Goal: Information Seeking & Learning: Learn about a topic

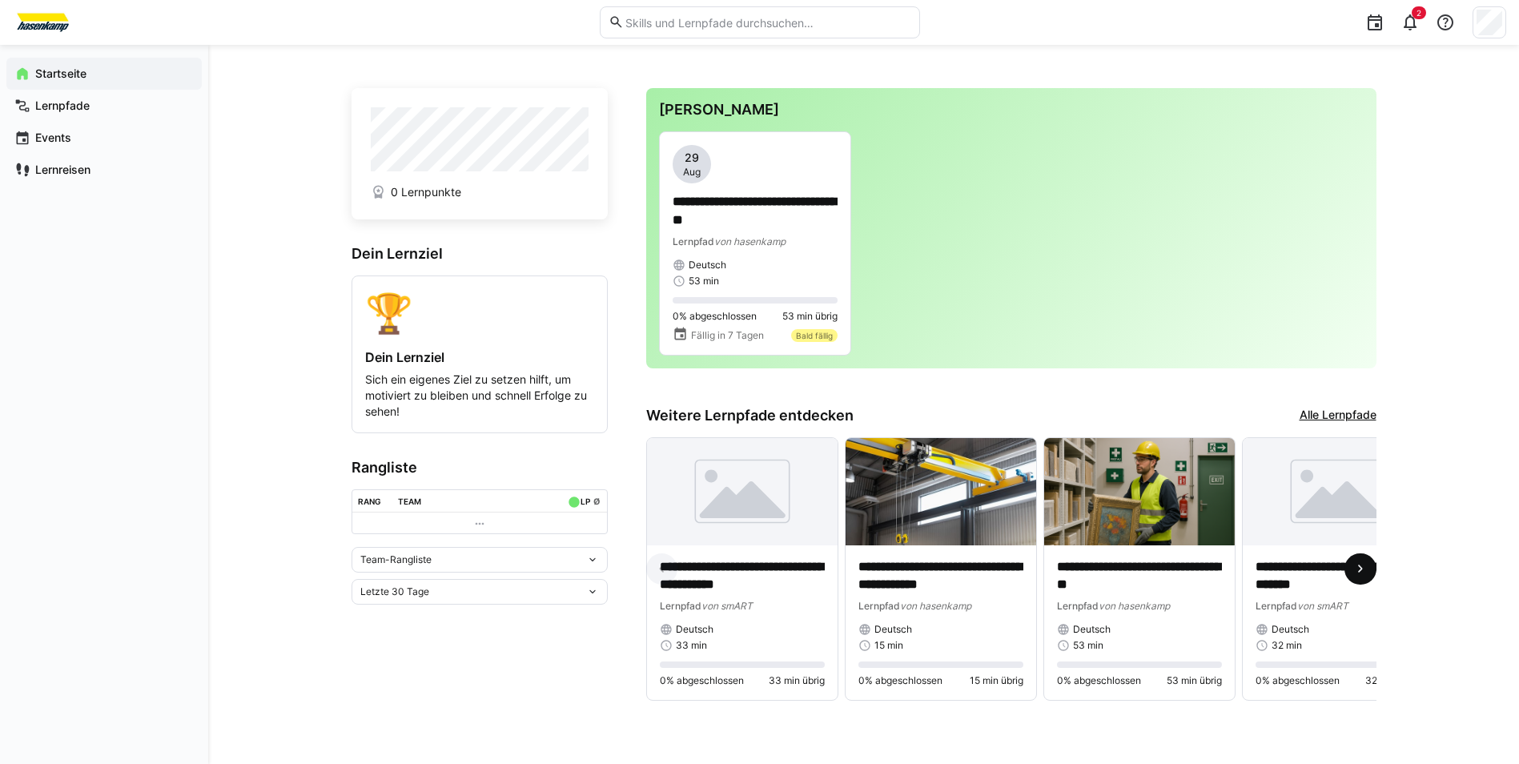
click at [1361, 564] on span at bounding box center [1360, 569] width 32 height 32
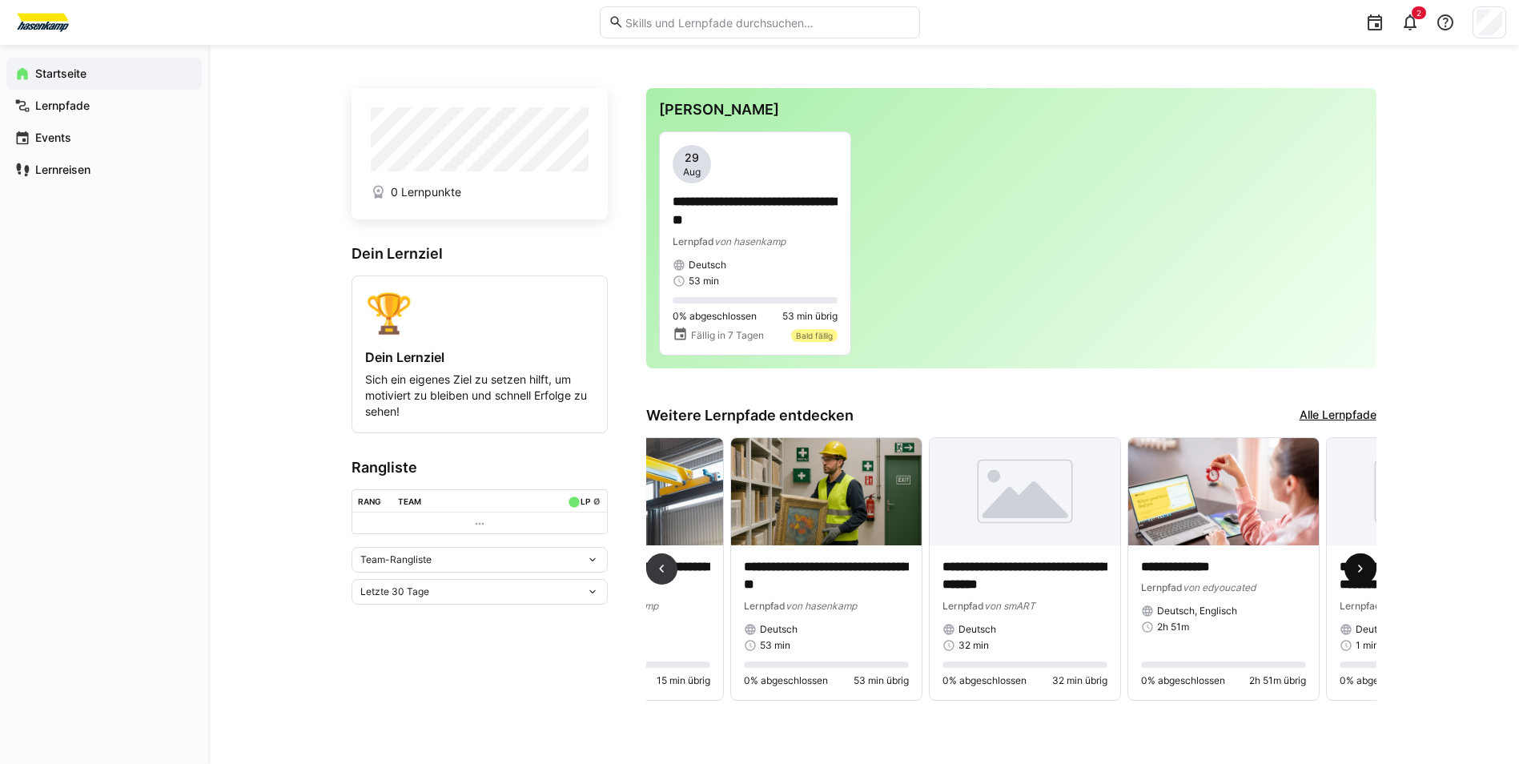
scroll to position [0, 596]
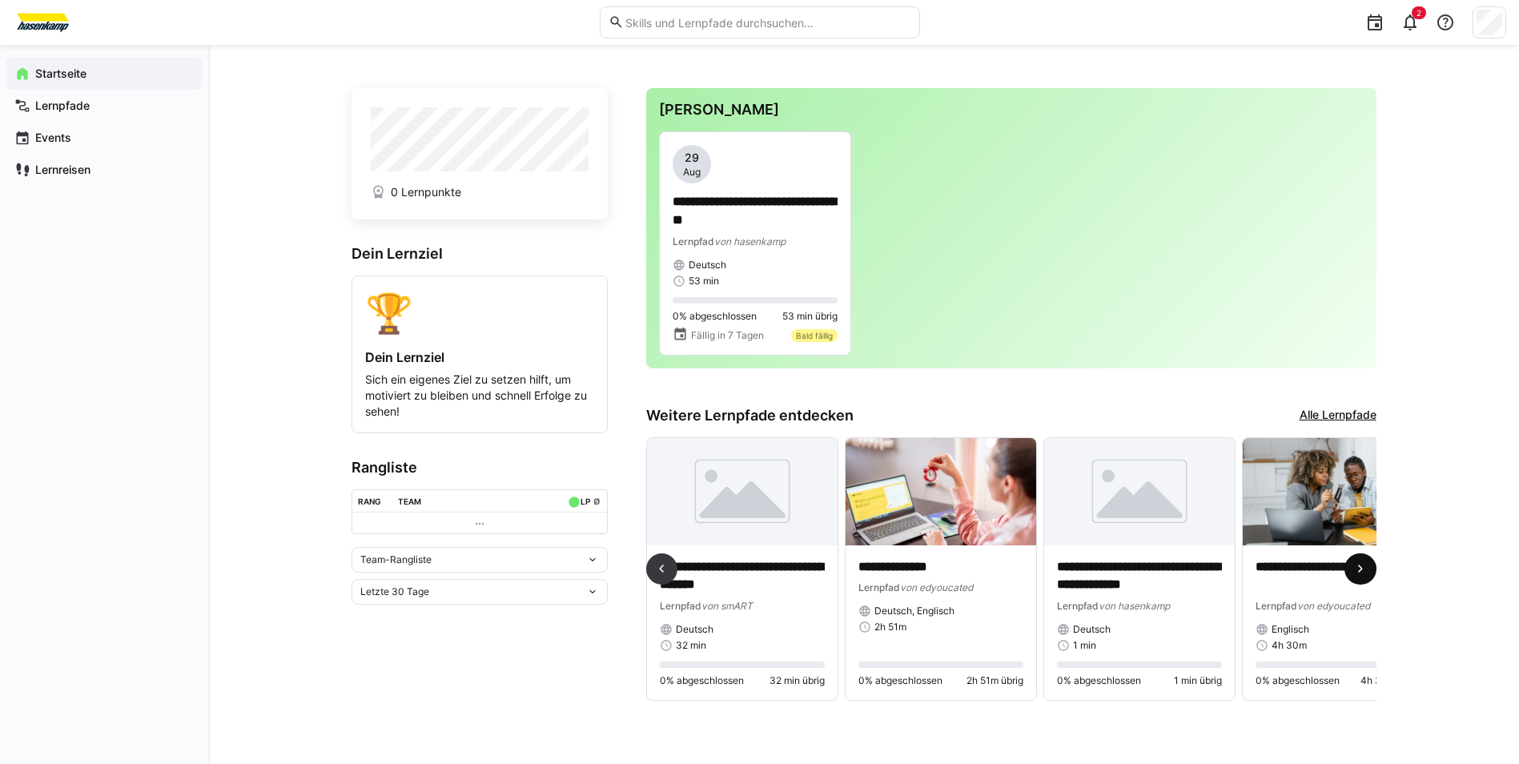
click at [1361, 564] on span at bounding box center [1360, 569] width 32 height 32
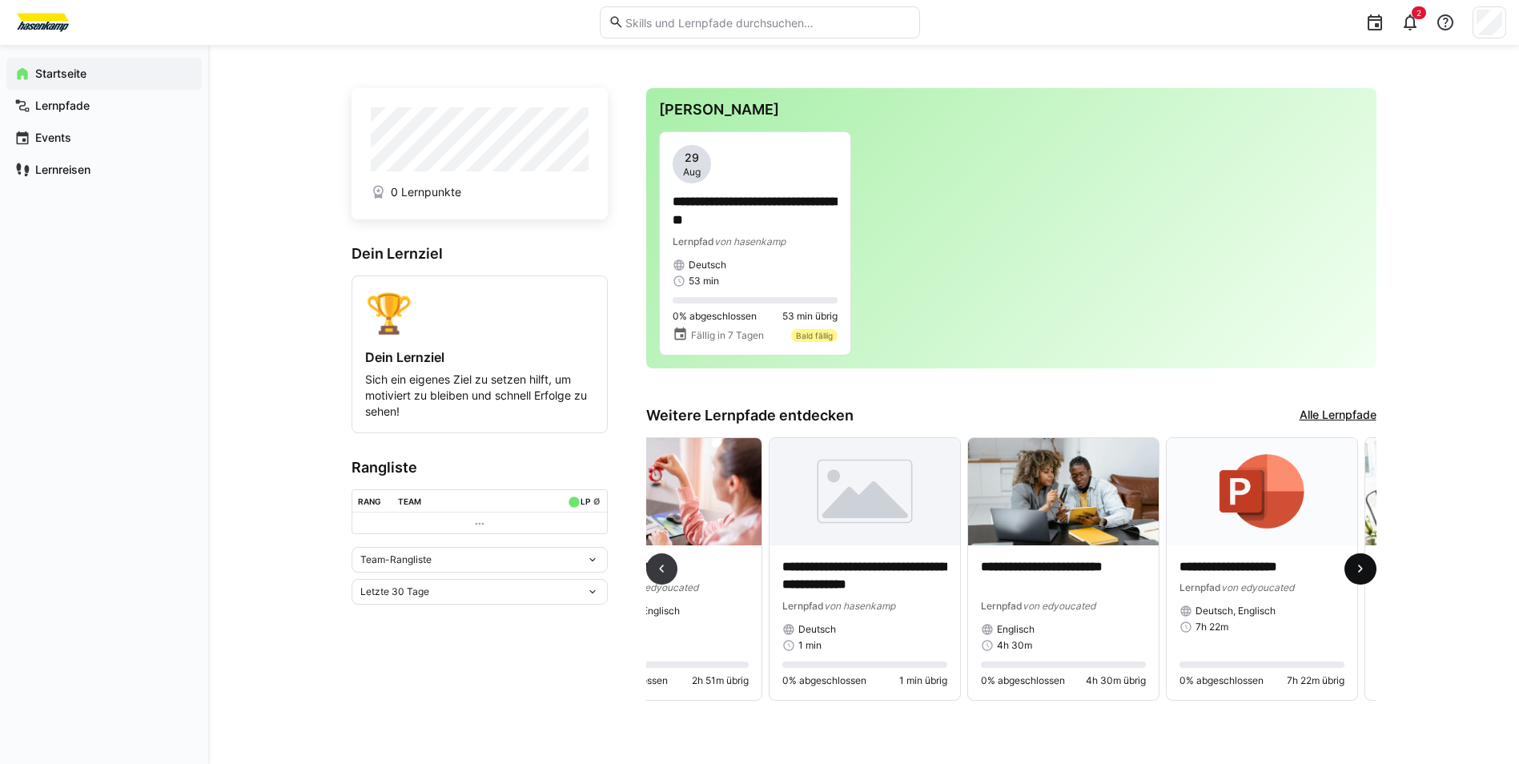
scroll to position [0, 1191]
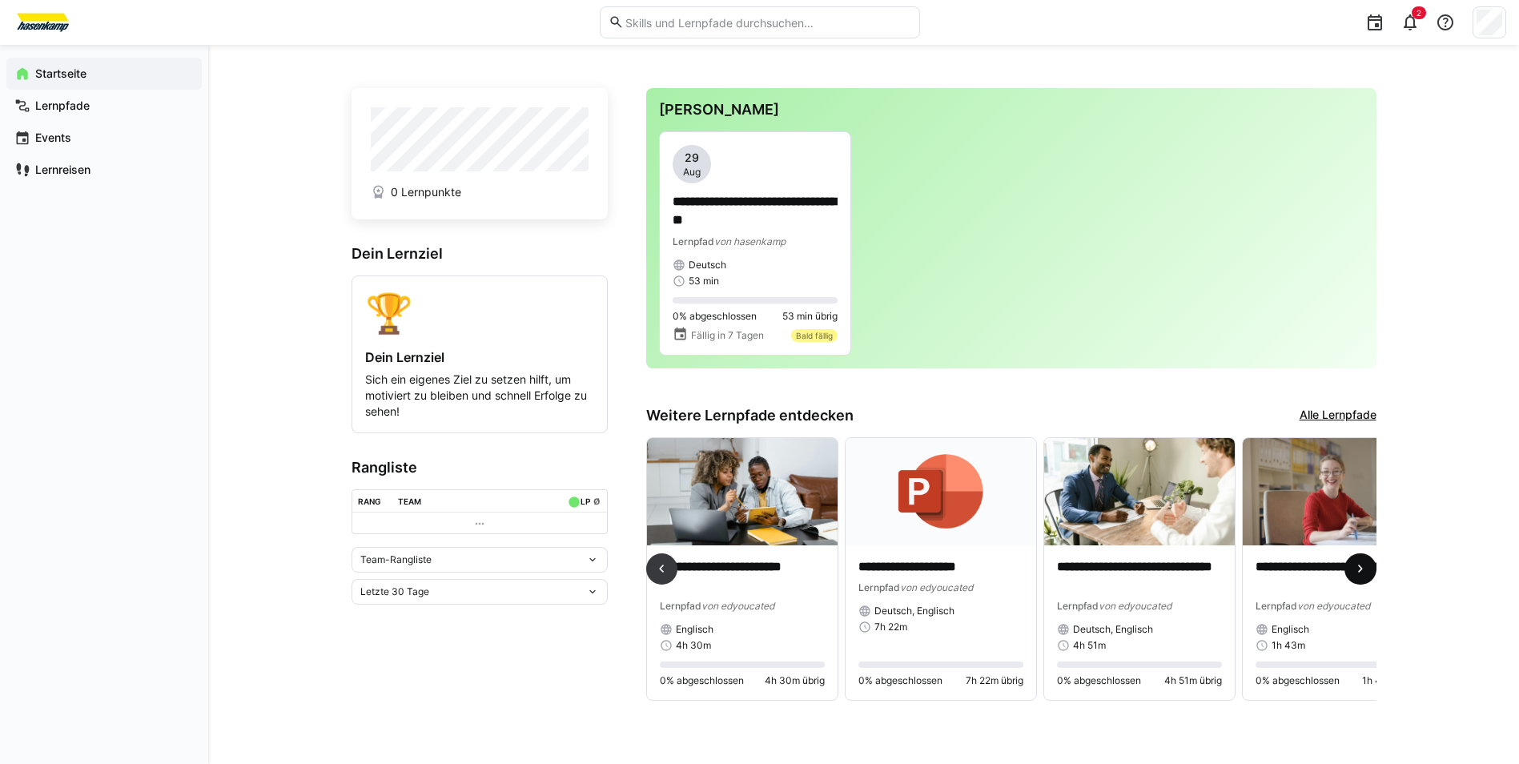
click at [1361, 564] on span at bounding box center [1360, 569] width 32 height 32
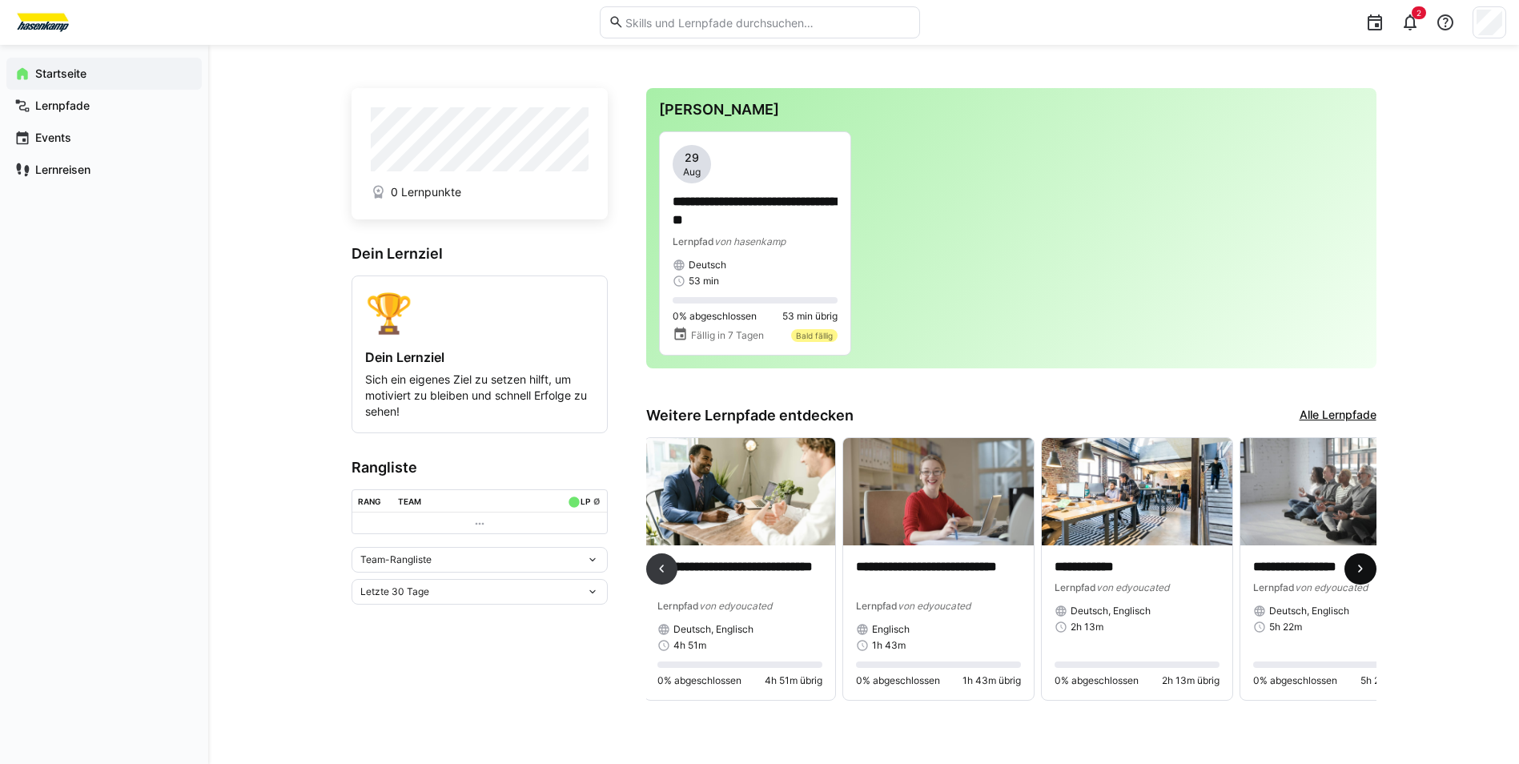
scroll to position [0, 1646]
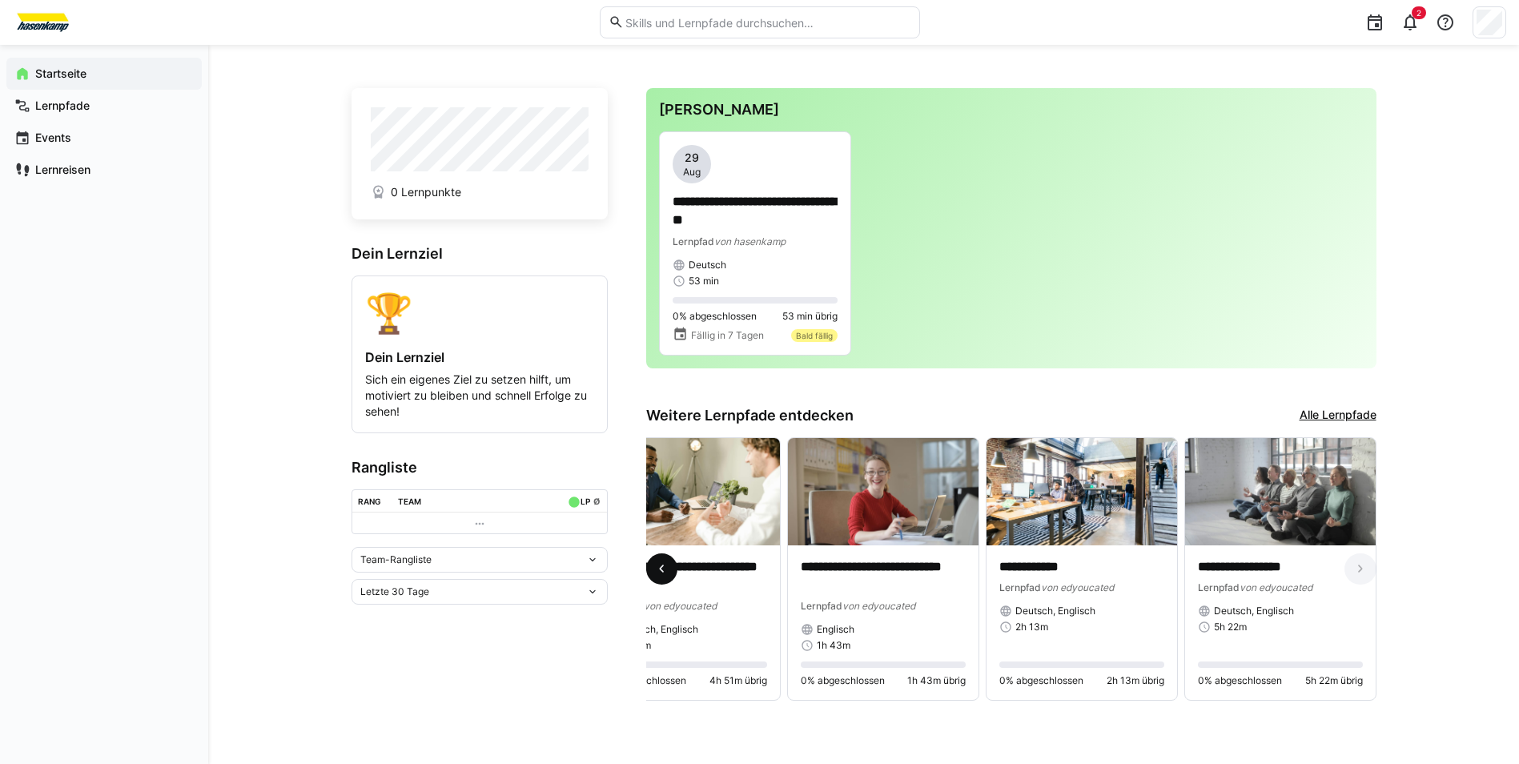
click at [670, 567] on span at bounding box center [662, 569] width 32 height 32
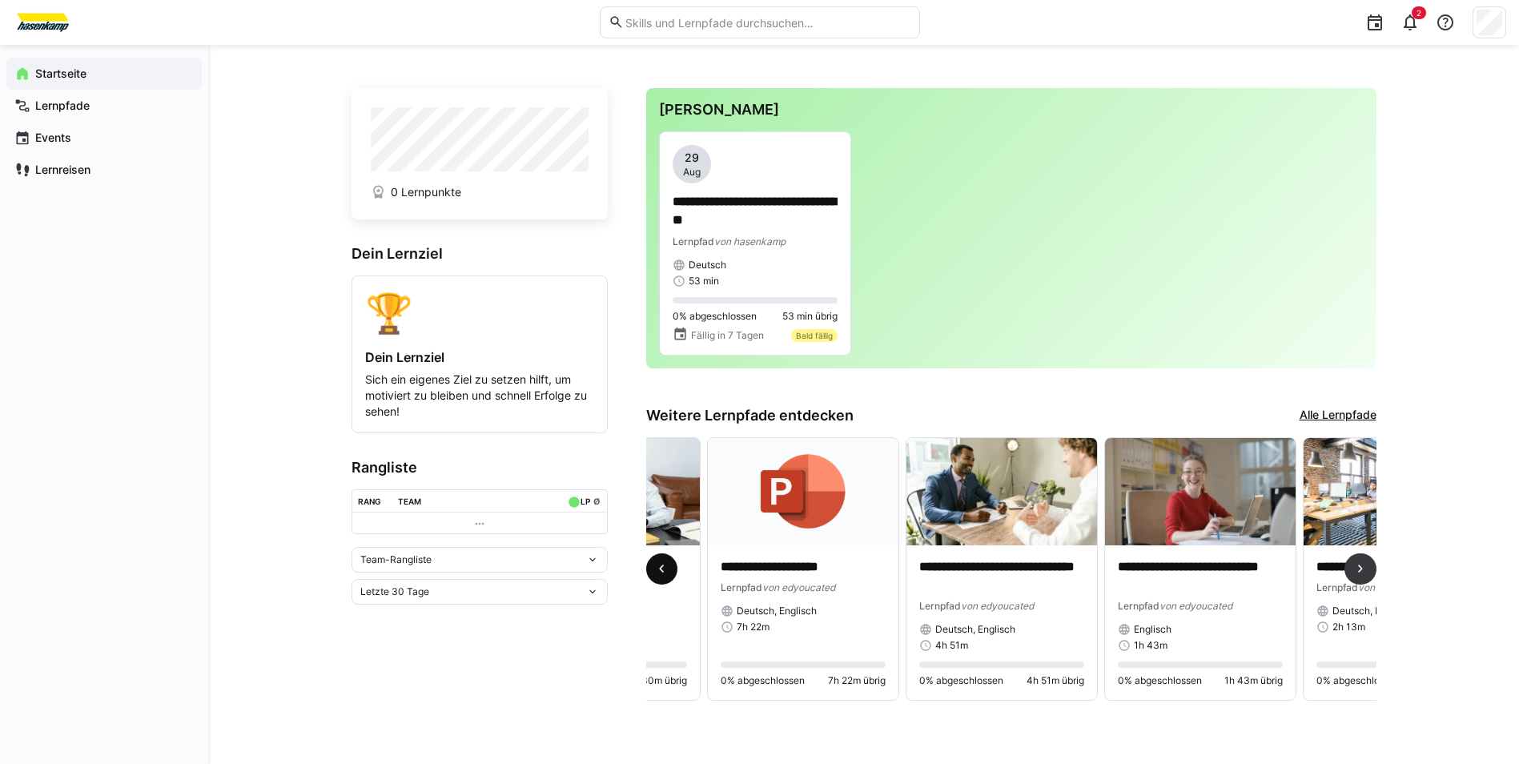
scroll to position [0, 993]
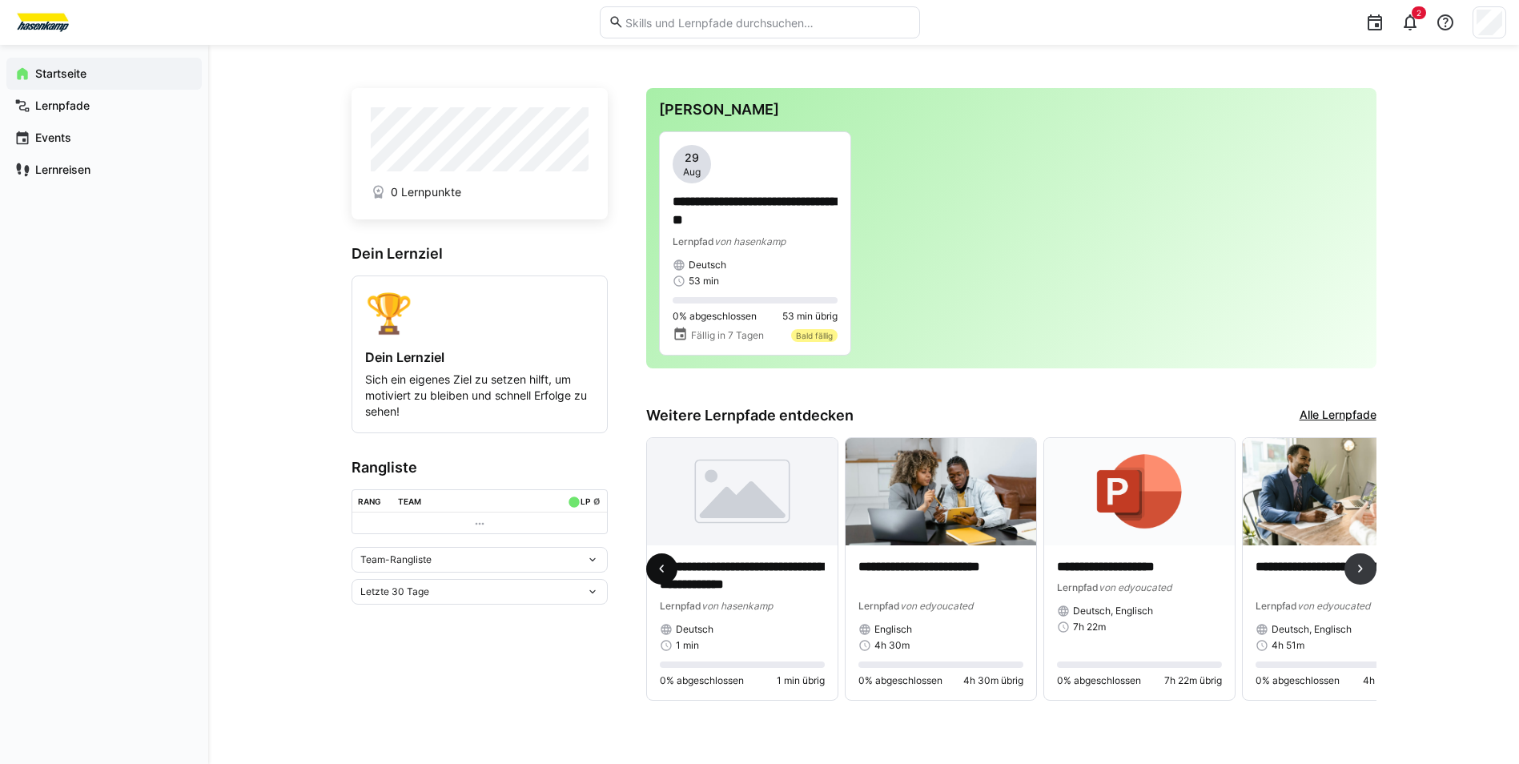
click at [670, 567] on span at bounding box center [662, 569] width 32 height 32
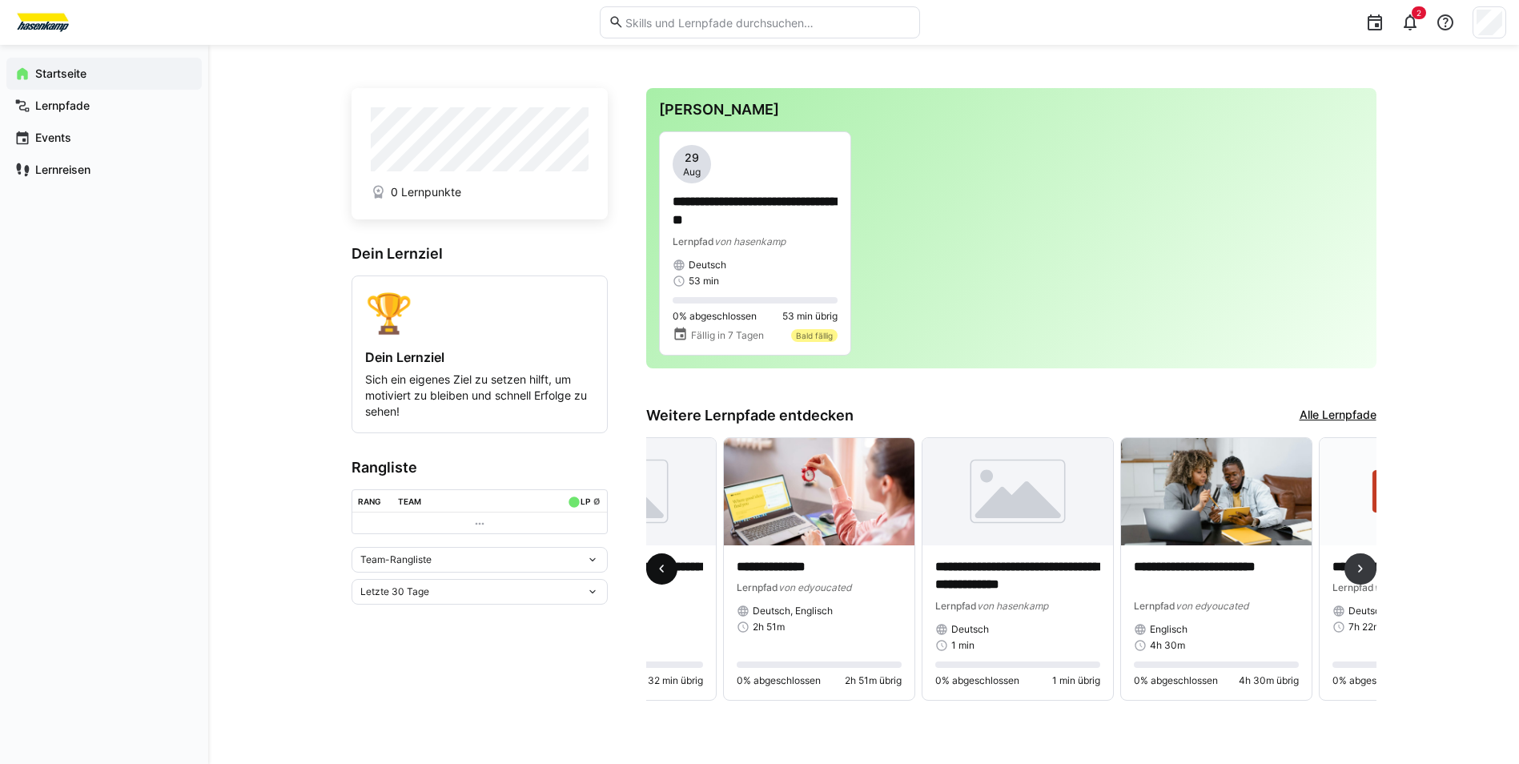
scroll to position [0, 397]
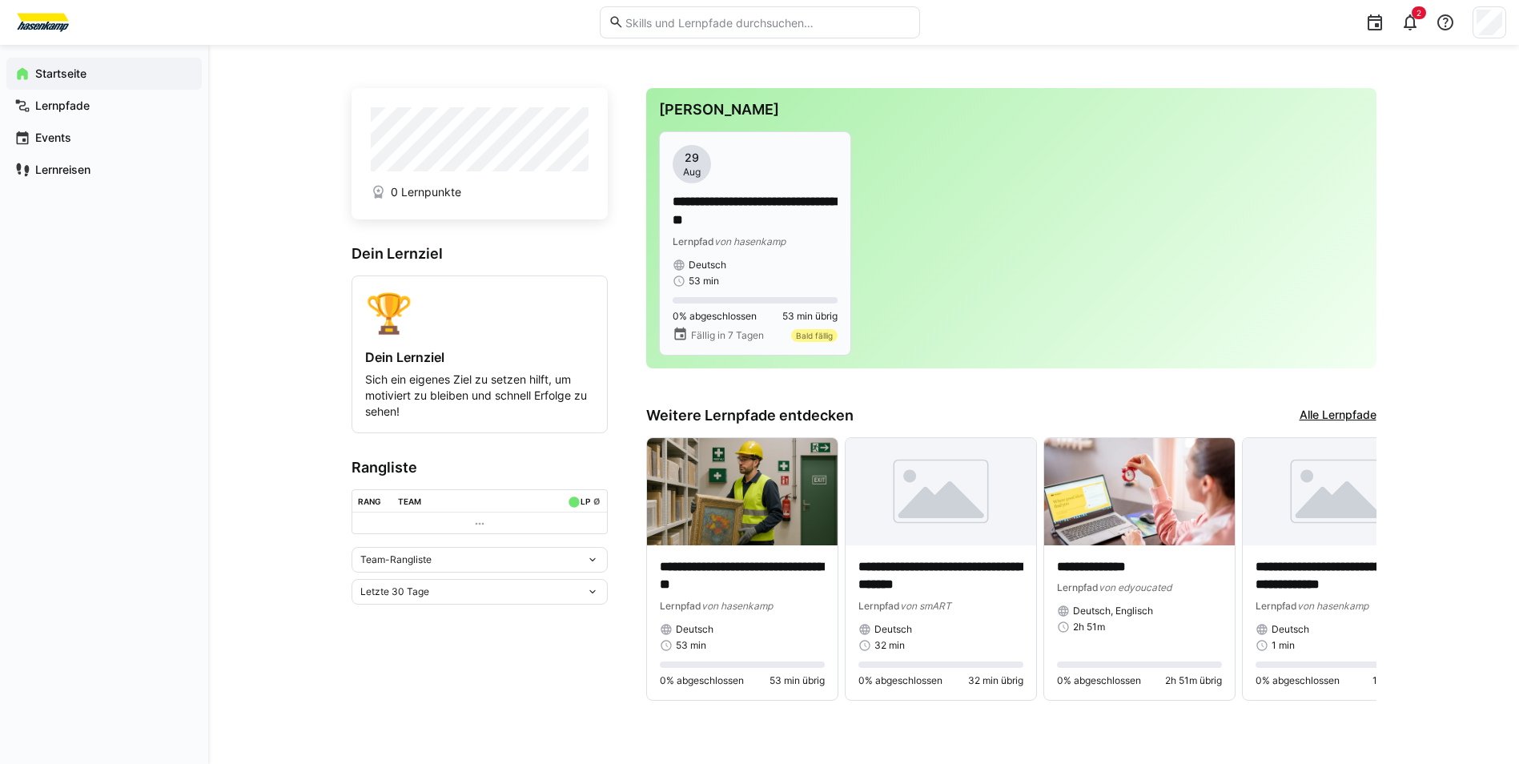
click at [780, 239] on span "von hasenkamp" at bounding box center [749, 241] width 71 height 12
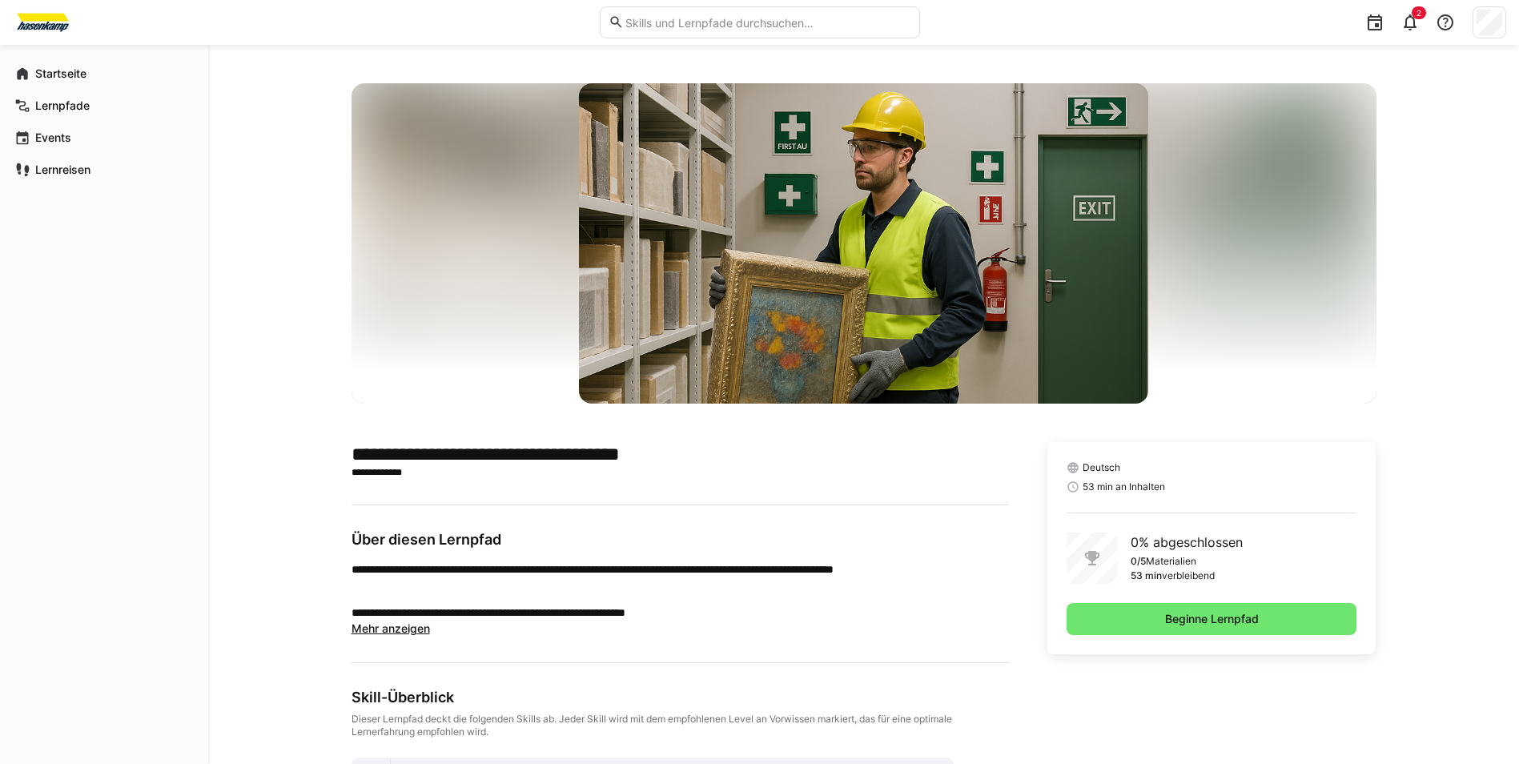
click at [1415, 228] on div "**********" at bounding box center [863, 533] width 1310 height 977
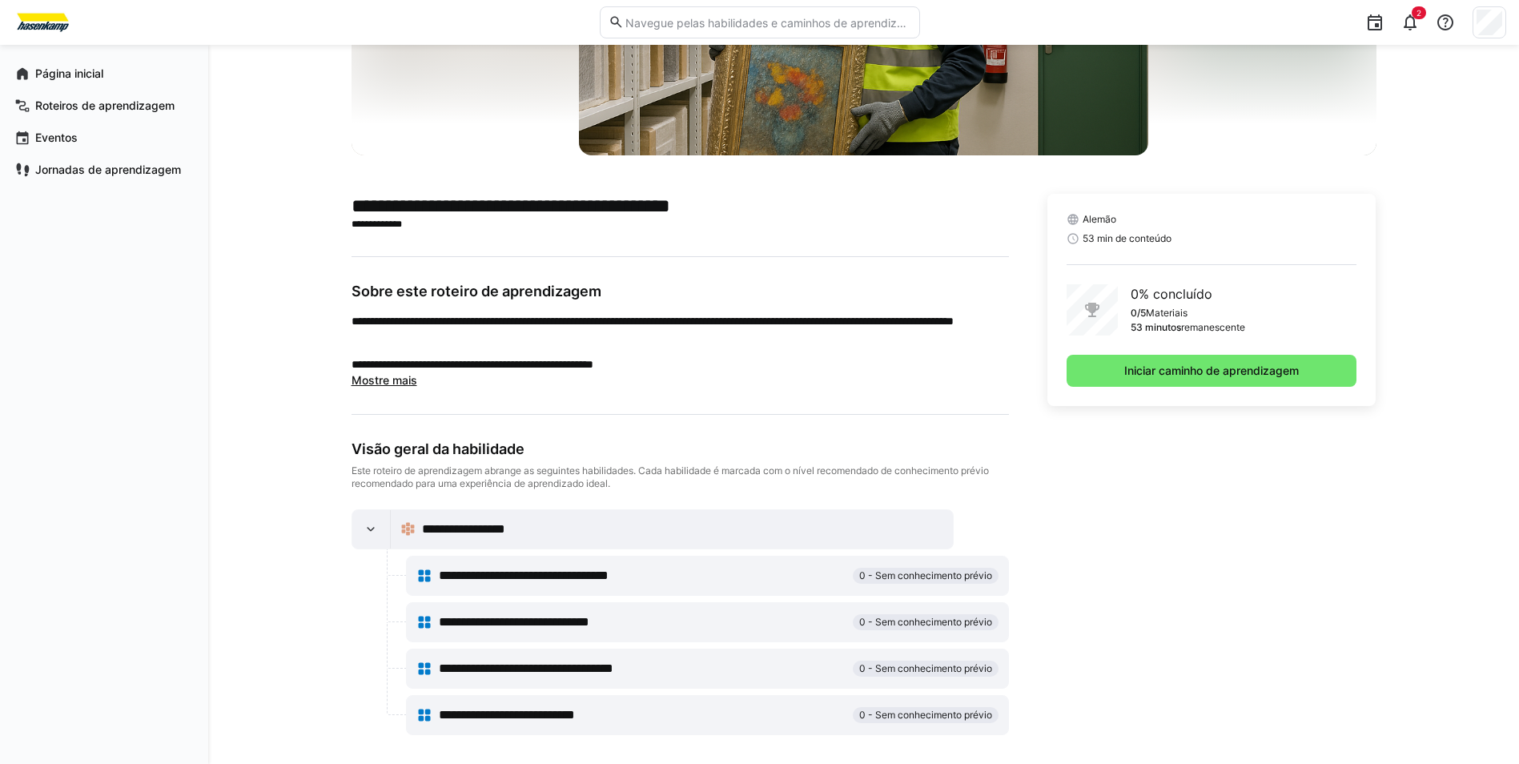
scroll to position [258, 0]
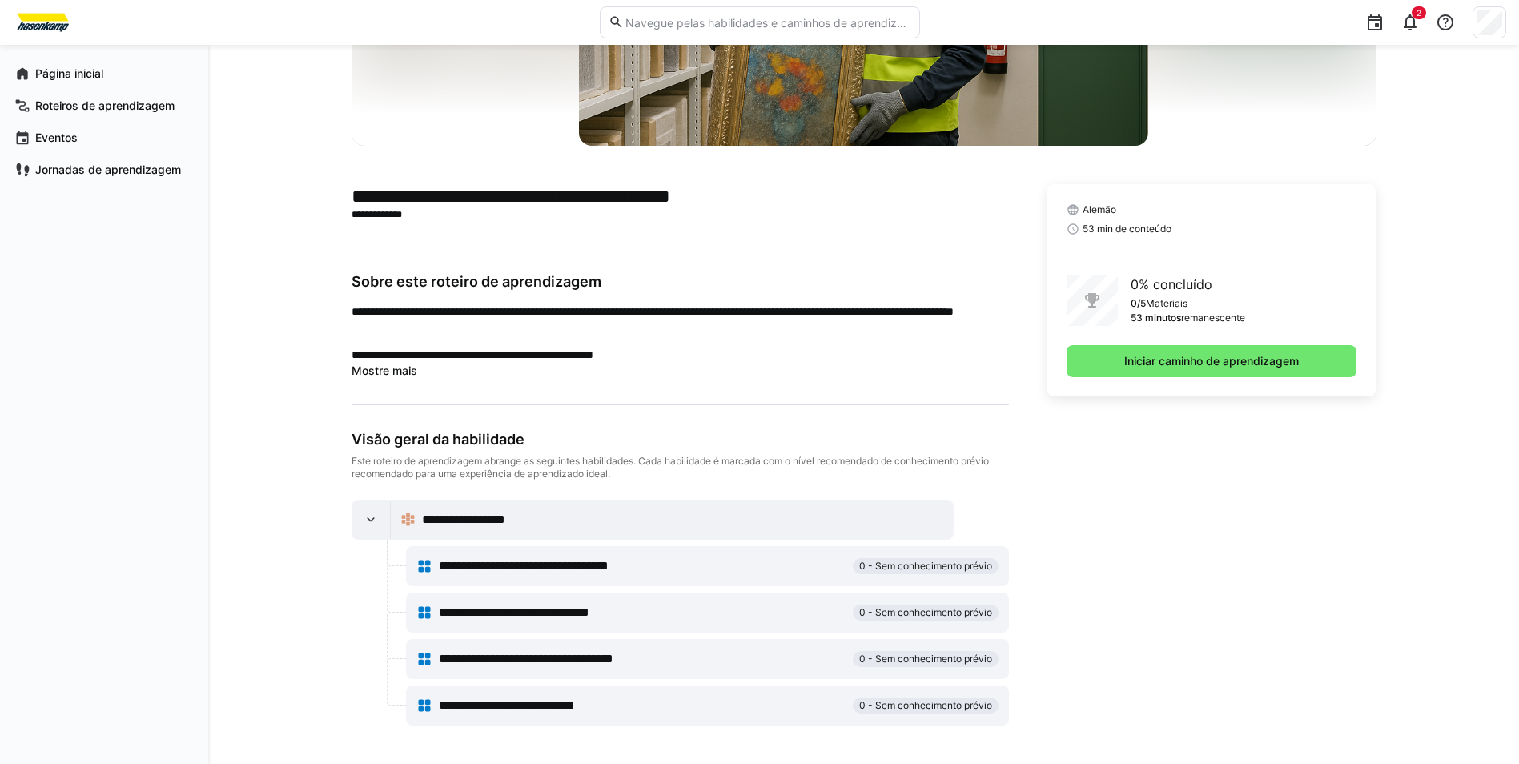
click at [413, 369] on span "Mostre mais" at bounding box center [384, 370] width 66 height 14
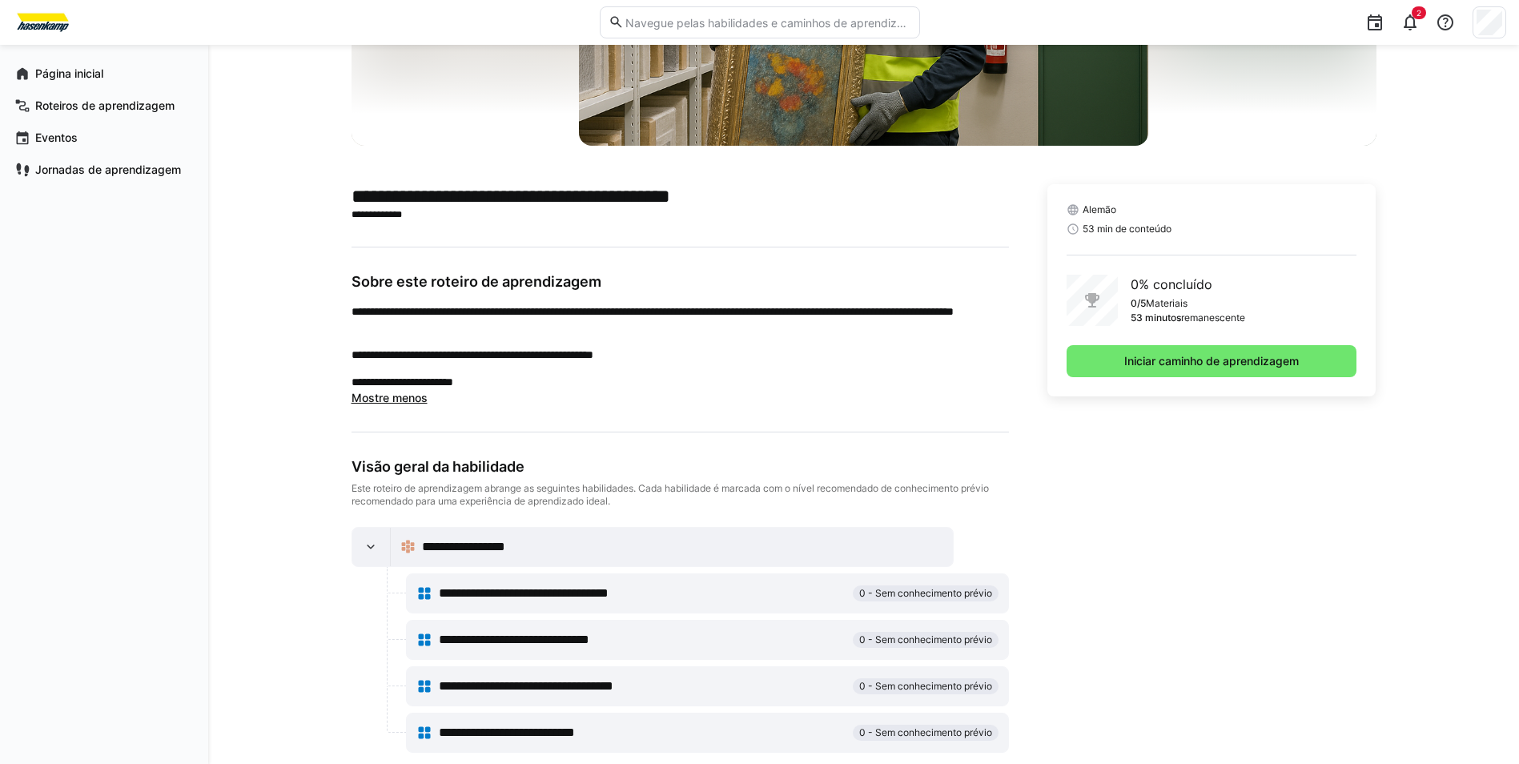
scroll to position [285, 0]
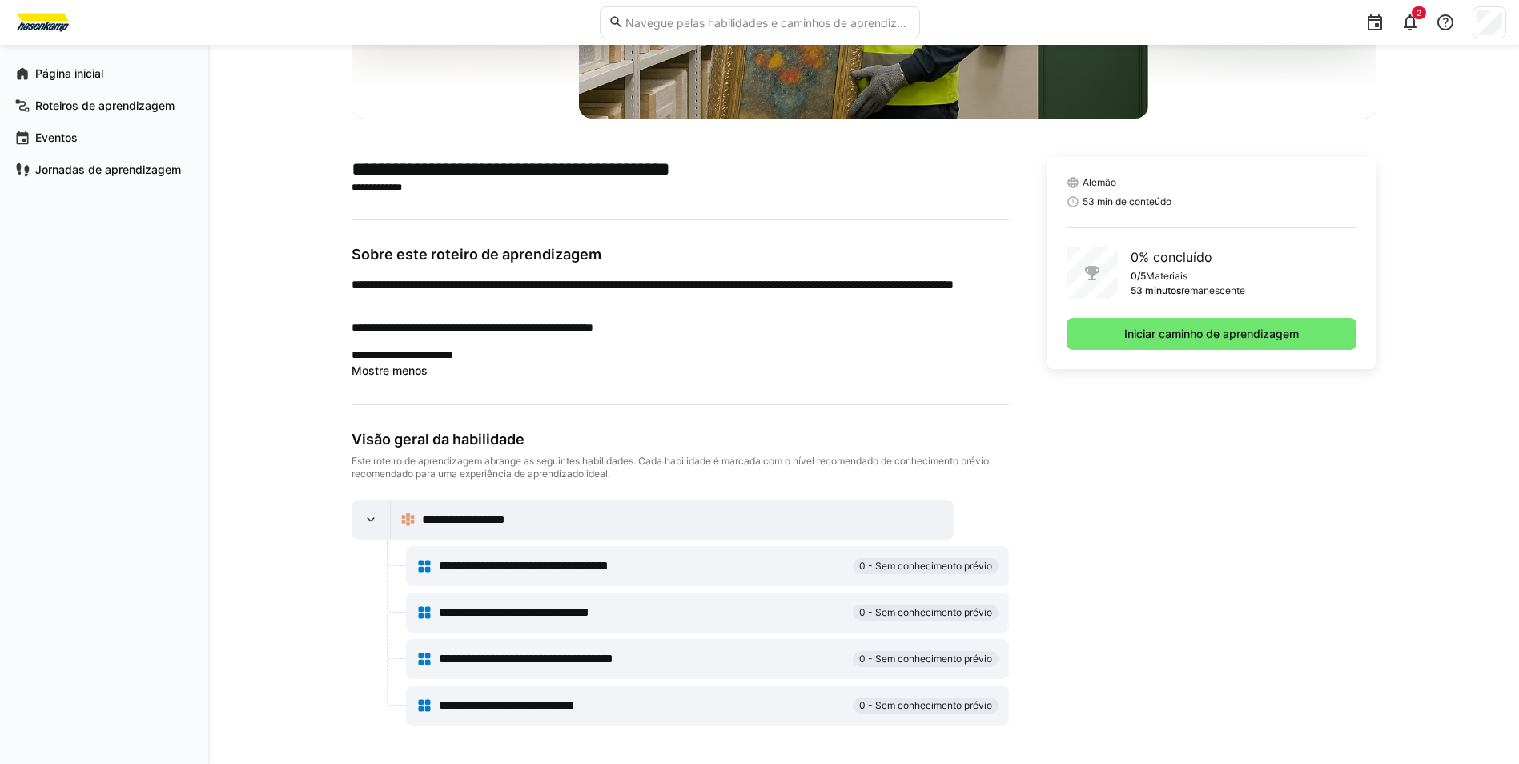
click at [573, 568] on span "**********" at bounding box center [556, 565] width 235 height 19
click at [873, 568] on span "0 - Sem conhecimento prévio" at bounding box center [925, 566] width 133 height 13
click at [633, 566] on span "**********" at bounding box center [556, 565] width 235 height 19
click at [421, 564] on eds-icon at bounding box center [424, 566] width 16 height 16
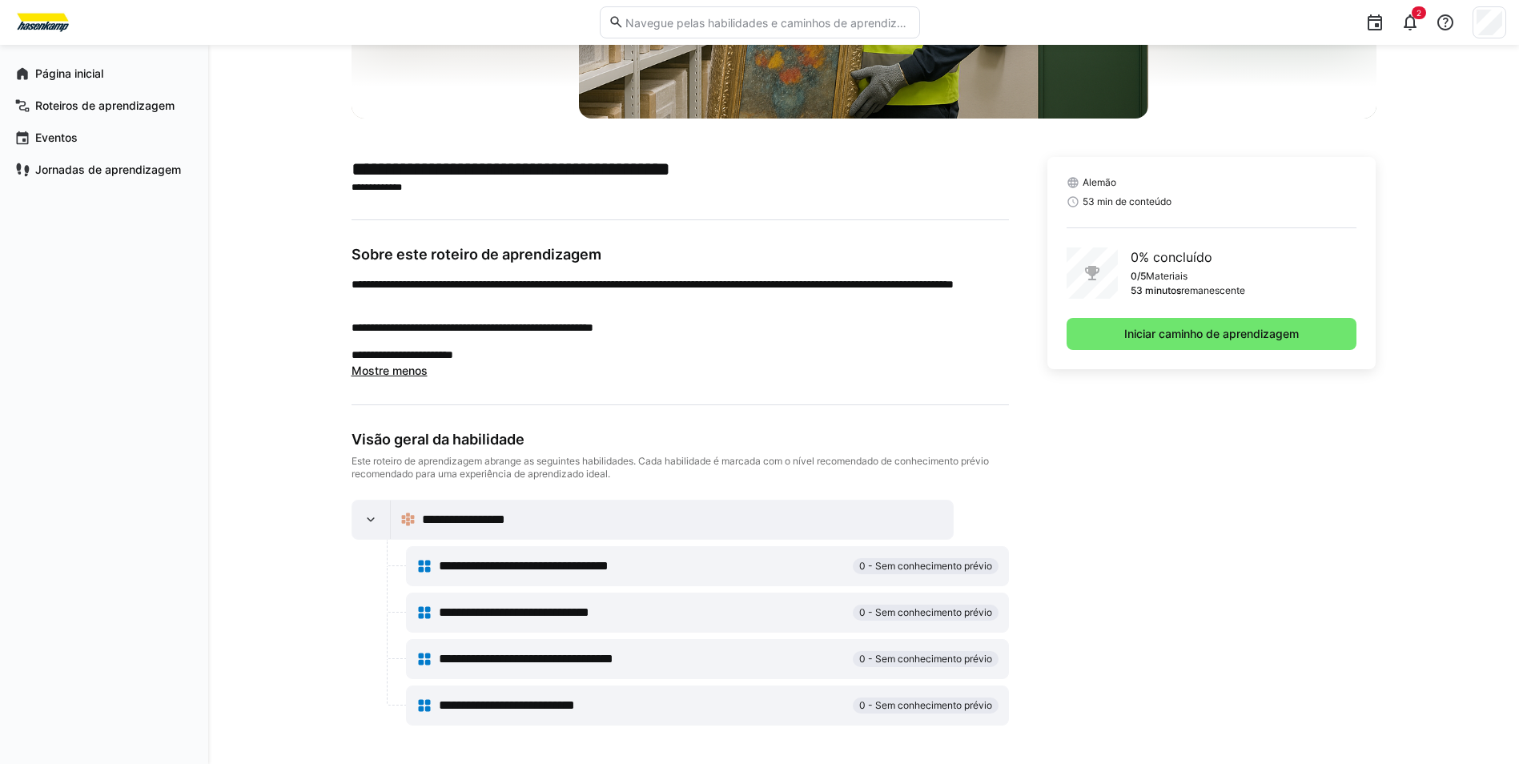
click at [459, 566] on span "**********" at bounding box center [556, 565] width 235 height 19
click at [492, 613] on span "**********" at bounding box center [538, 612] width 198 height 19
click at [506, 657] on span "**********" at bounding box center [549, 658] width 220 height 19
click at [612, 706] on span "**********" at bounding box center [531, 705] width 185 height 19
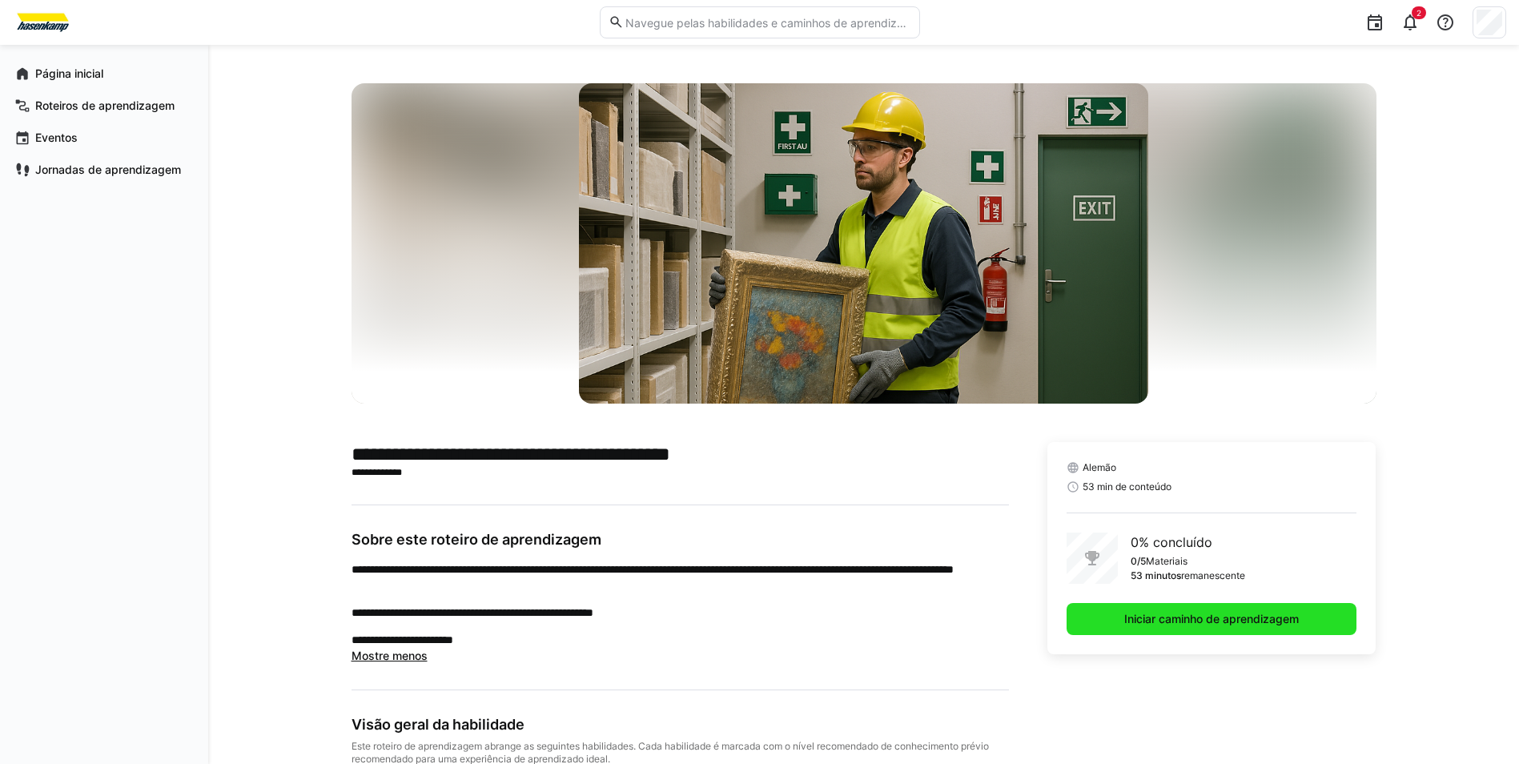
click at [1185, 615] on span "Iniciar caminho de aprendizagem" at bounding box center [1210, 619] width 179 height 16
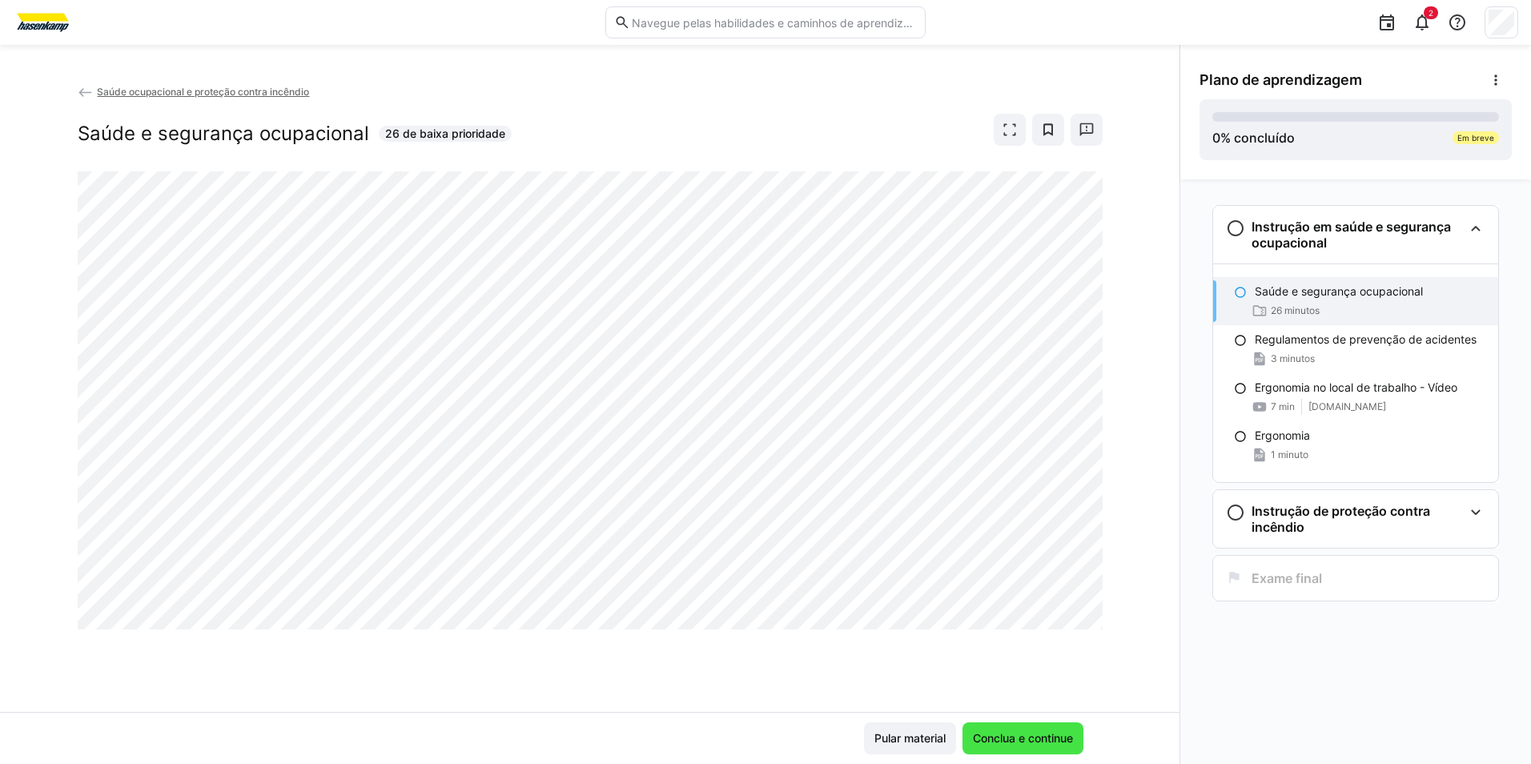
click at [993, 727] on span "Conclua e continue" at bounding box center [1022, 738] width 121 height 32
click at [664, 661] on div "Saúde ocupacional e proteção contra incêndio Saúde e segurança ocupacional 26 d…" at bounding box center [589, 397] width 1179 height 628
click at [1013, 732] on span "Conclua e continue" at bounding box center [1022, 738] width 105 height 16
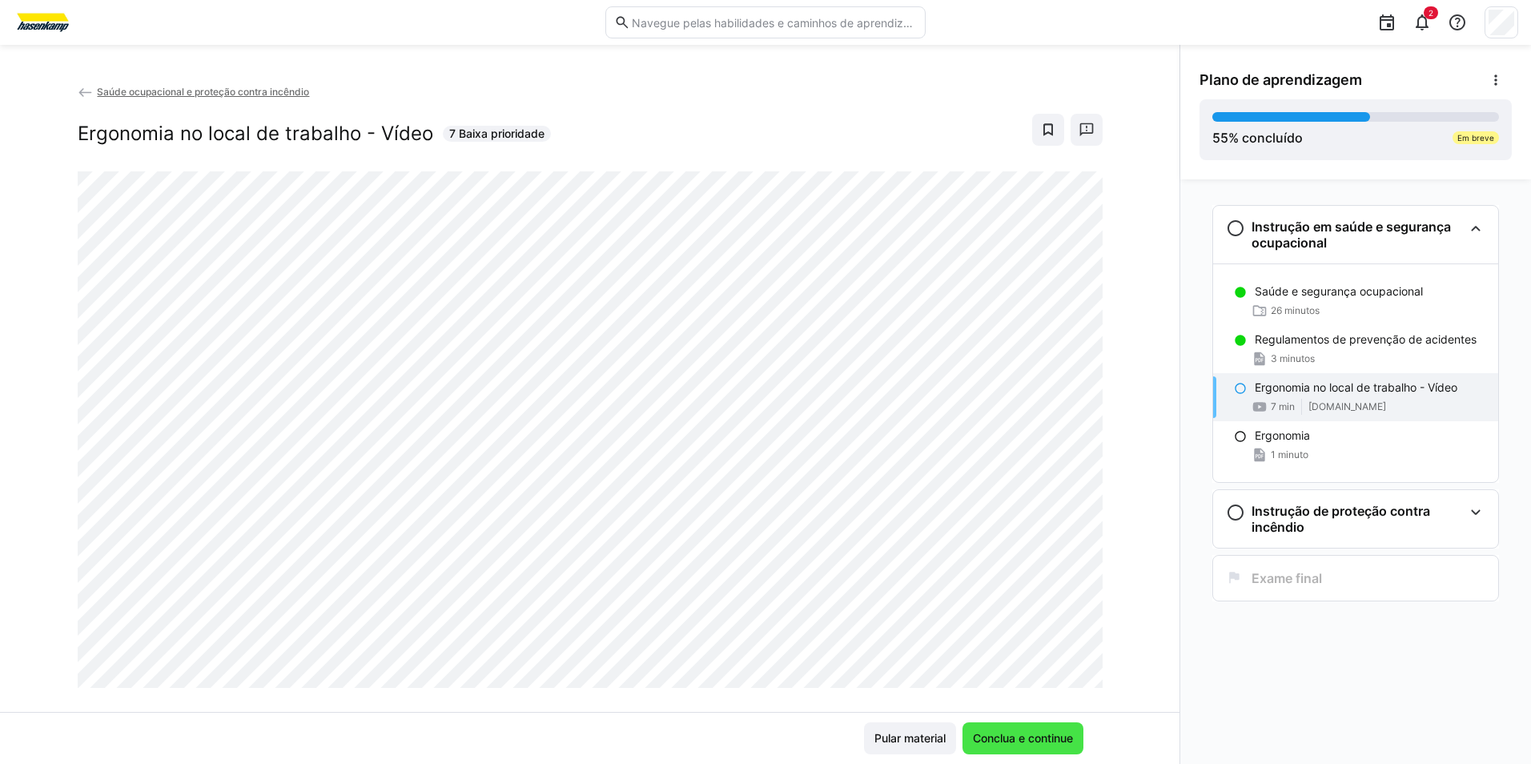
click at [1018, 745] on span "Conclua e continue" at bounding box center [1022, 738] width 105 height 16
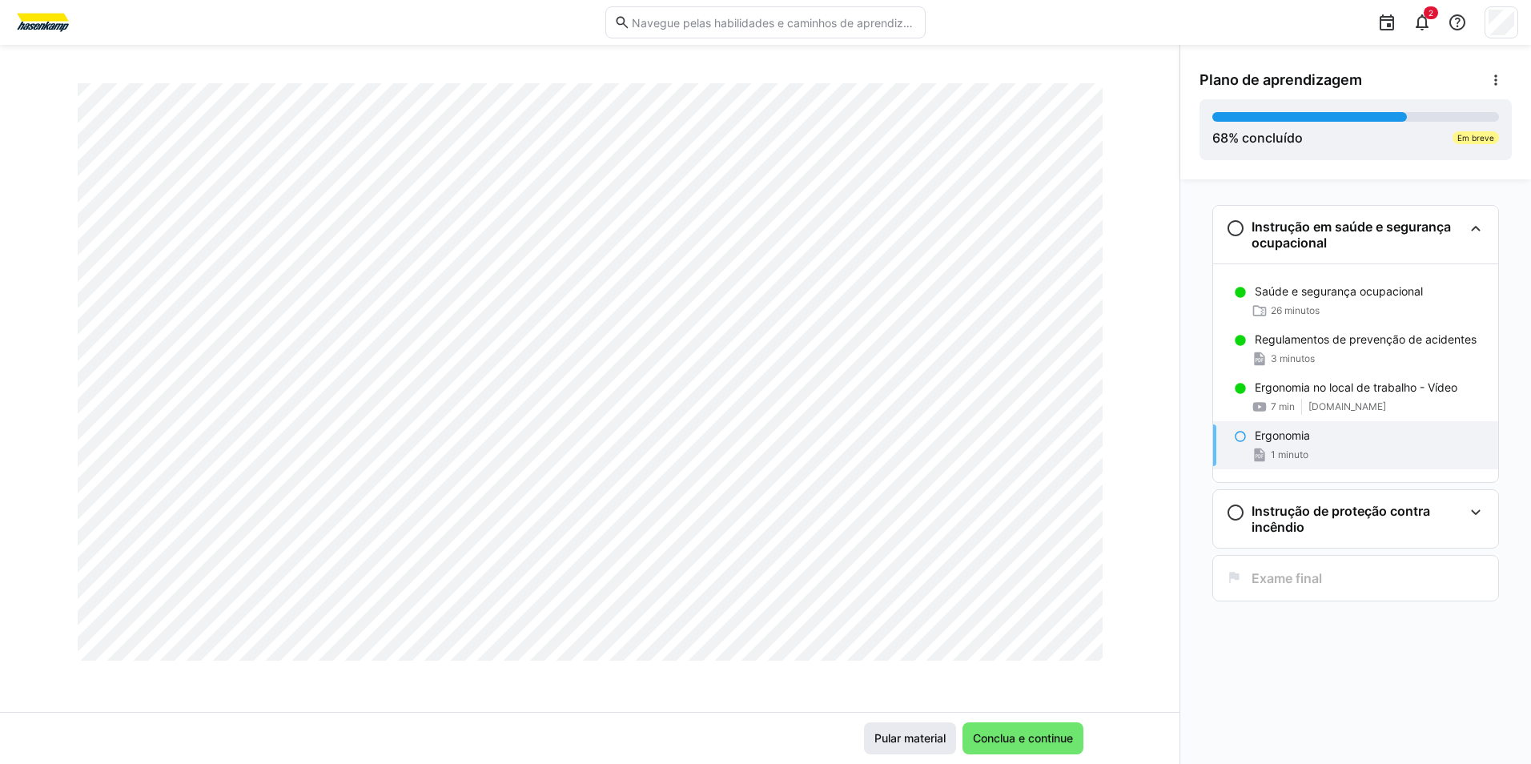
scroll to position [917, 0]
click at [1024, 732] on span "Conclua e continue" at bounding box center [1022, 738] width 105 height 16
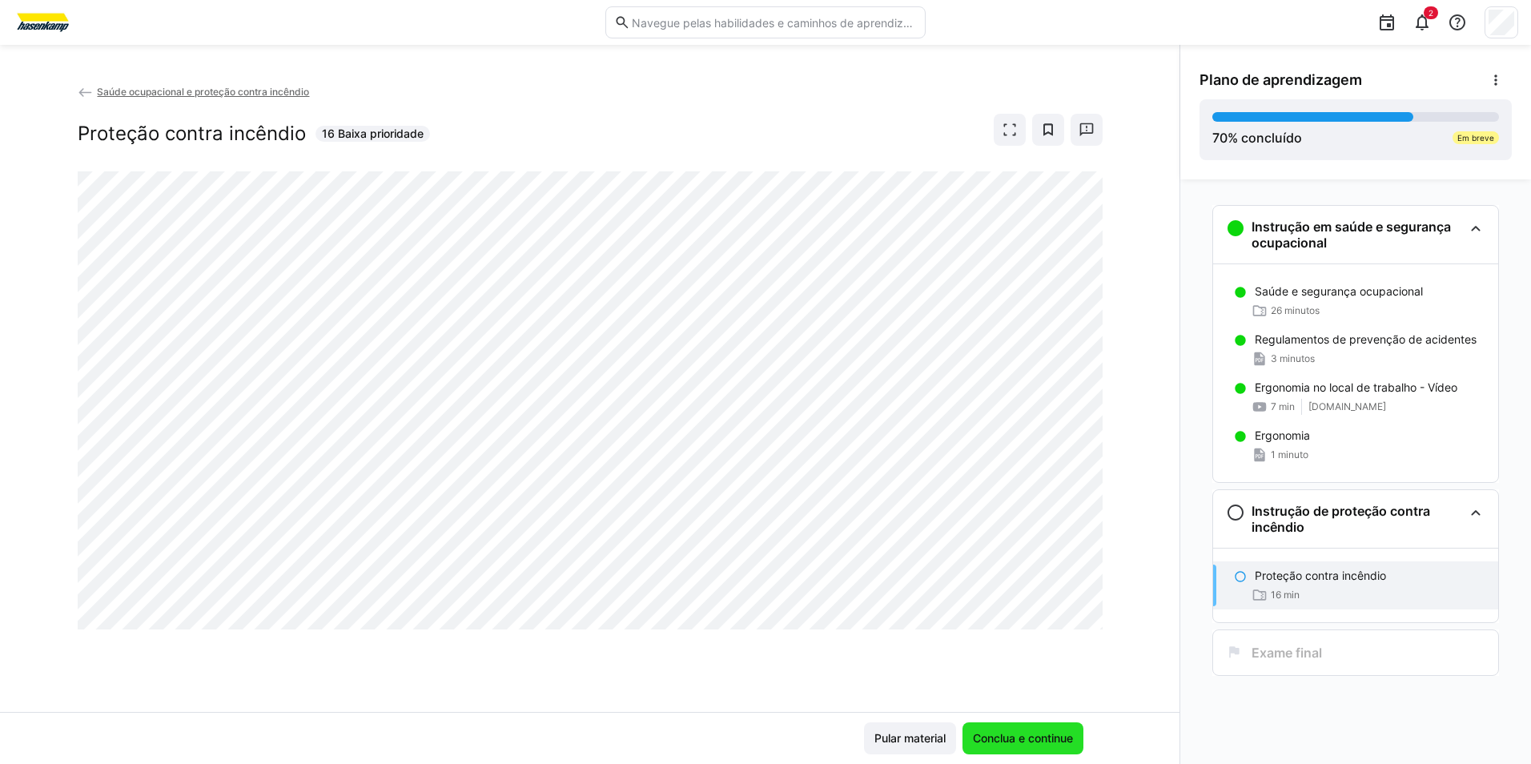
click at [1017, 732] on span "Conclua e continue" at bounding box center [1022, 738] width 105 height 16
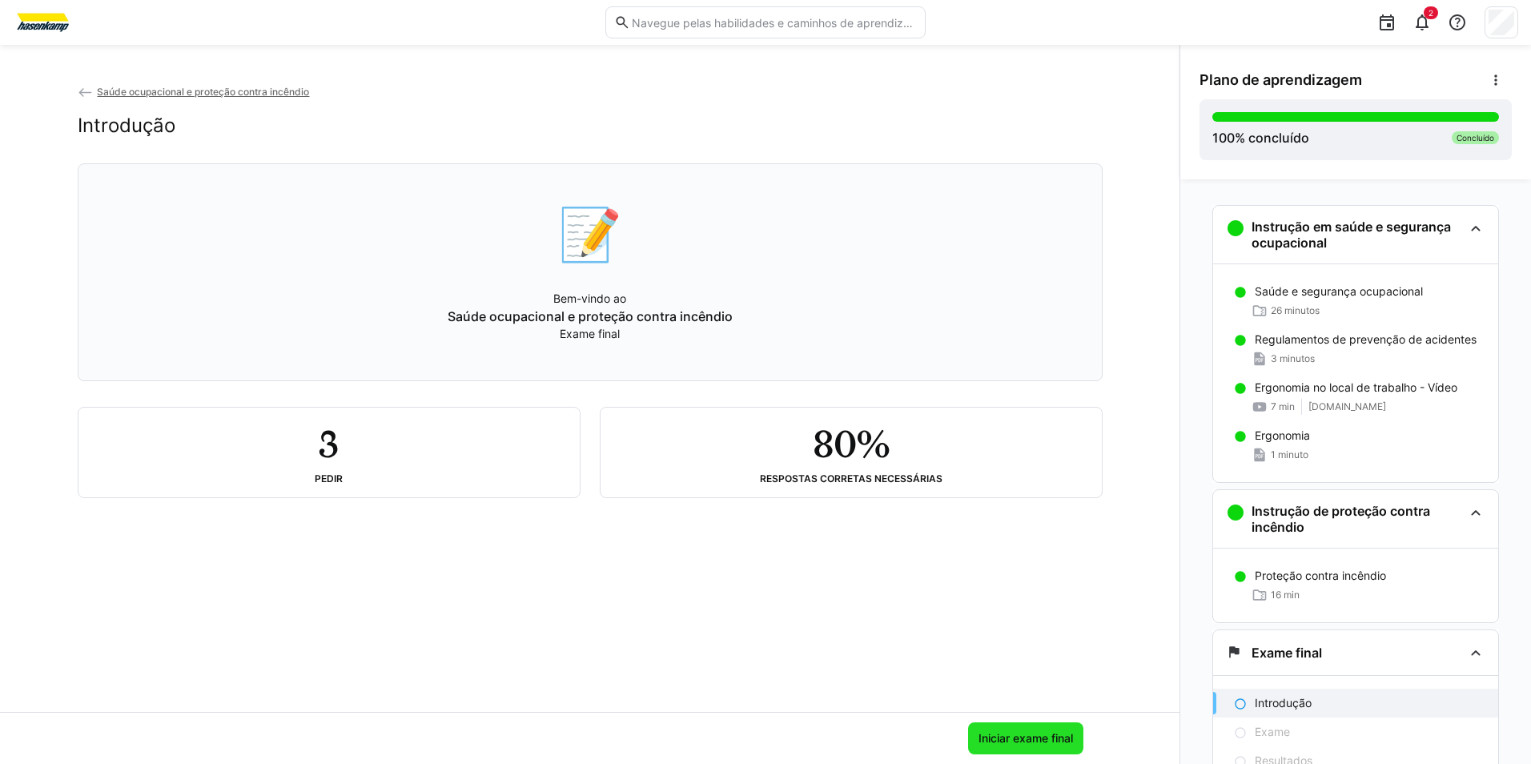
click at [1037, 741] on span "Iniciar exame final" at bounding box center [1025, 738] width 99 height 16
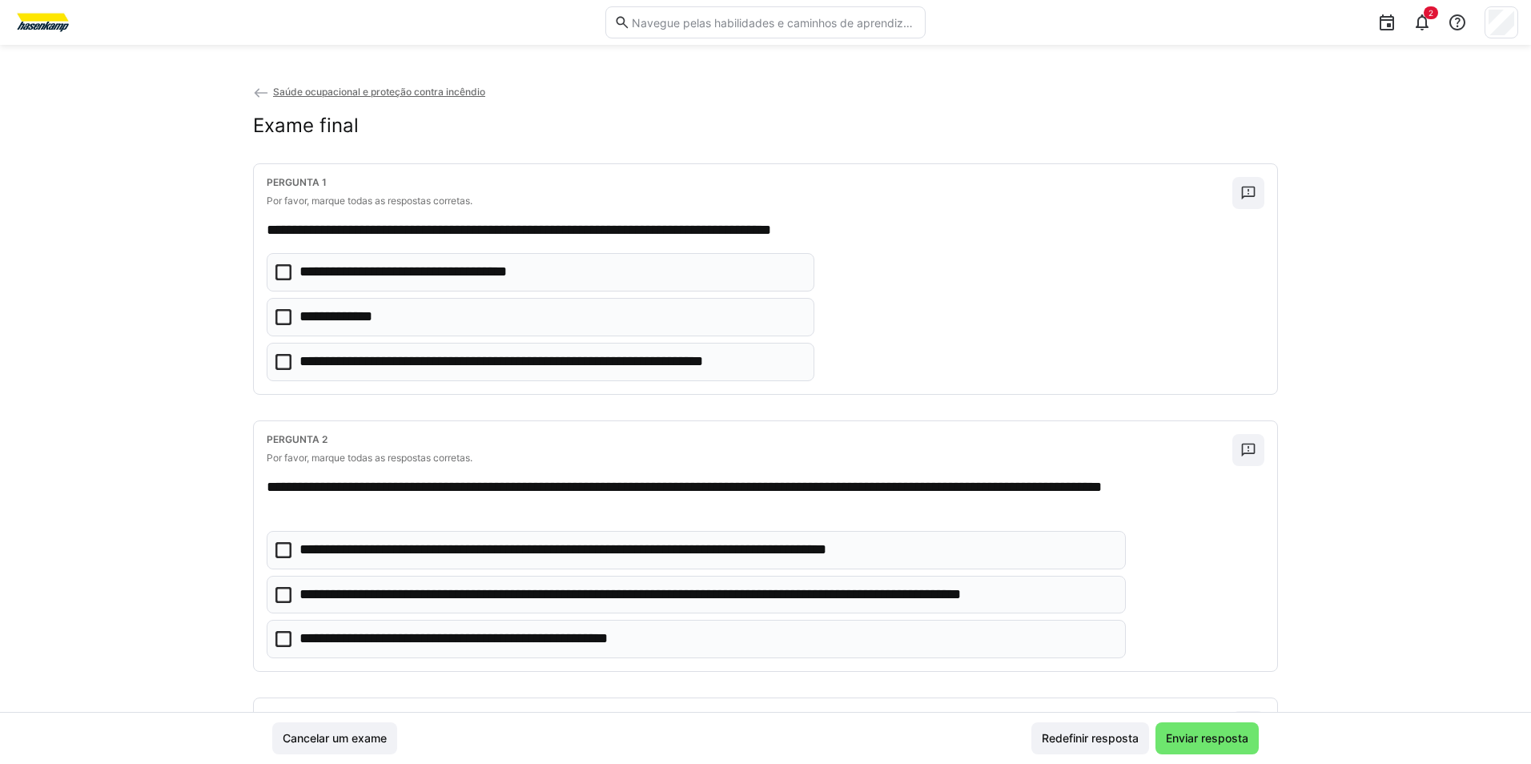
click at [284, 273] on icon at bounding box center [283, 272] width 16 height 16
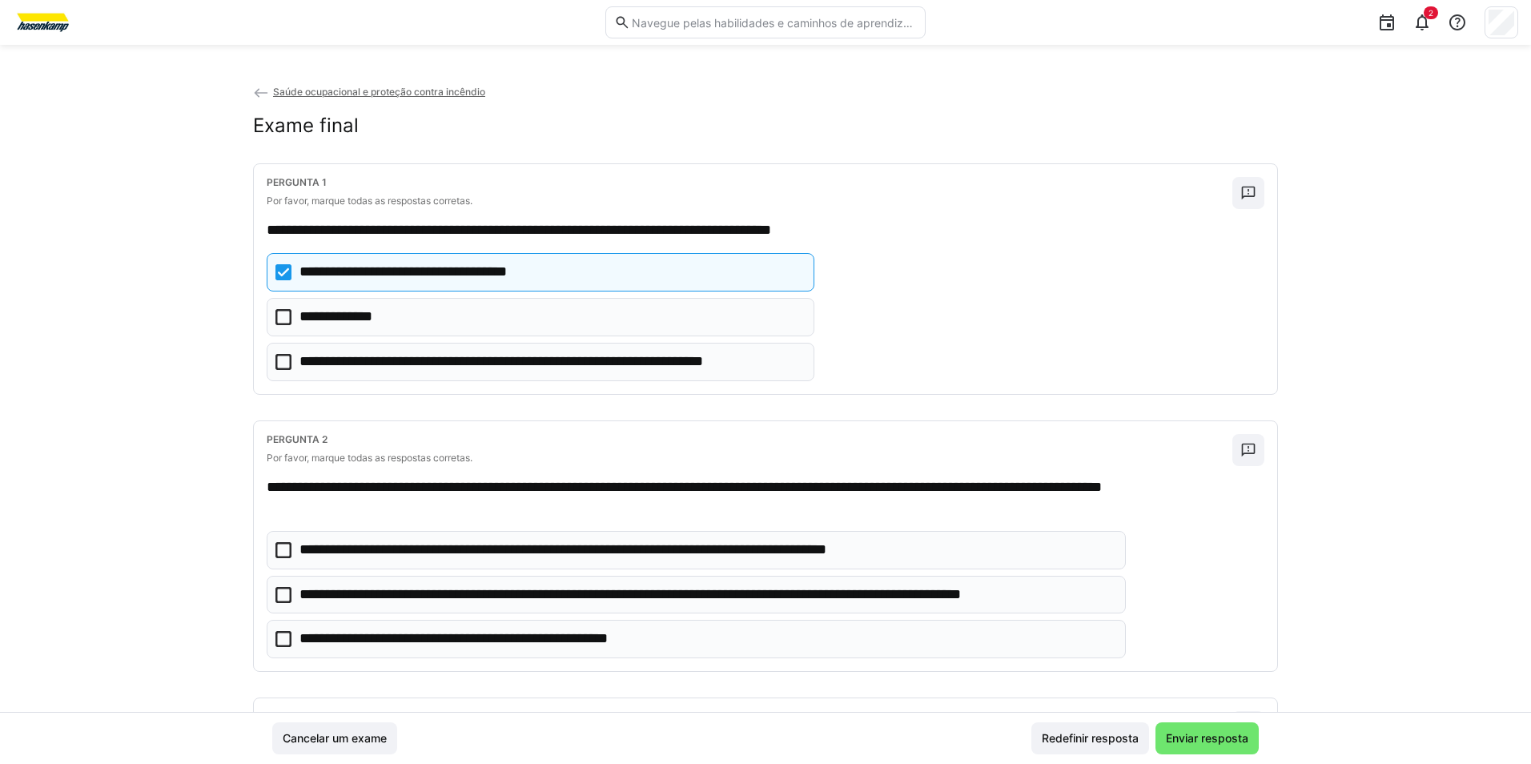
click at [279, 592] on icon at bounding box center [283, 595] width 16 height 16
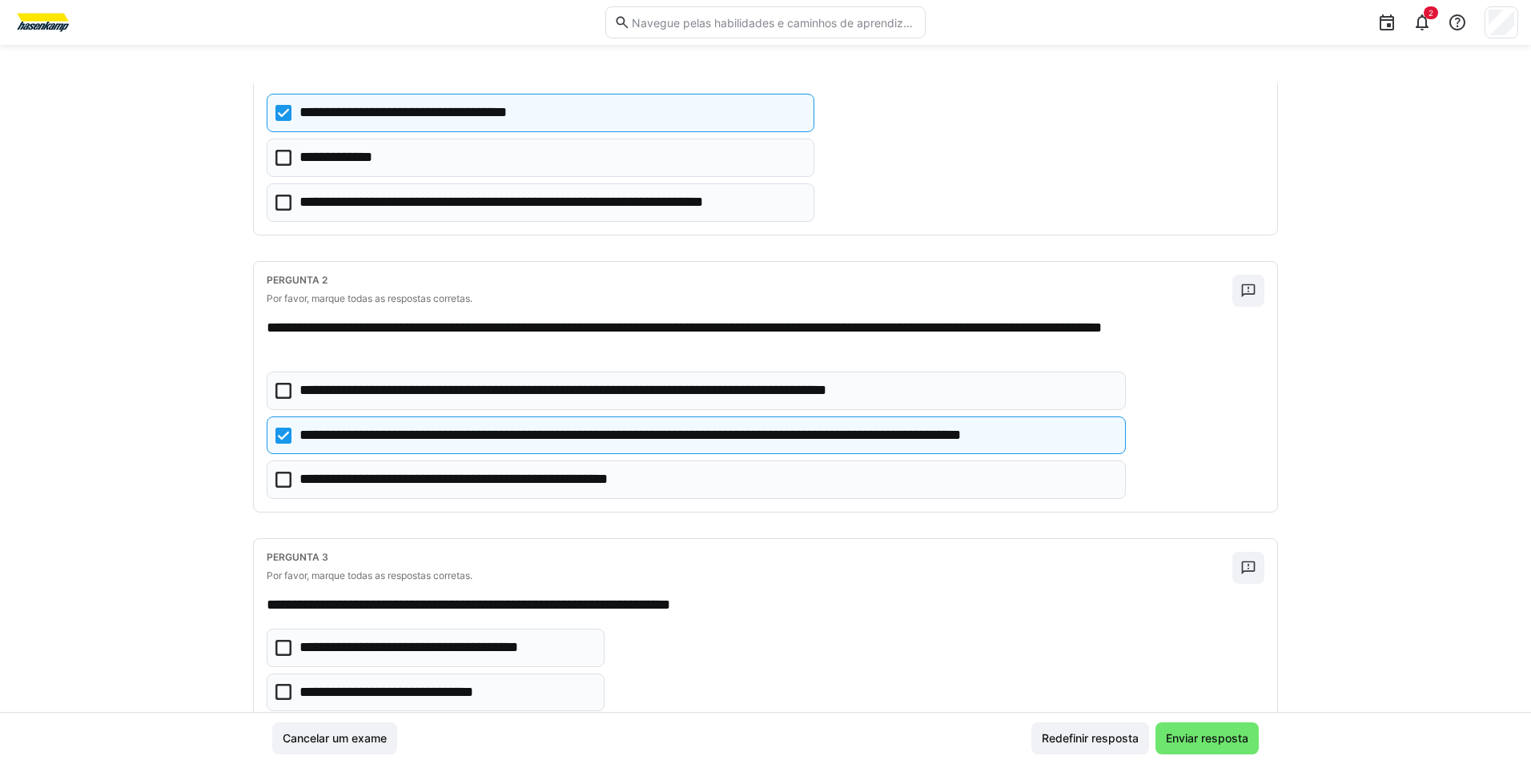
scroll to position [160, 0]
click at [277, 475] on icon at bounding box center [283, 479] width 16 height 16
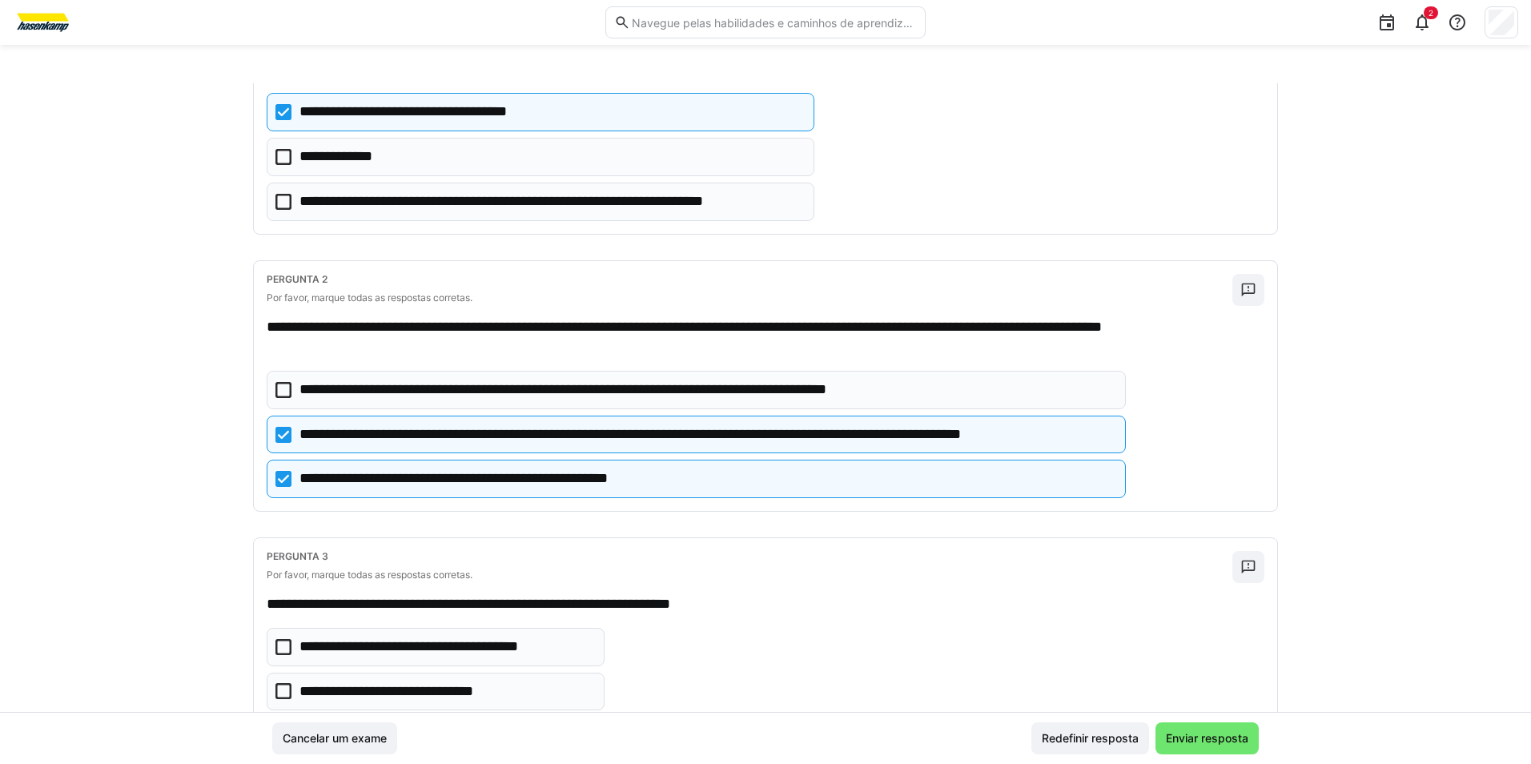
scroll to position [80, 0]
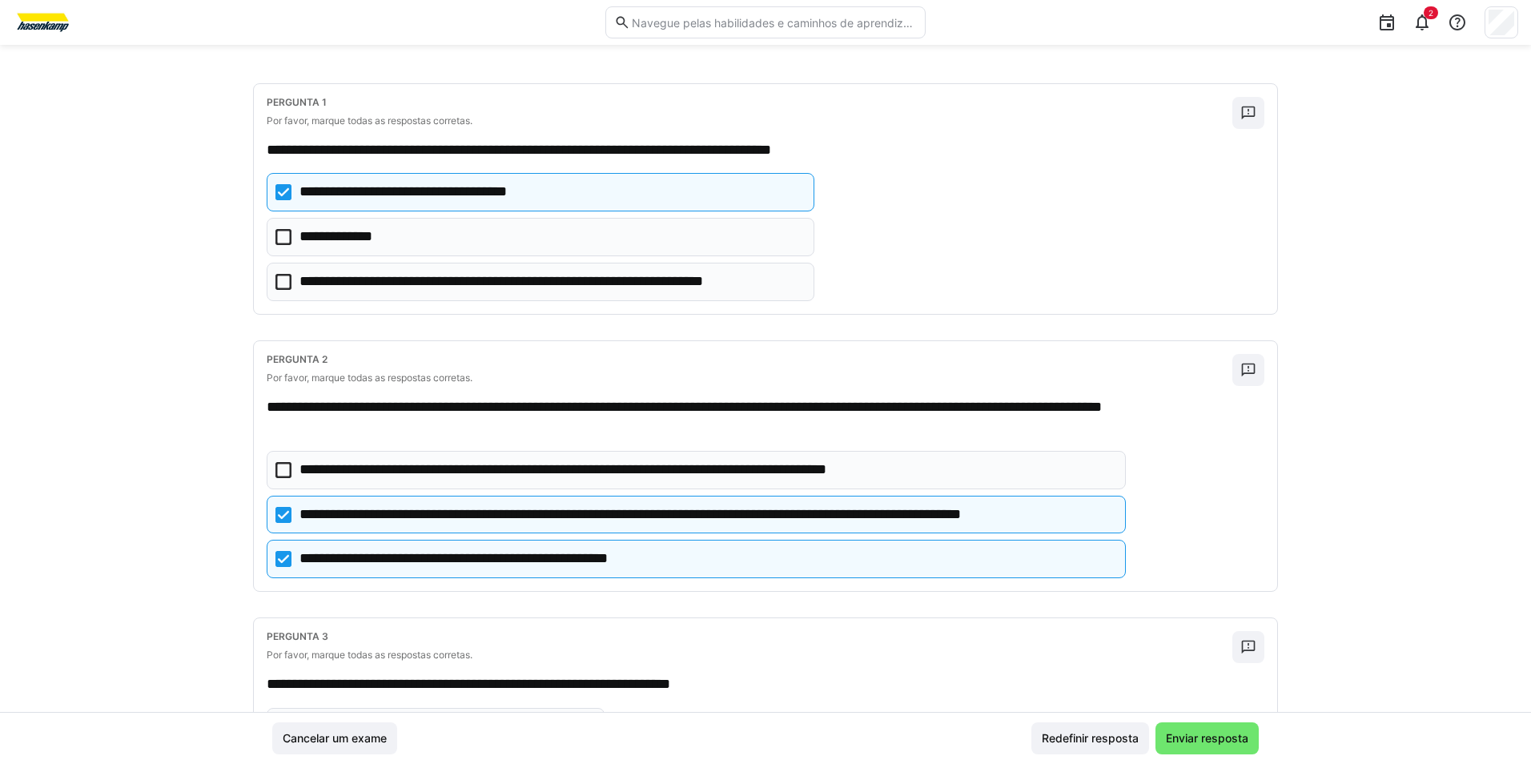
click at [280, 233] on icon at bounding box center [283, 237] width 16 height 16
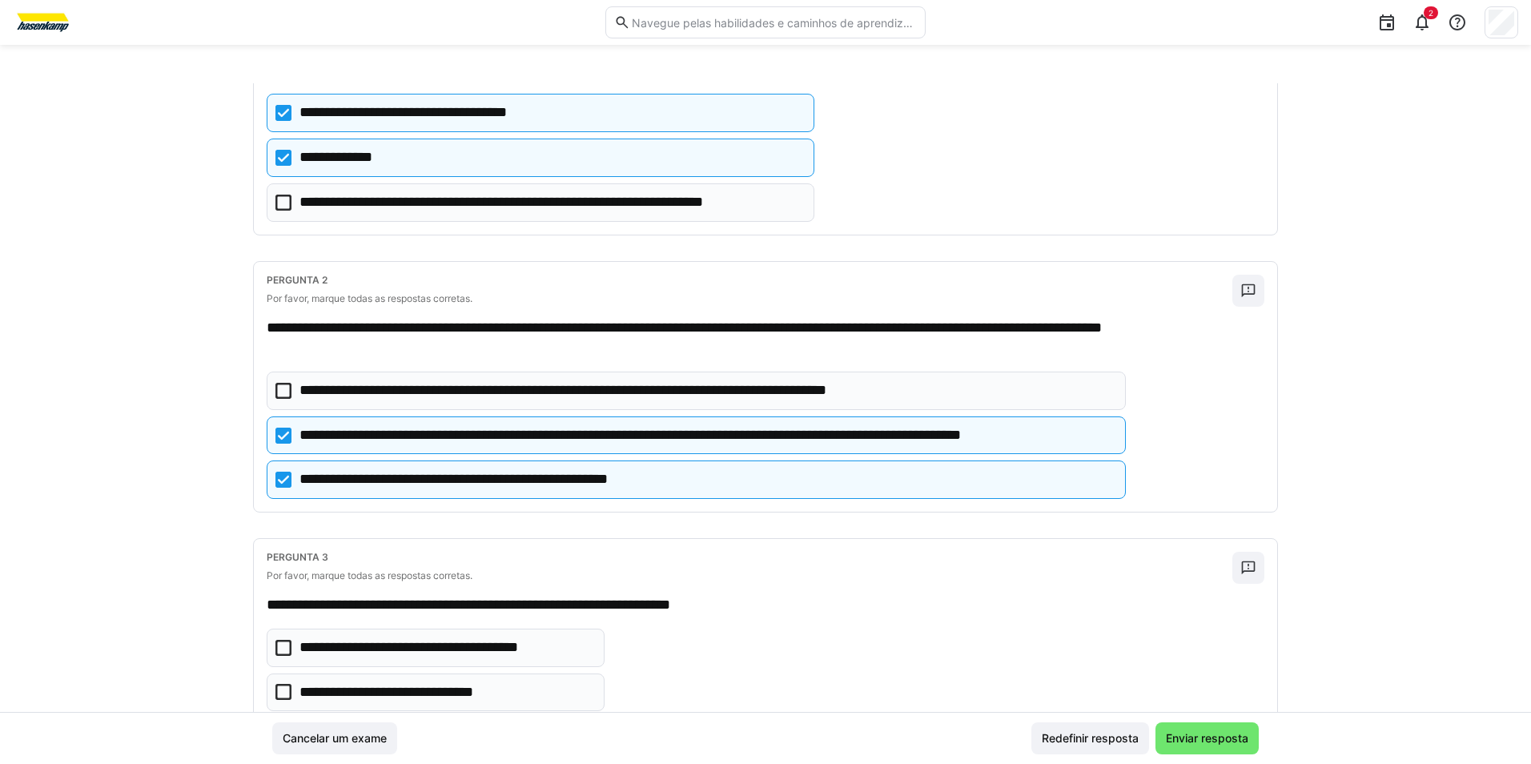
scroll to position [255, 0]
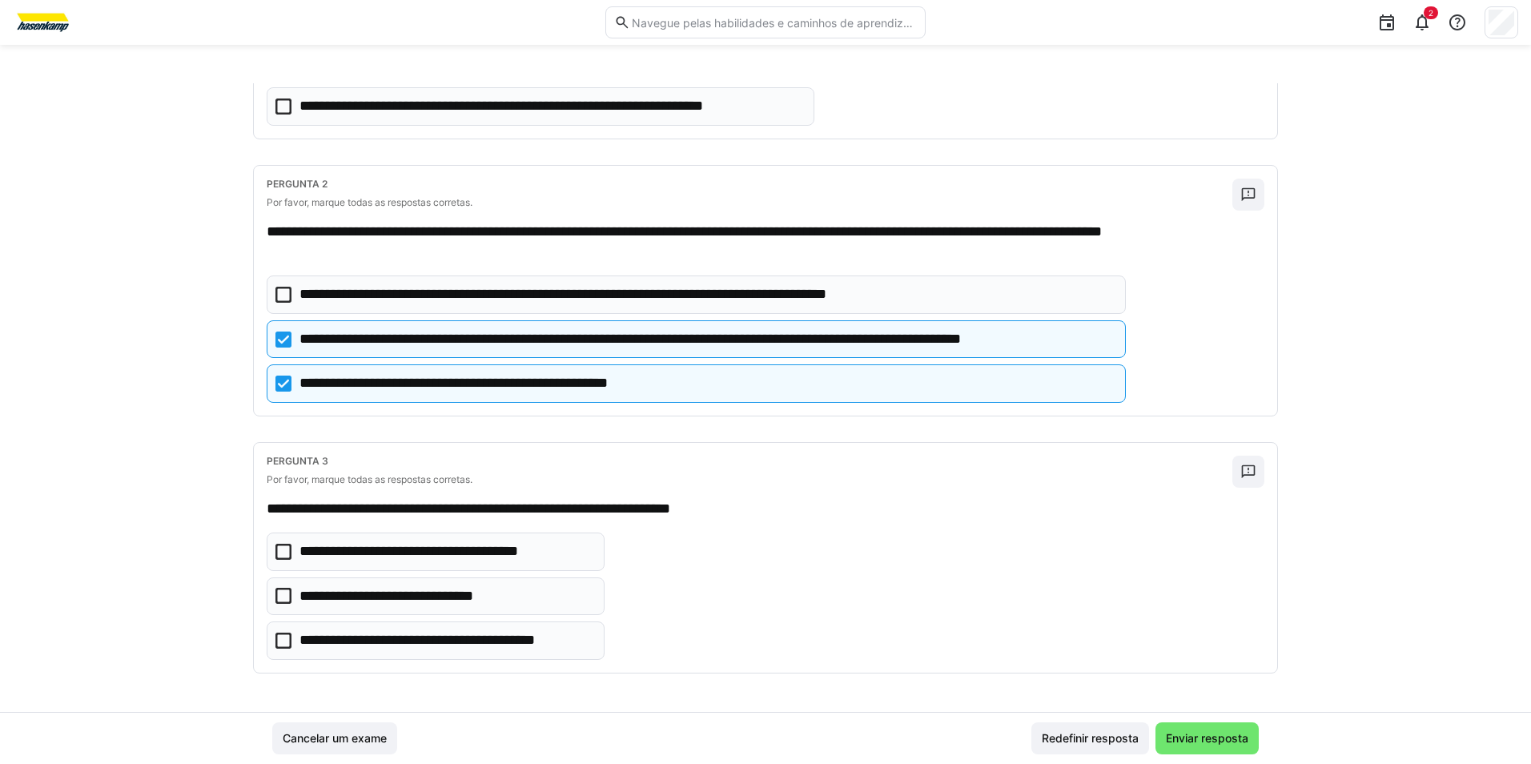
click at [282, 640] on icon at bounding box center [283, 640] width 16 height 16
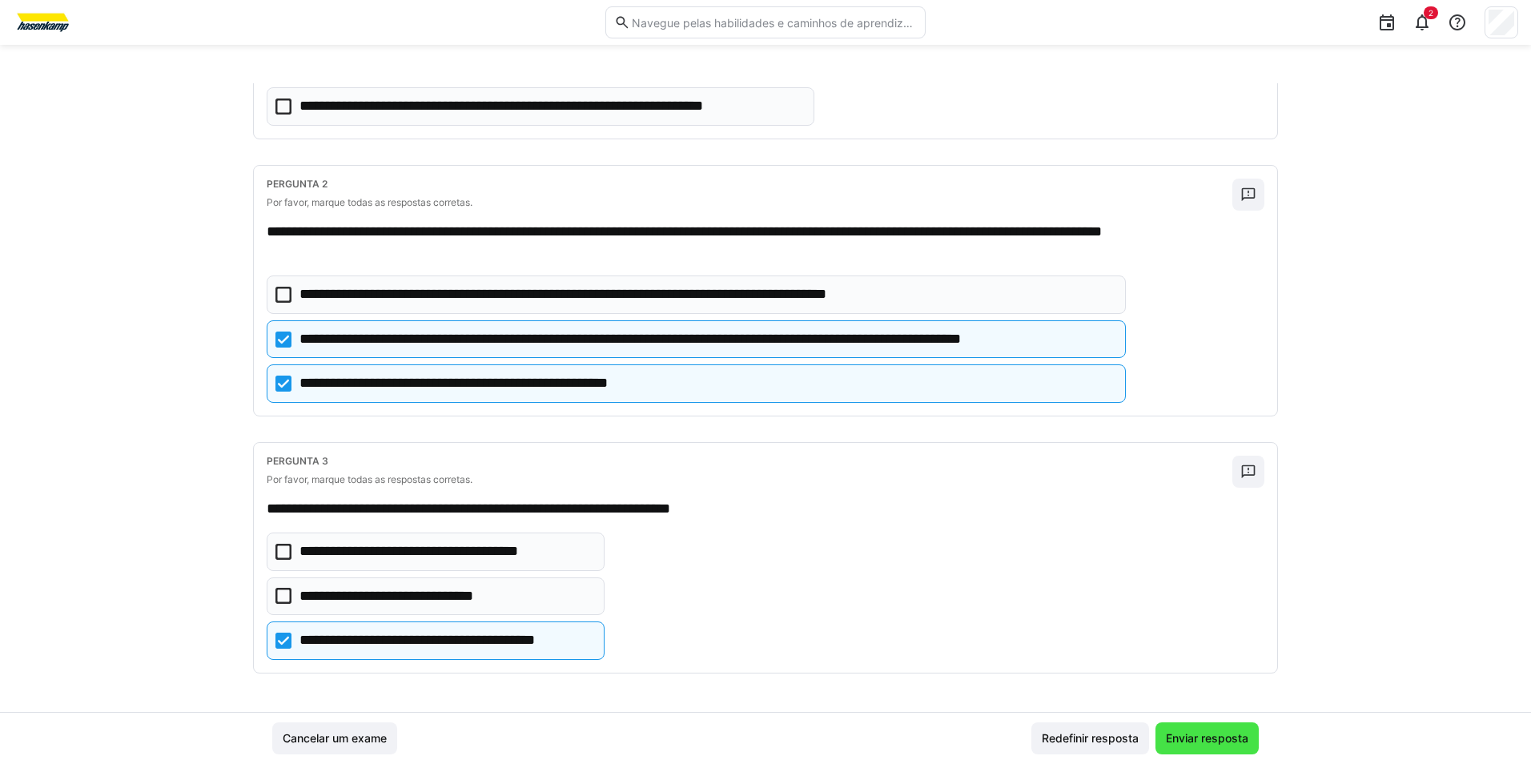
click at [1216, 737] on span "Enviar resposta" at bounding box center [1206, 738] width 87 height 16
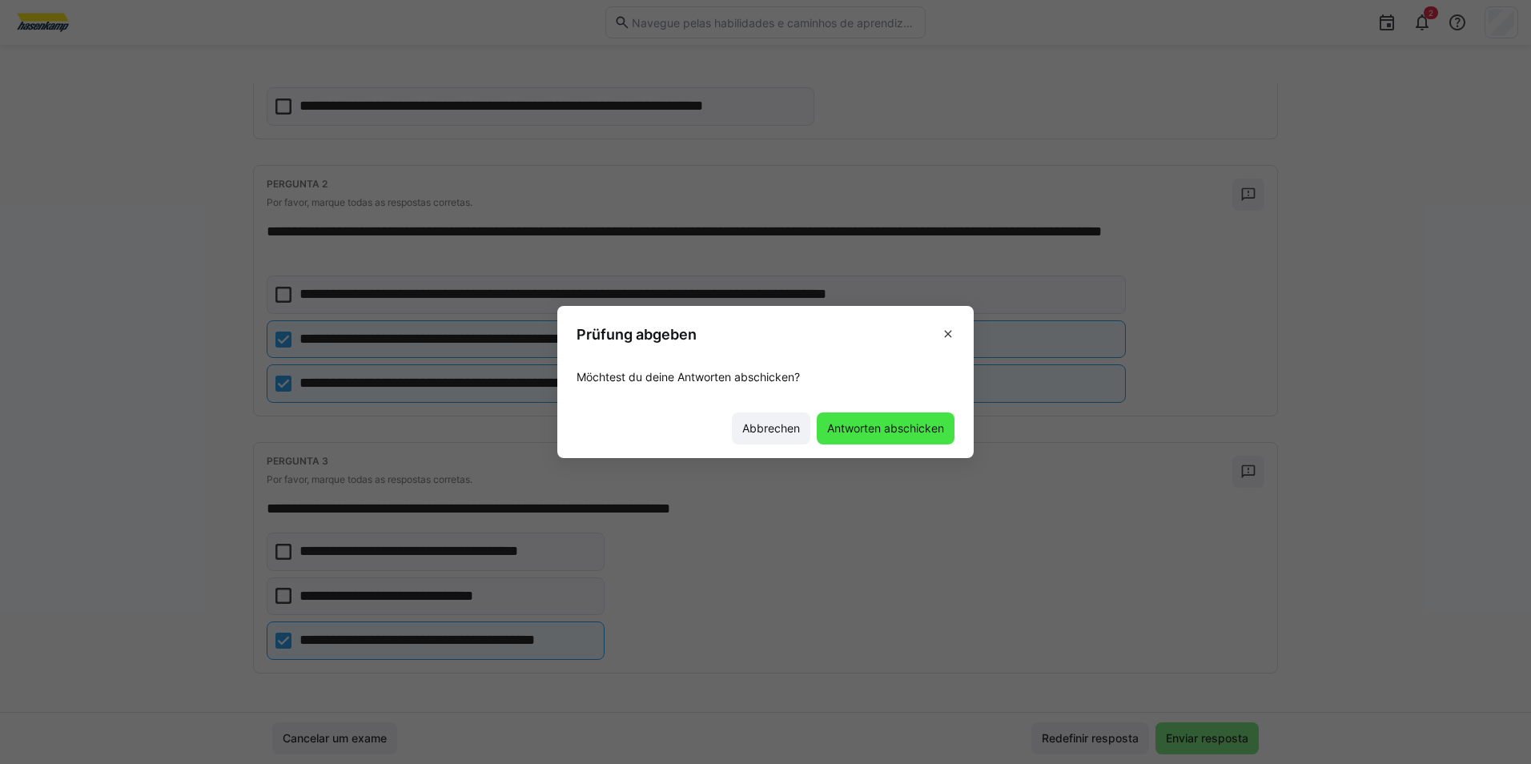
click at [899, 432] on span "Antworten abschicken" at bounding box center [886, 428] width 122 height 16
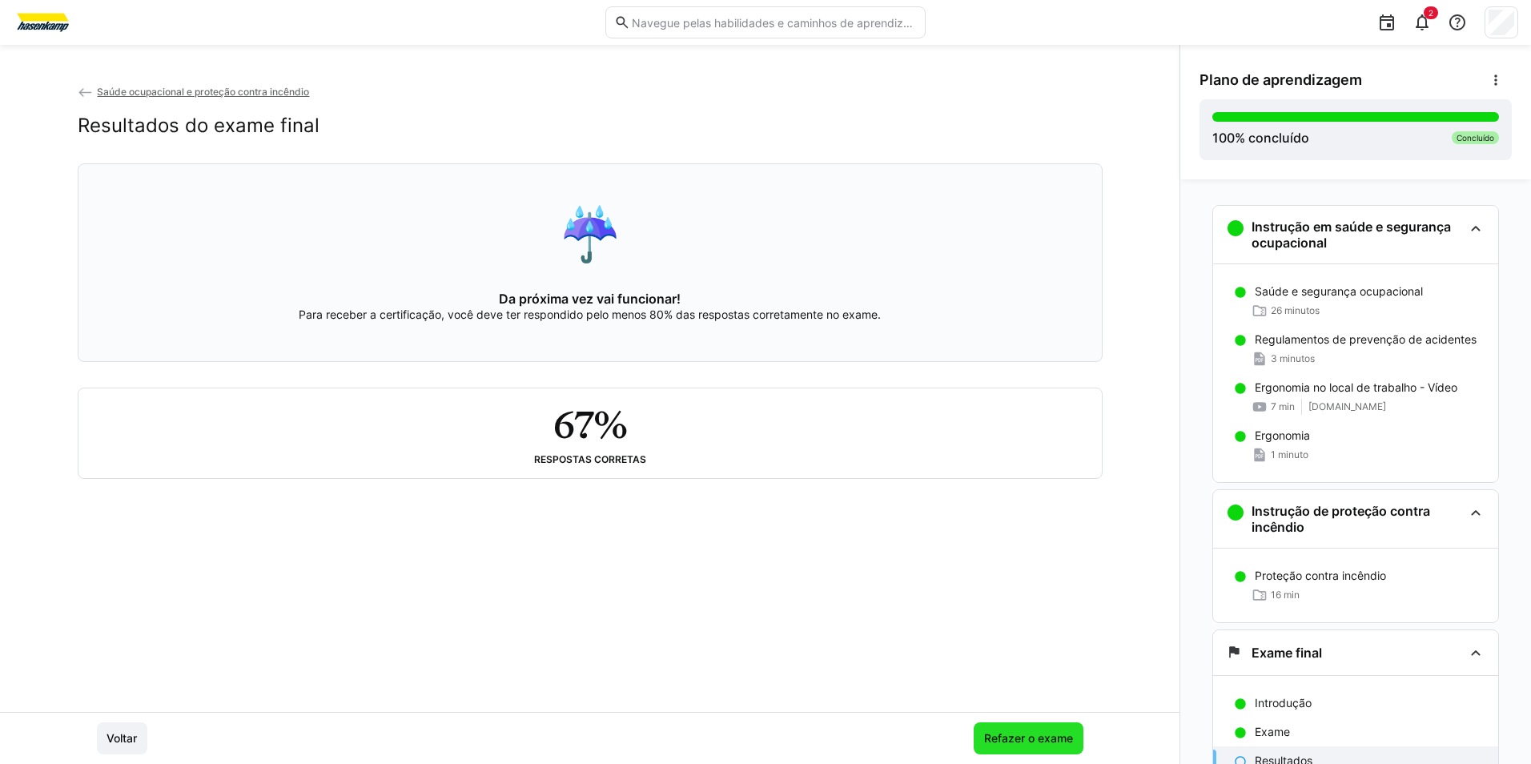
click at [981, 731] on span "Refazer o exame" at bounding box center [1028, 738] width 94 height 16
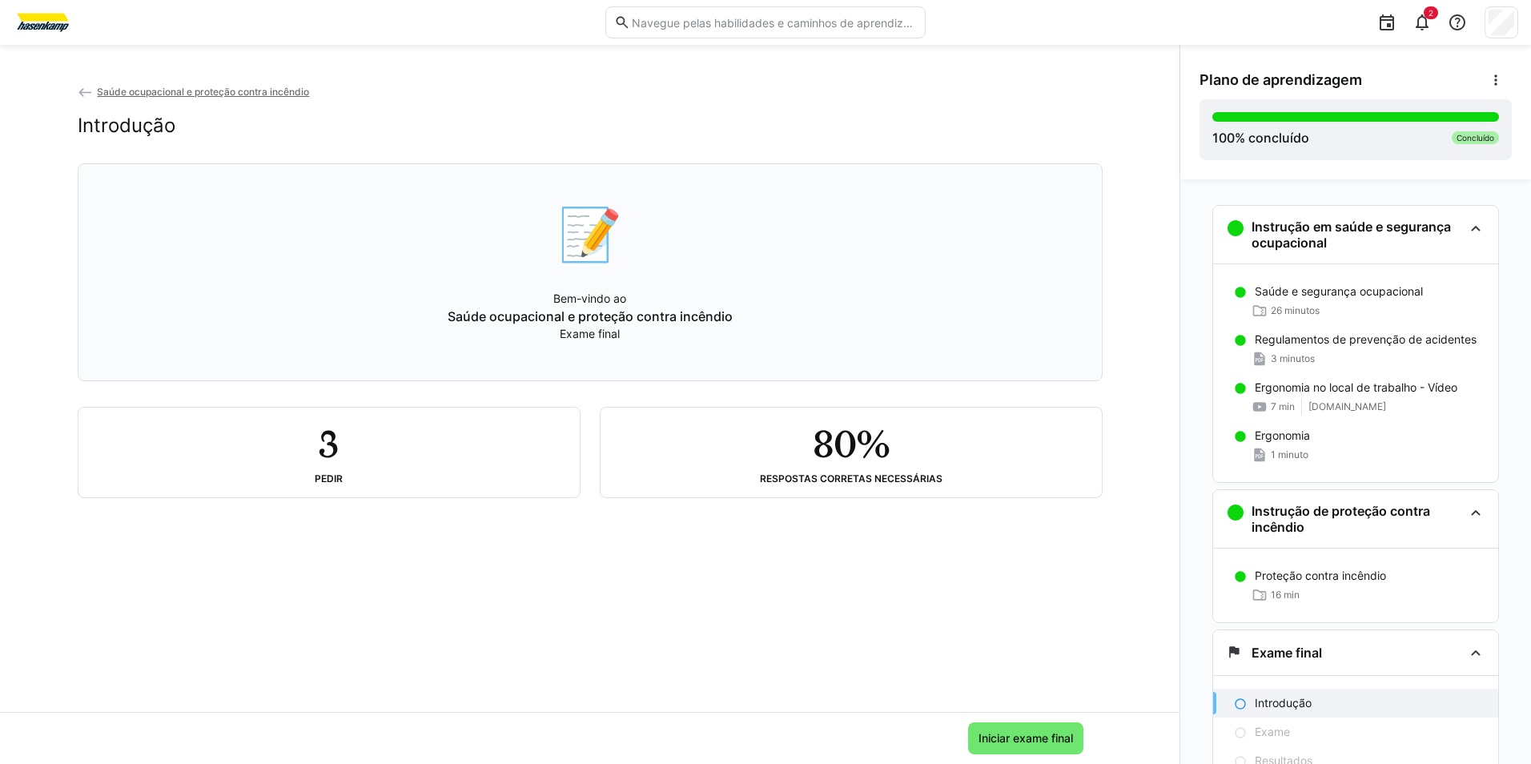
scroll to position [74, 0]
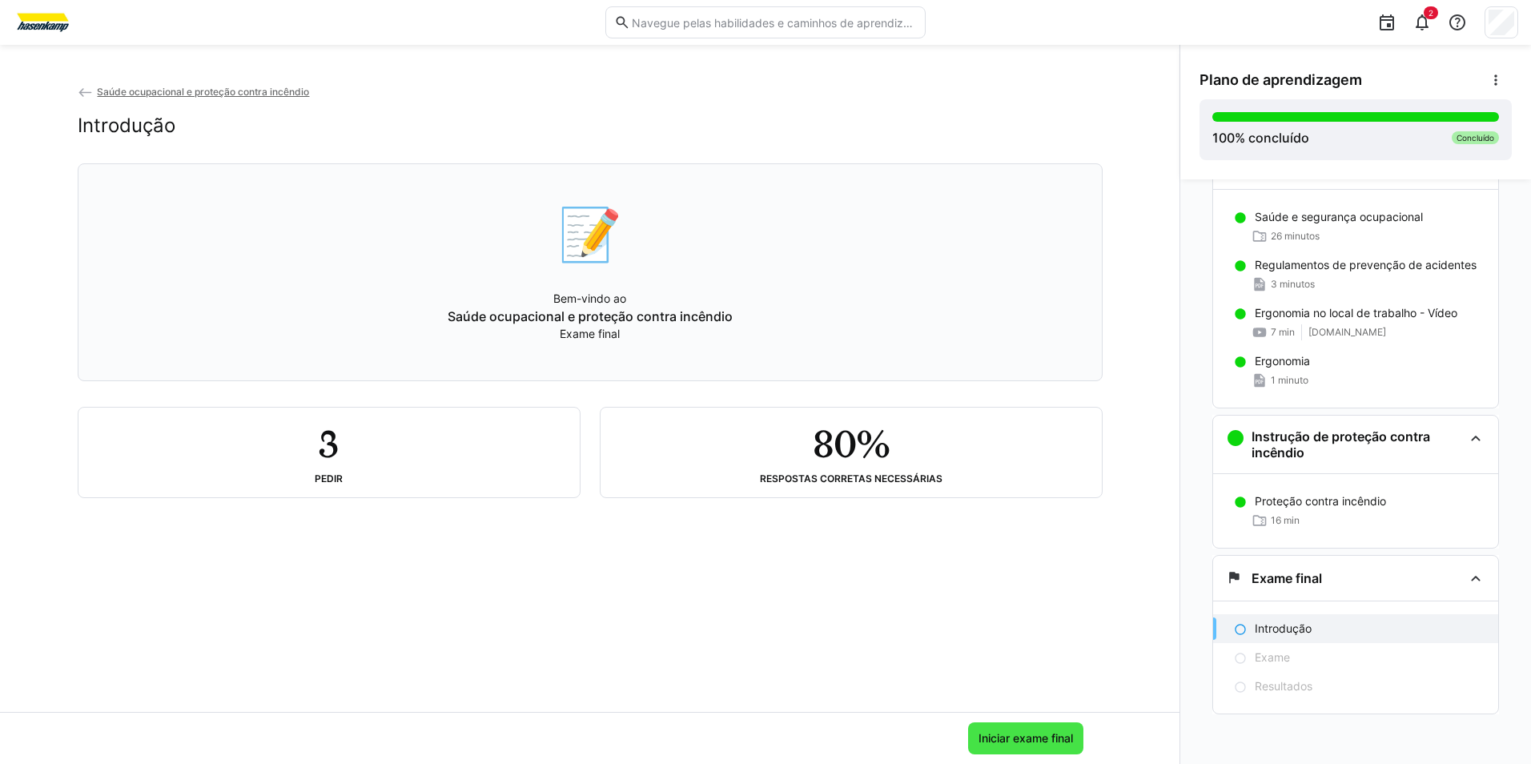
click at [1038, 739] on span "Iniciar exame final" at bounding box center [1025, 738] width 99 height 16
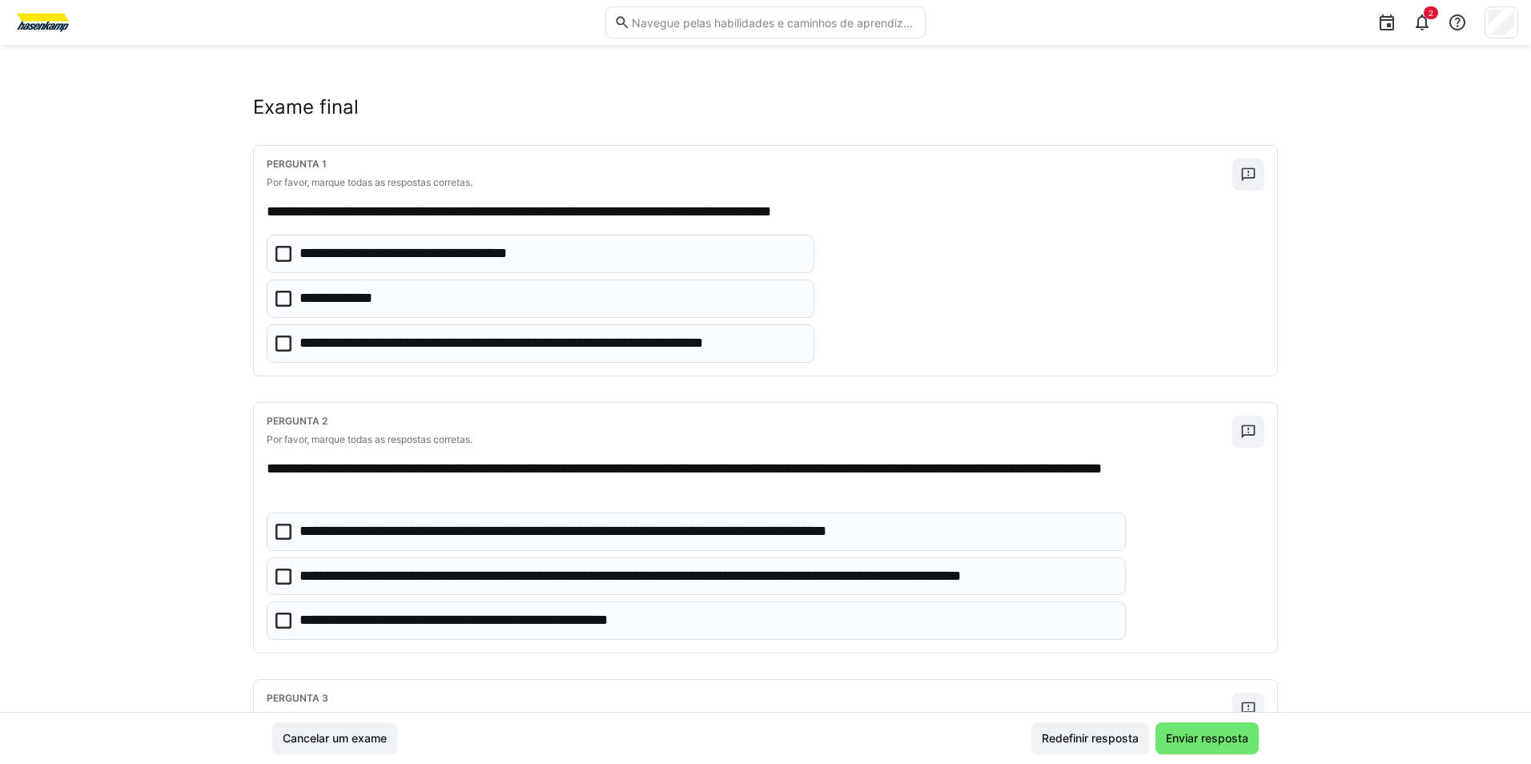
scroll to position [0, 0]
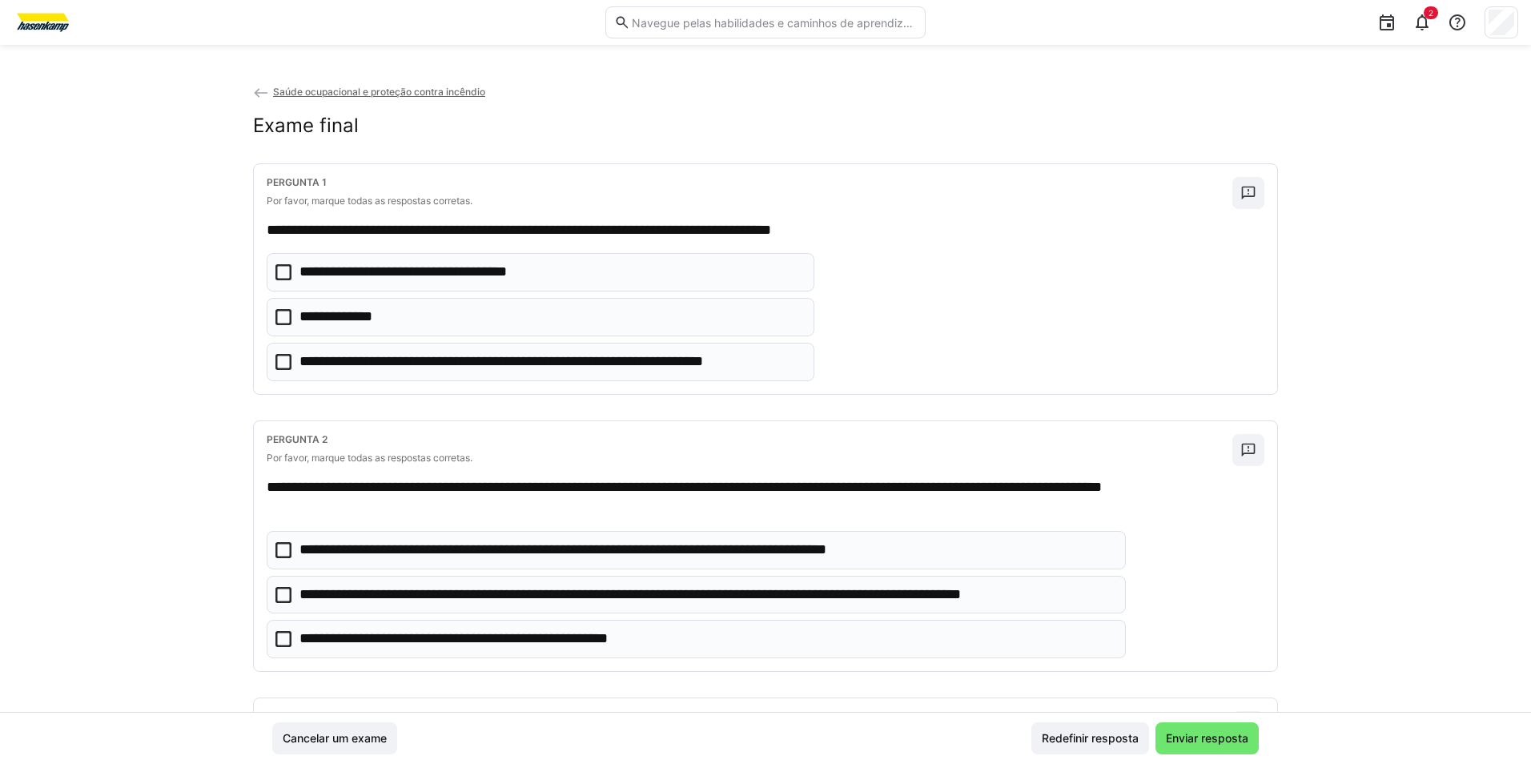
click at [282, 274] on icon at bounding box center [283, 272] width 16 height 16
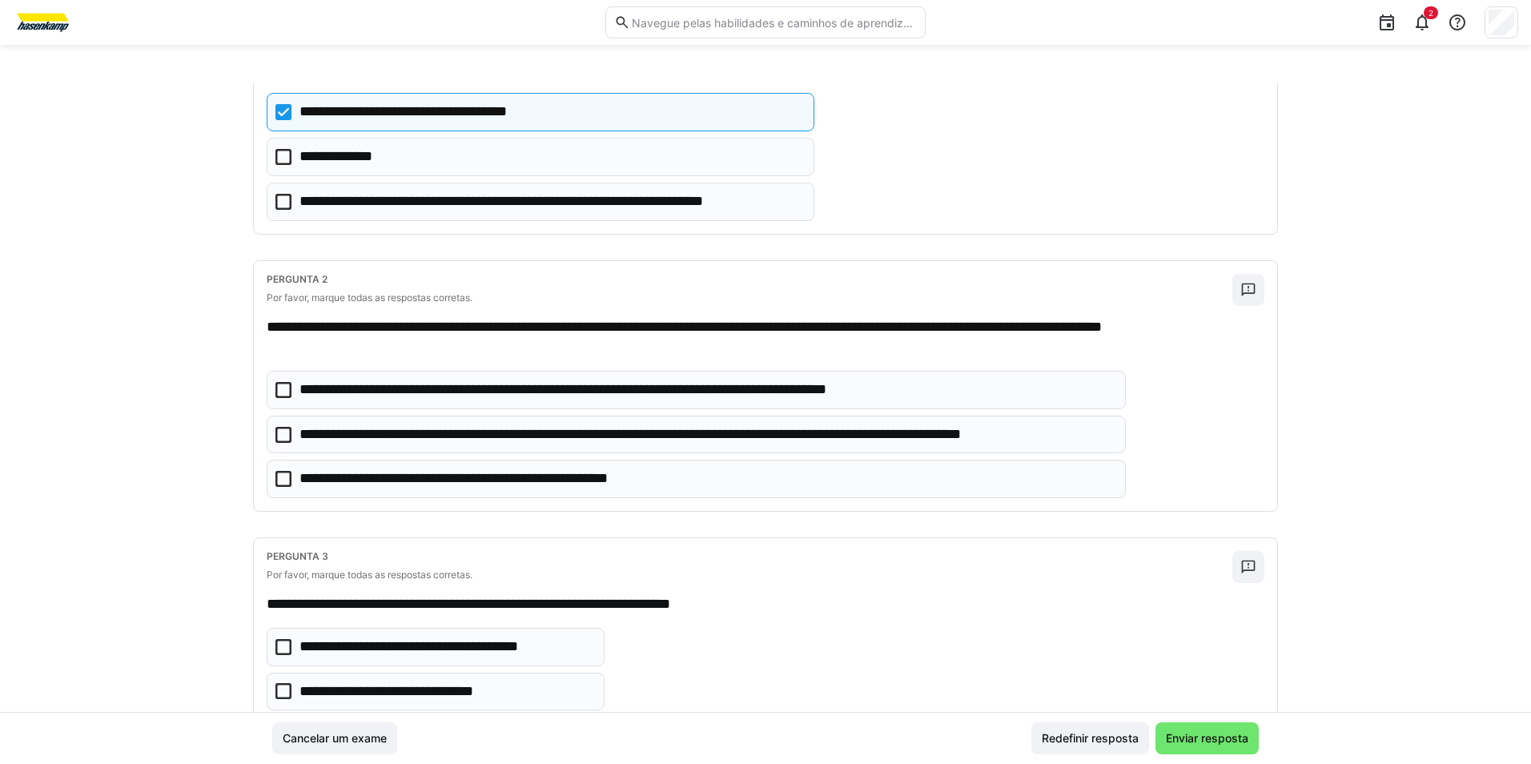
scroll to position [240, 0]
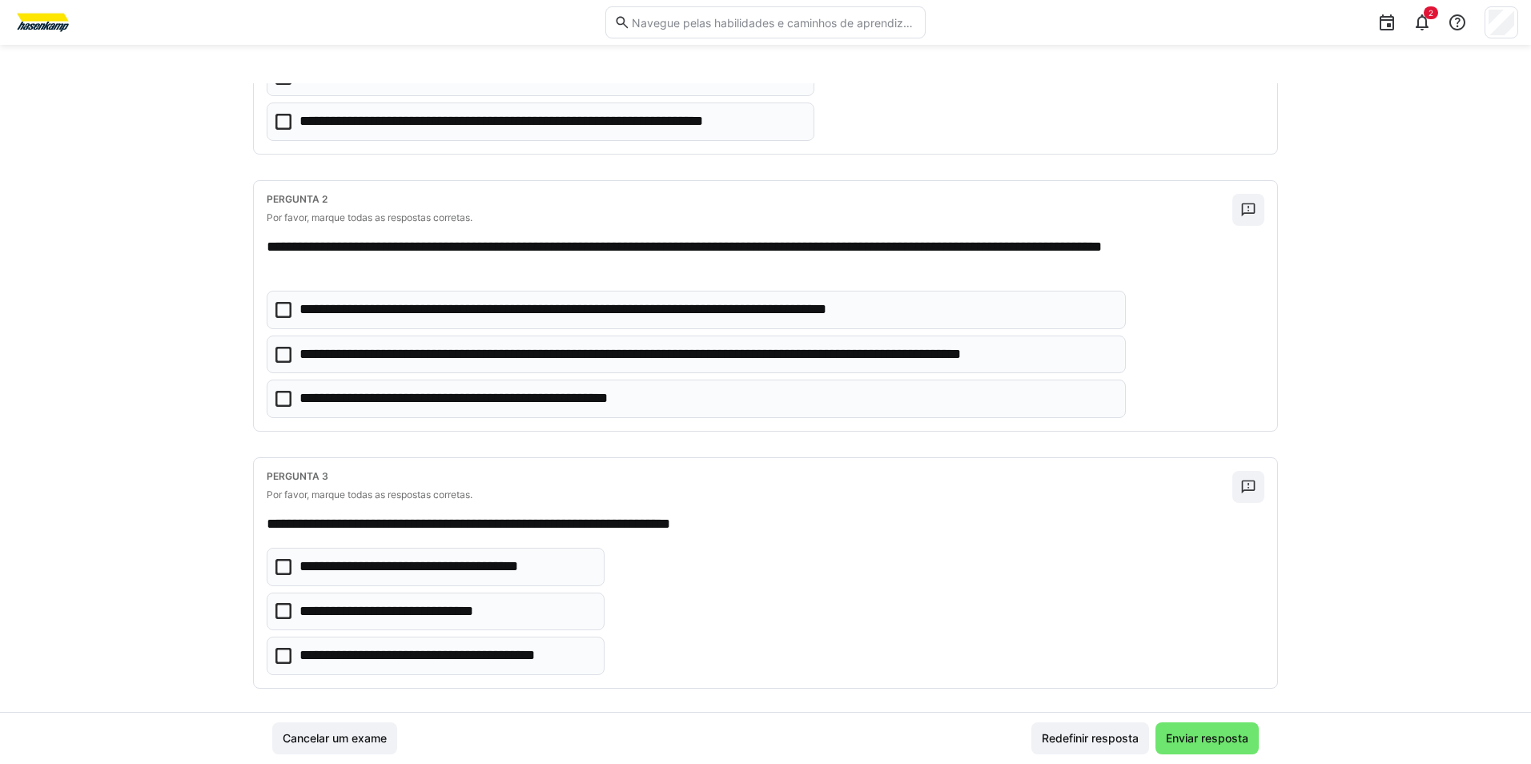
click at [277, 359] on icon at bounding box center [283, 355] width 16 height 16
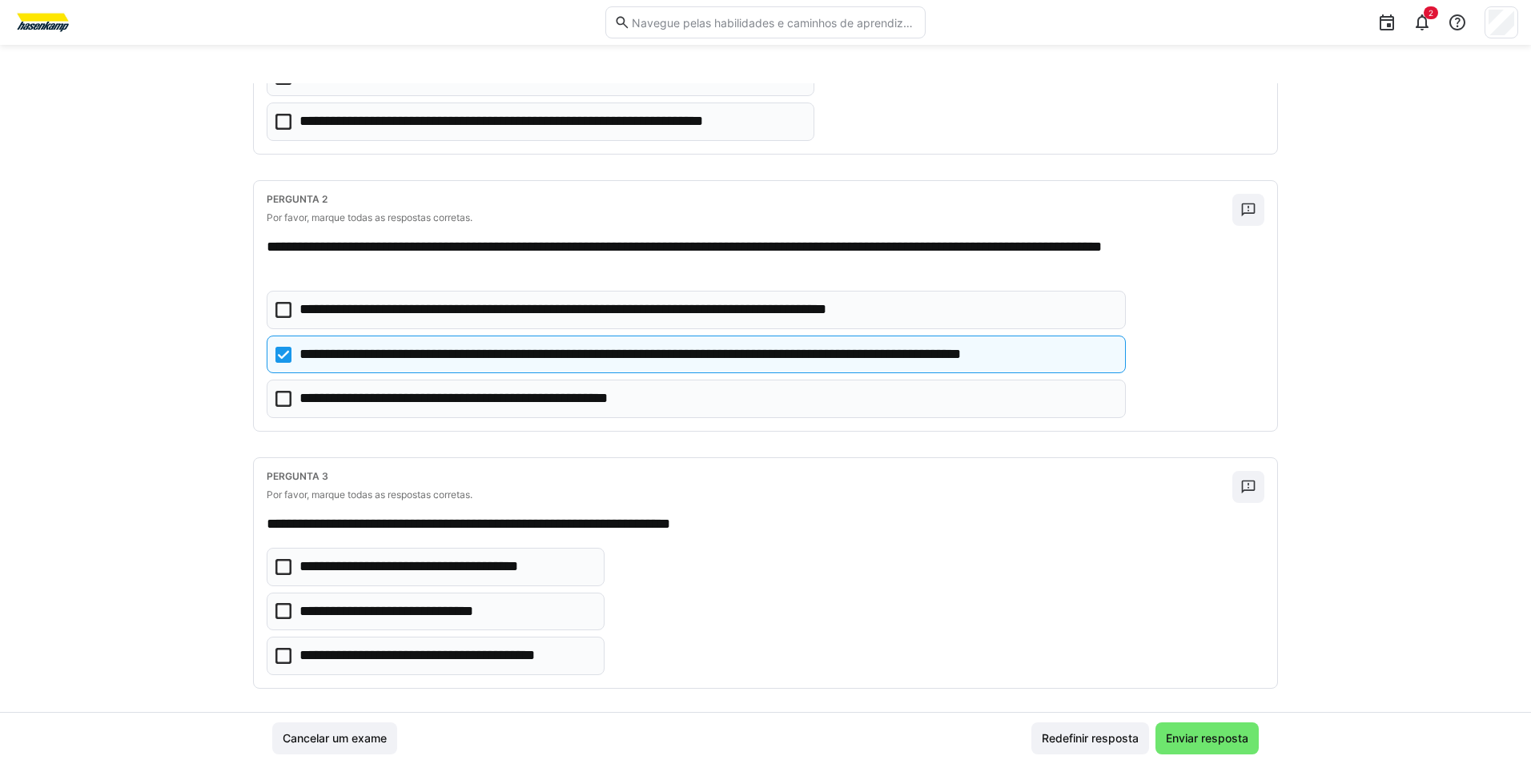
click at [285, 392] on icon at bounding box center [283, 399] width 16 height 16
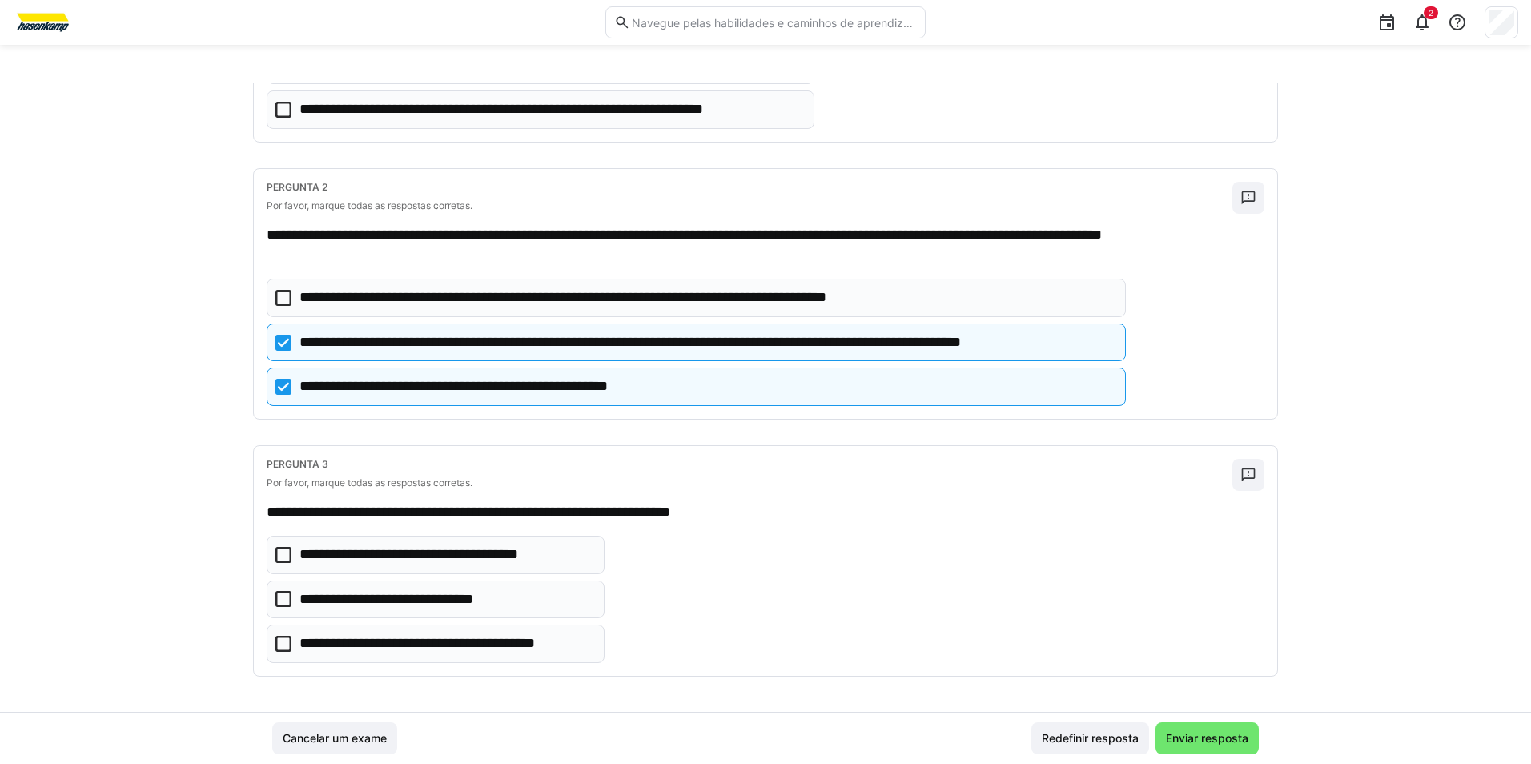
scroll to position [255, 0]
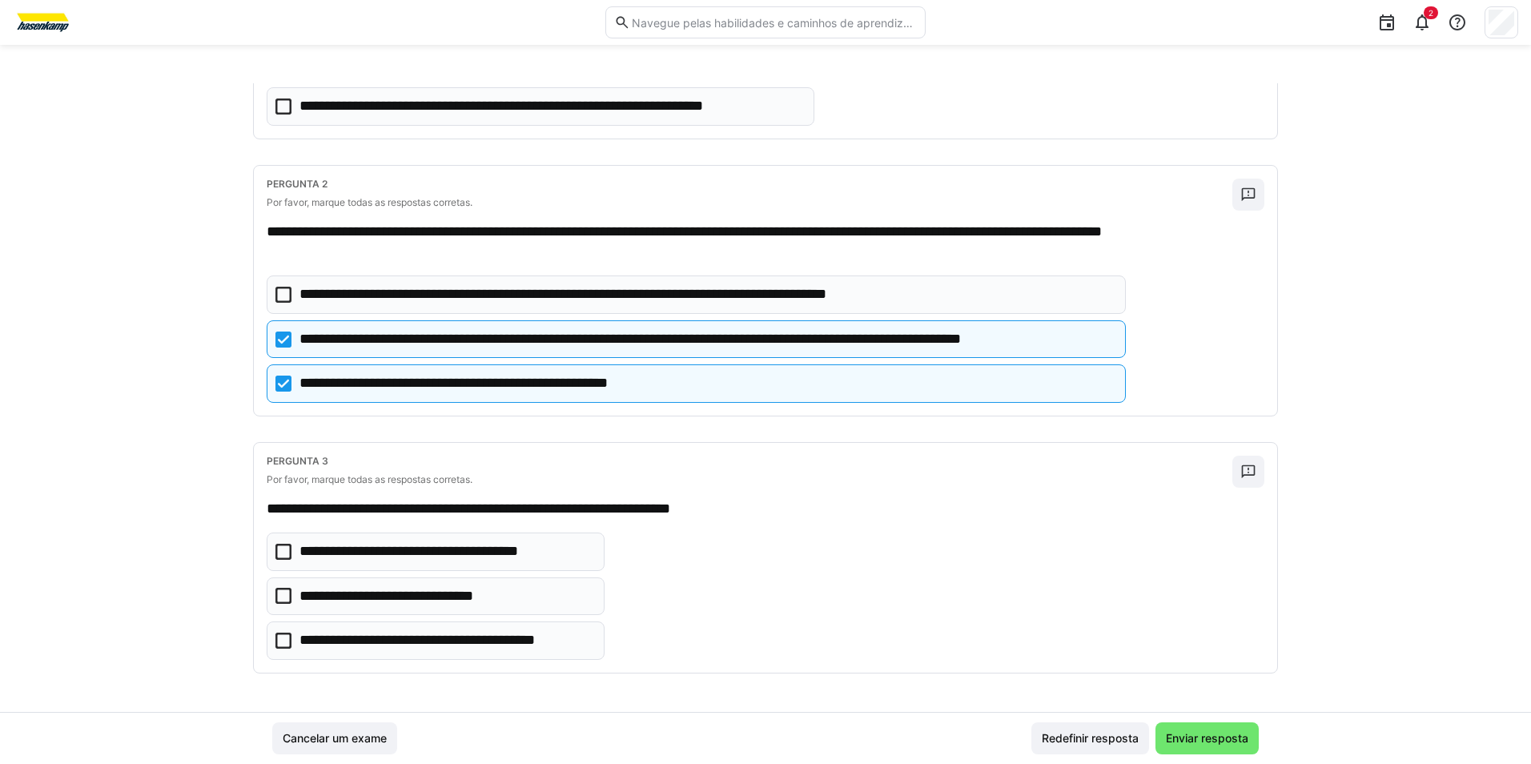
click at [281, 640] on icon at bounding box center [283, 640] width 16 height 16
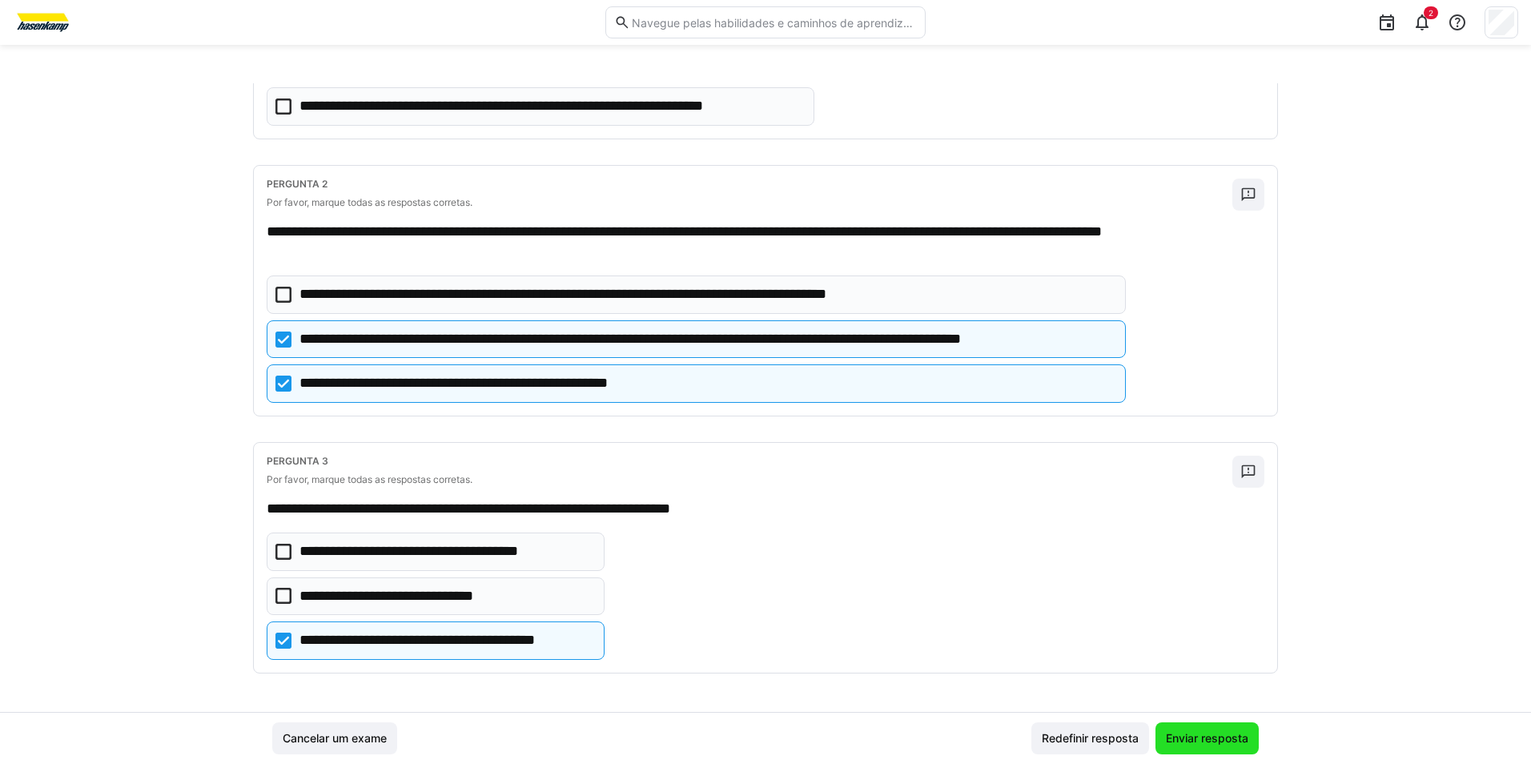
click at [1225, 742] on span "Enviar resposta" at bounding box center [1206, 738] width 87 height 16
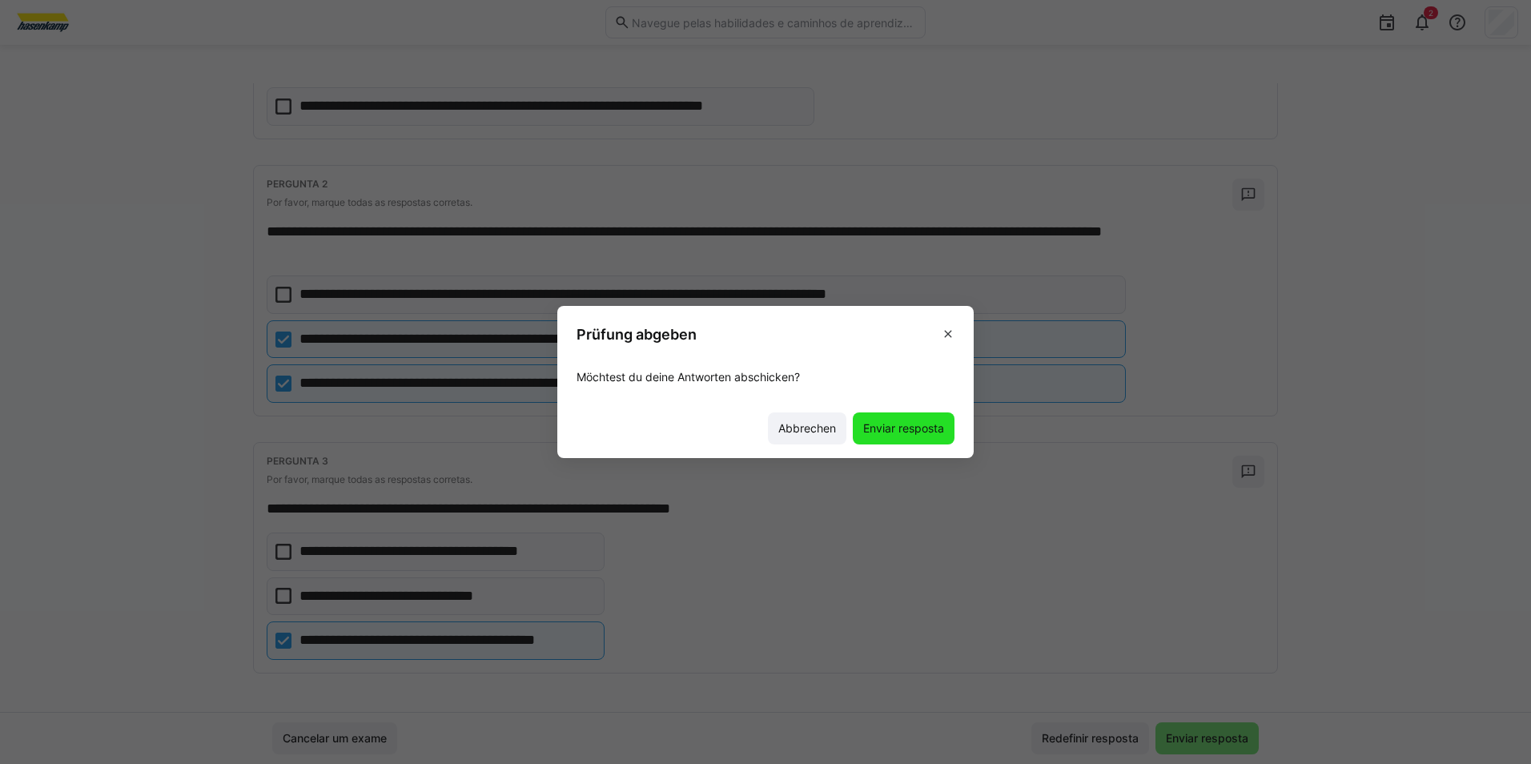
click at [911, 429] on span "Enviar resposta" at bounding box center [904, 428] width 86 height 16
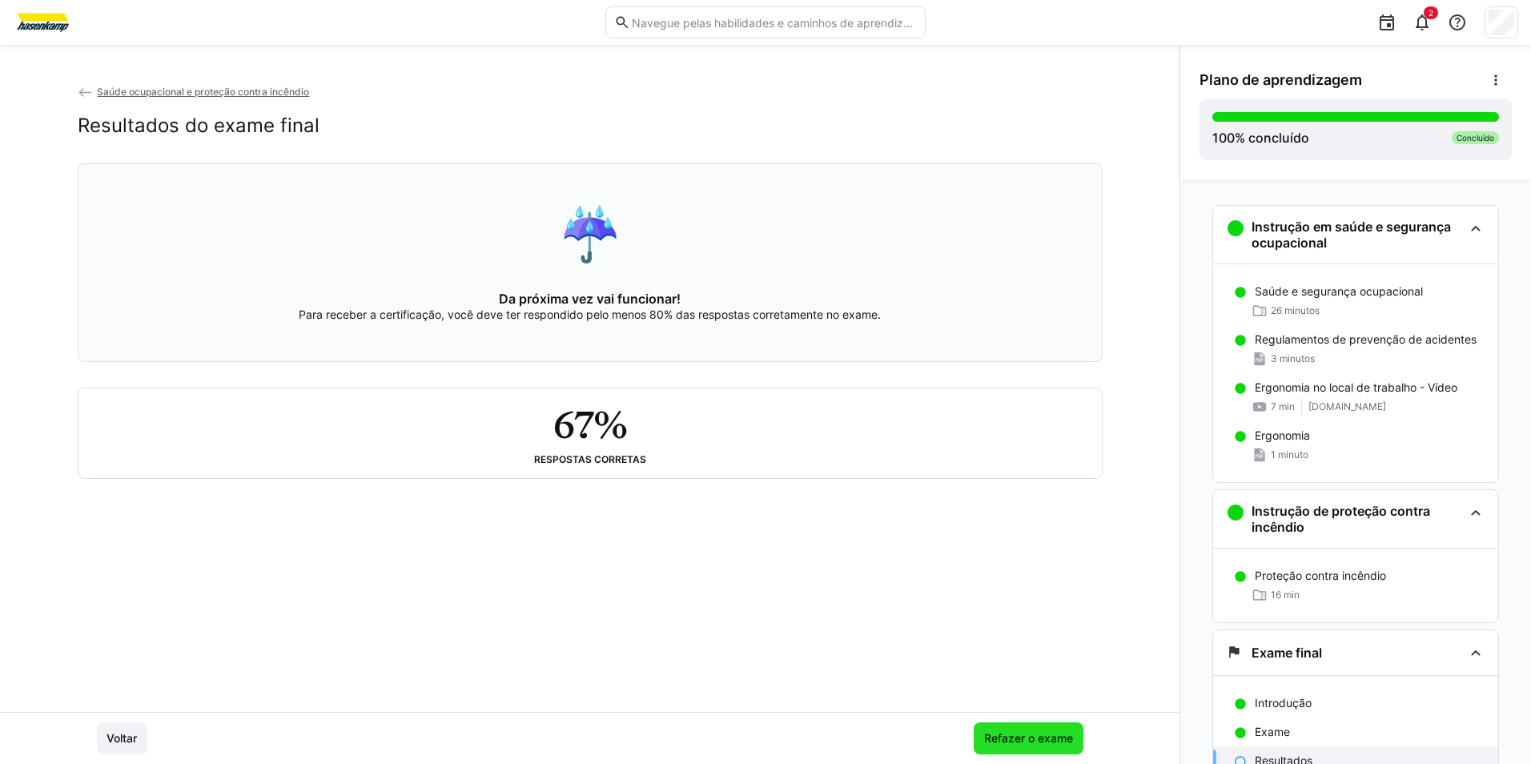
click at [1026, 738] on span "Refazer o exame" at bounding box center [1028, 738] width 94 height 16
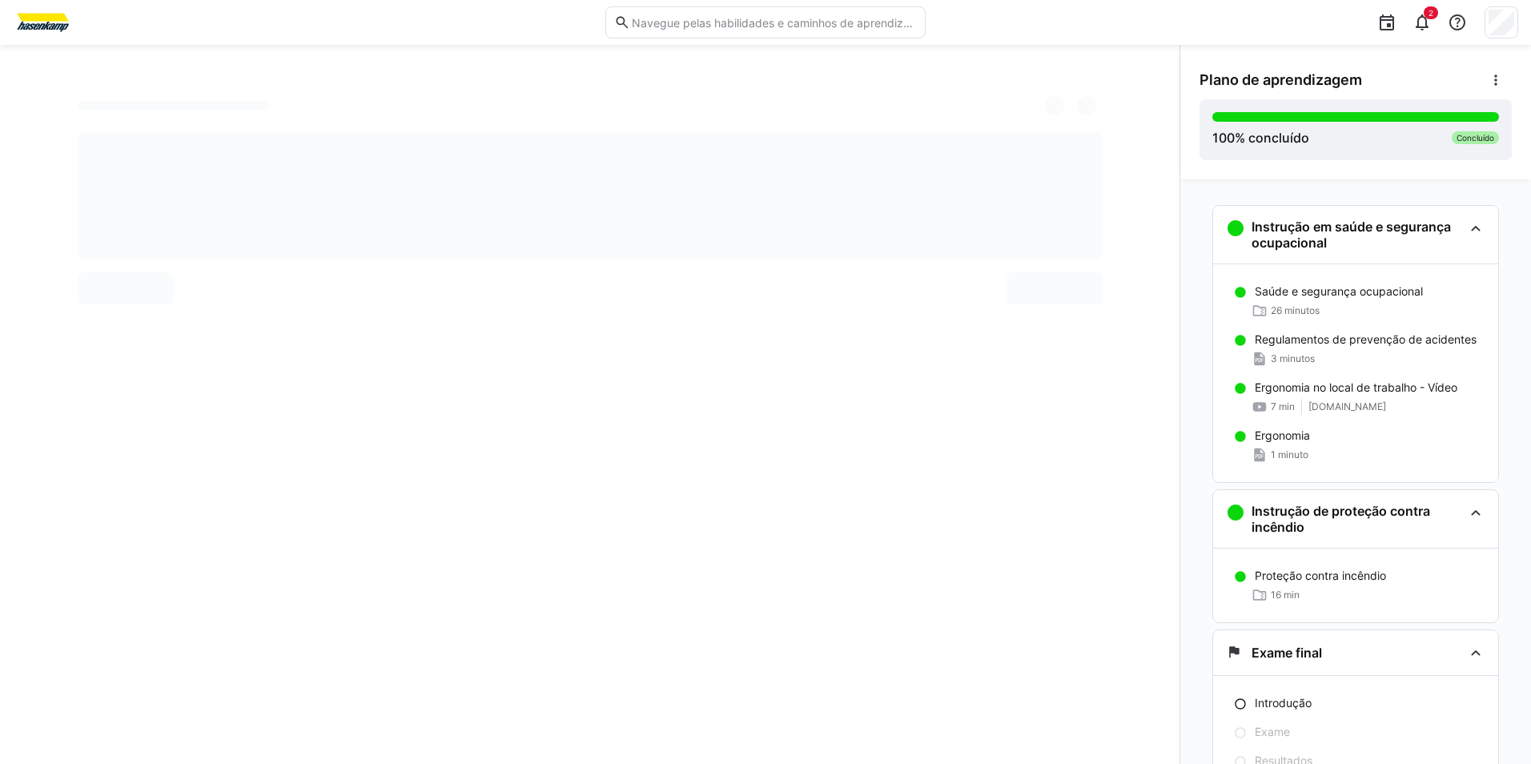
scroll to position [74, 0]
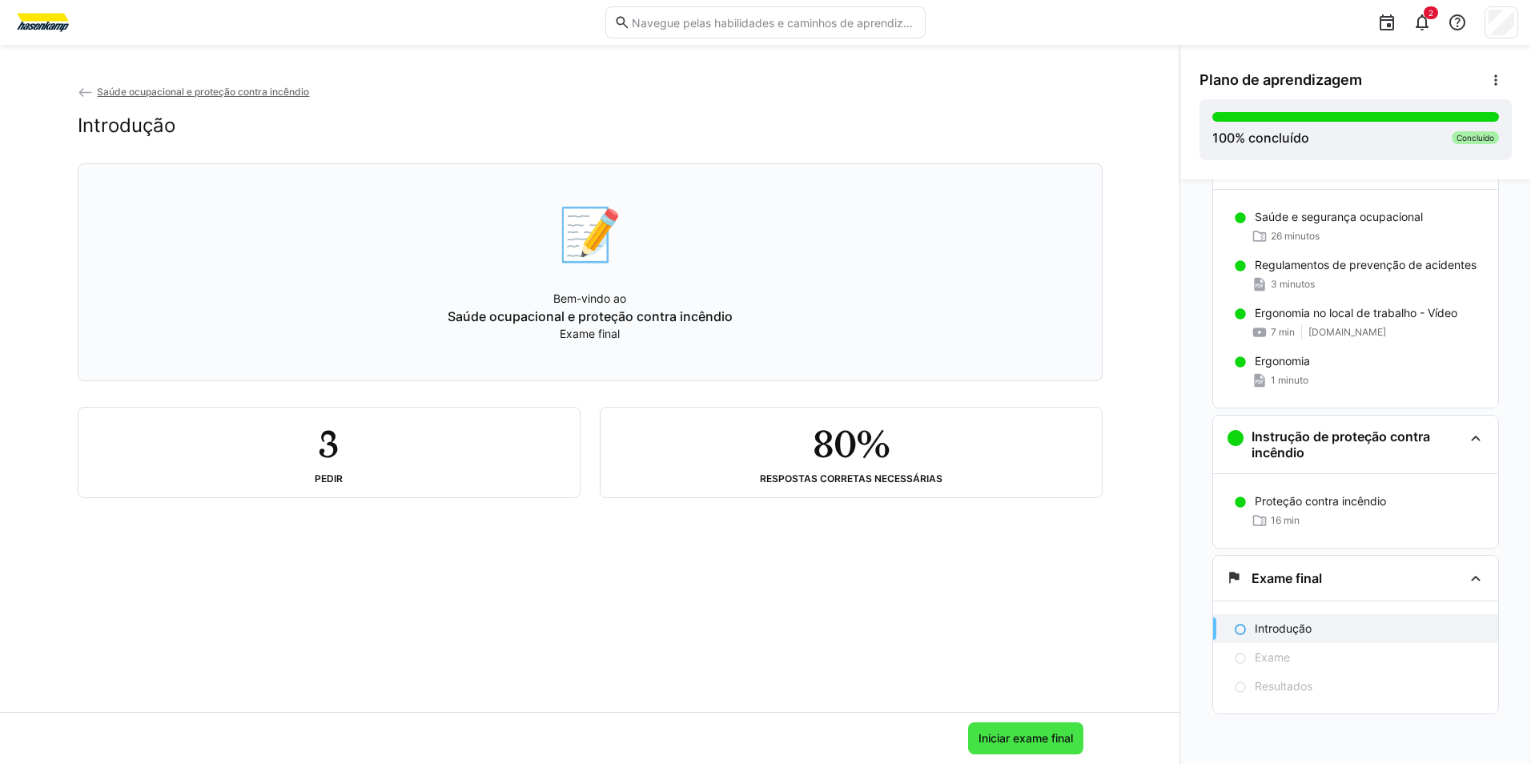
click at [1014, 733] on span "Iniciar exame final" at bounding box center [1025, 738] width 99 height 16
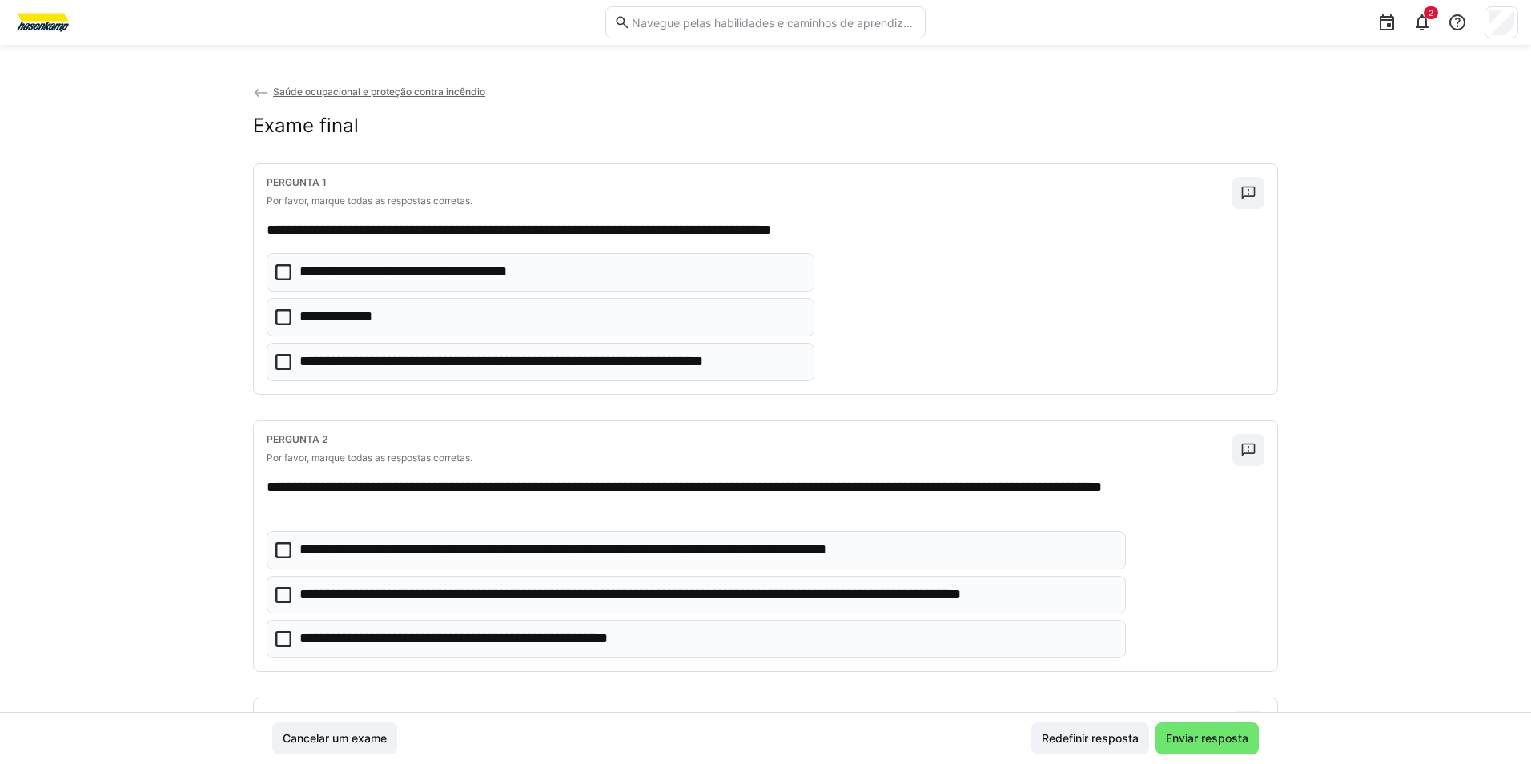
click at [281, 315] on icon at bounding box center [283, 317] width 16 height 16
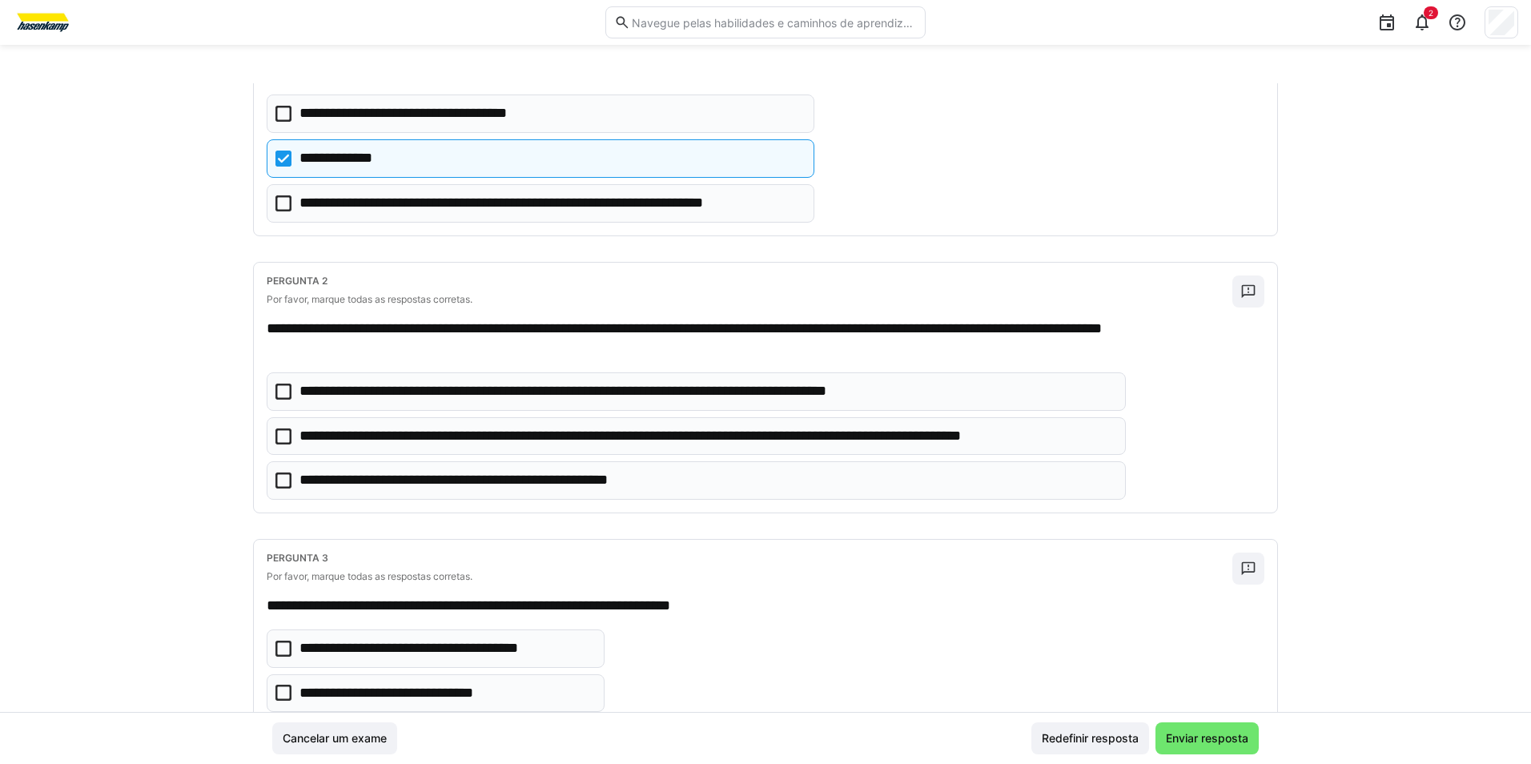
scroll to position [160, 0]
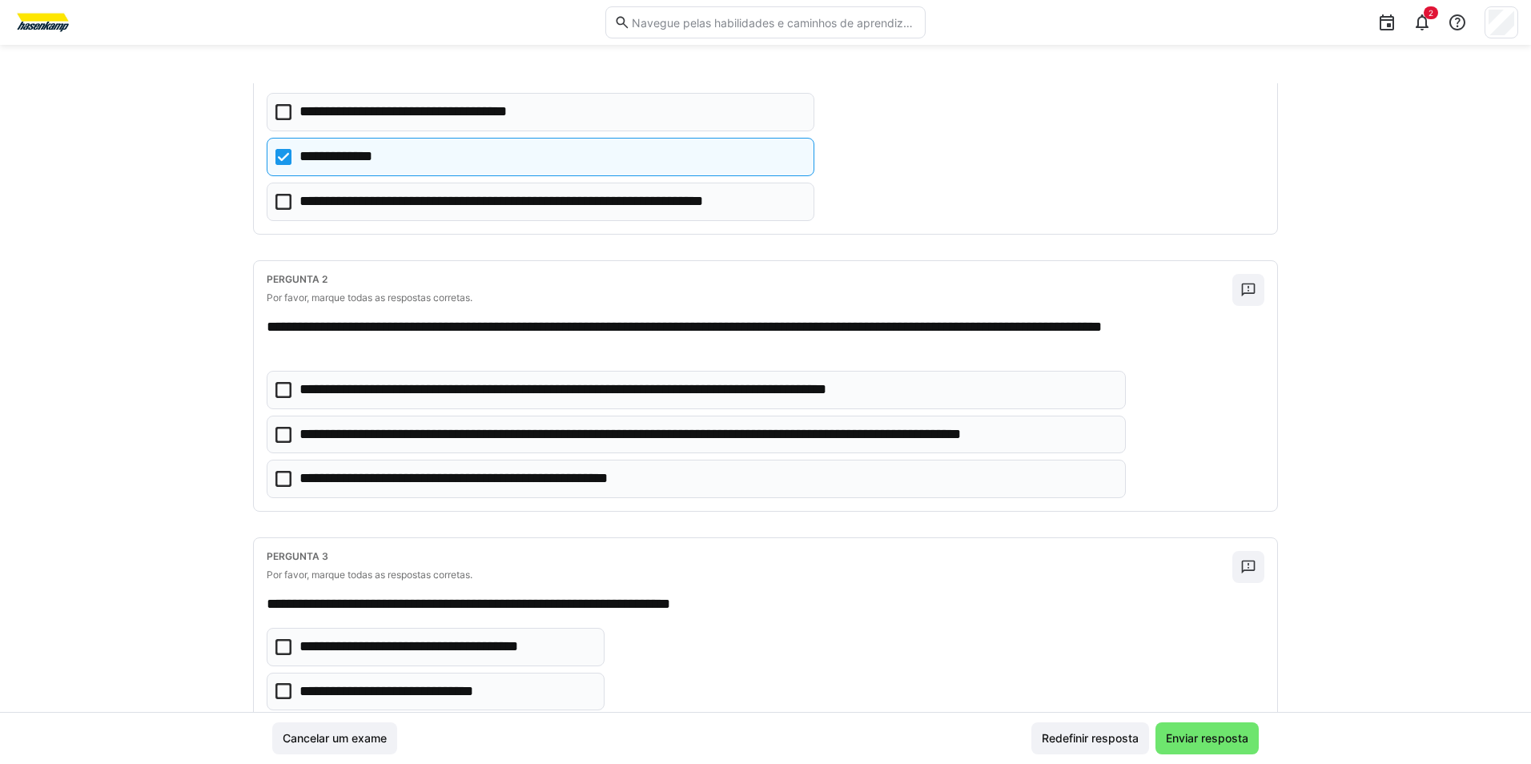
click at [280, 431] on icon at bounding box center [283, 435] width 16 height 16
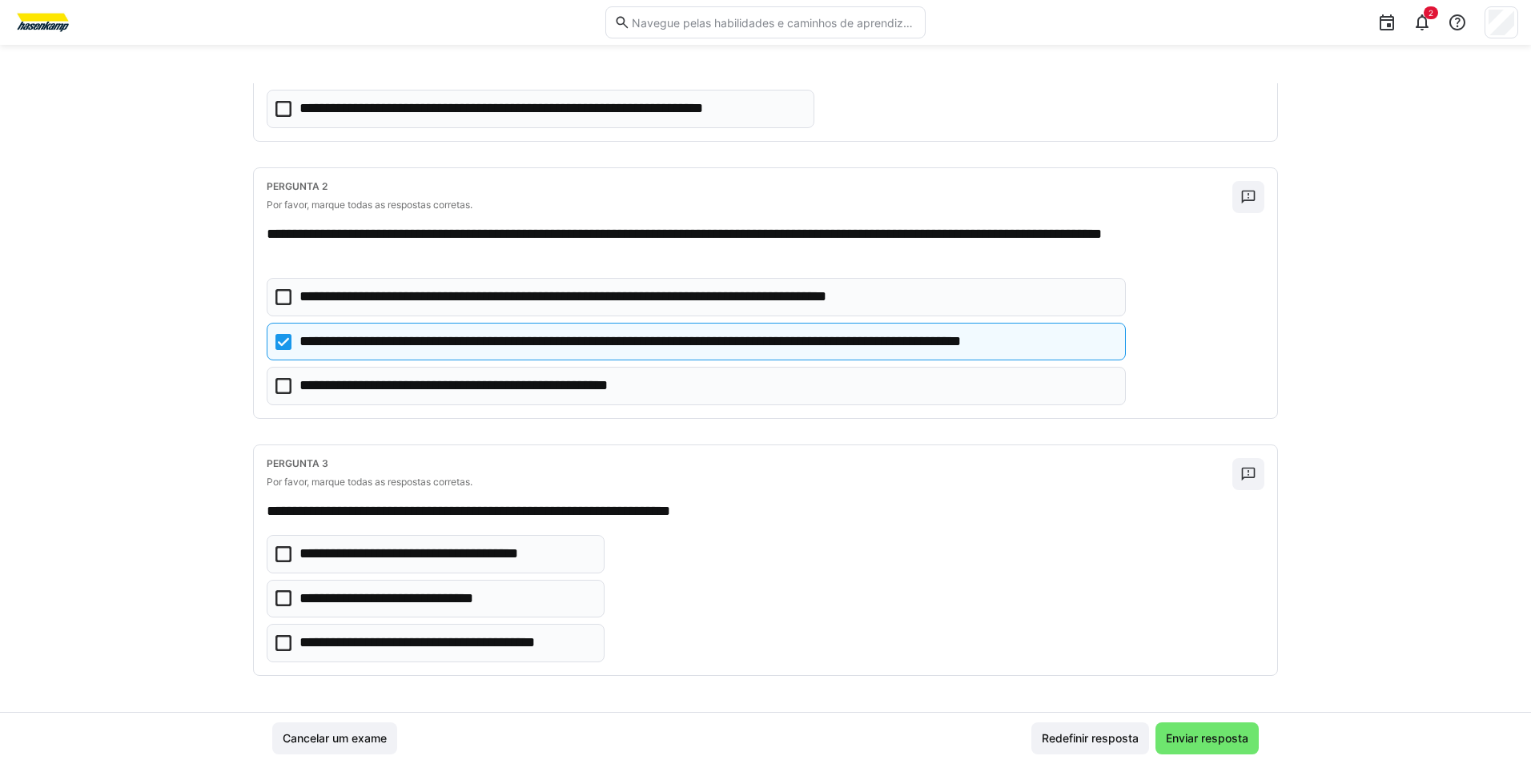
scroll to position [255, 0]
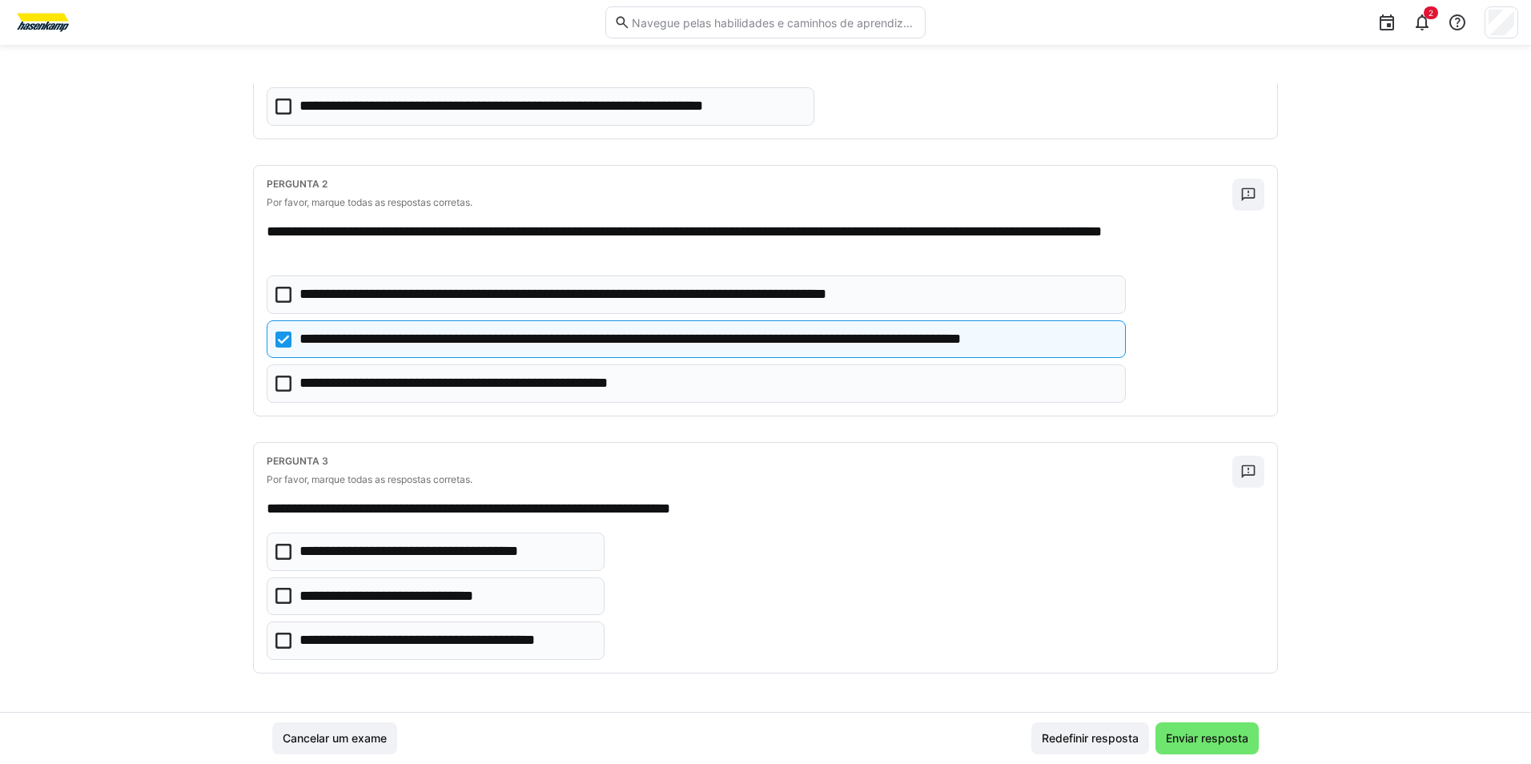
click at [275, 383] on icon at bounding box center [283, 383] width 16 height 16
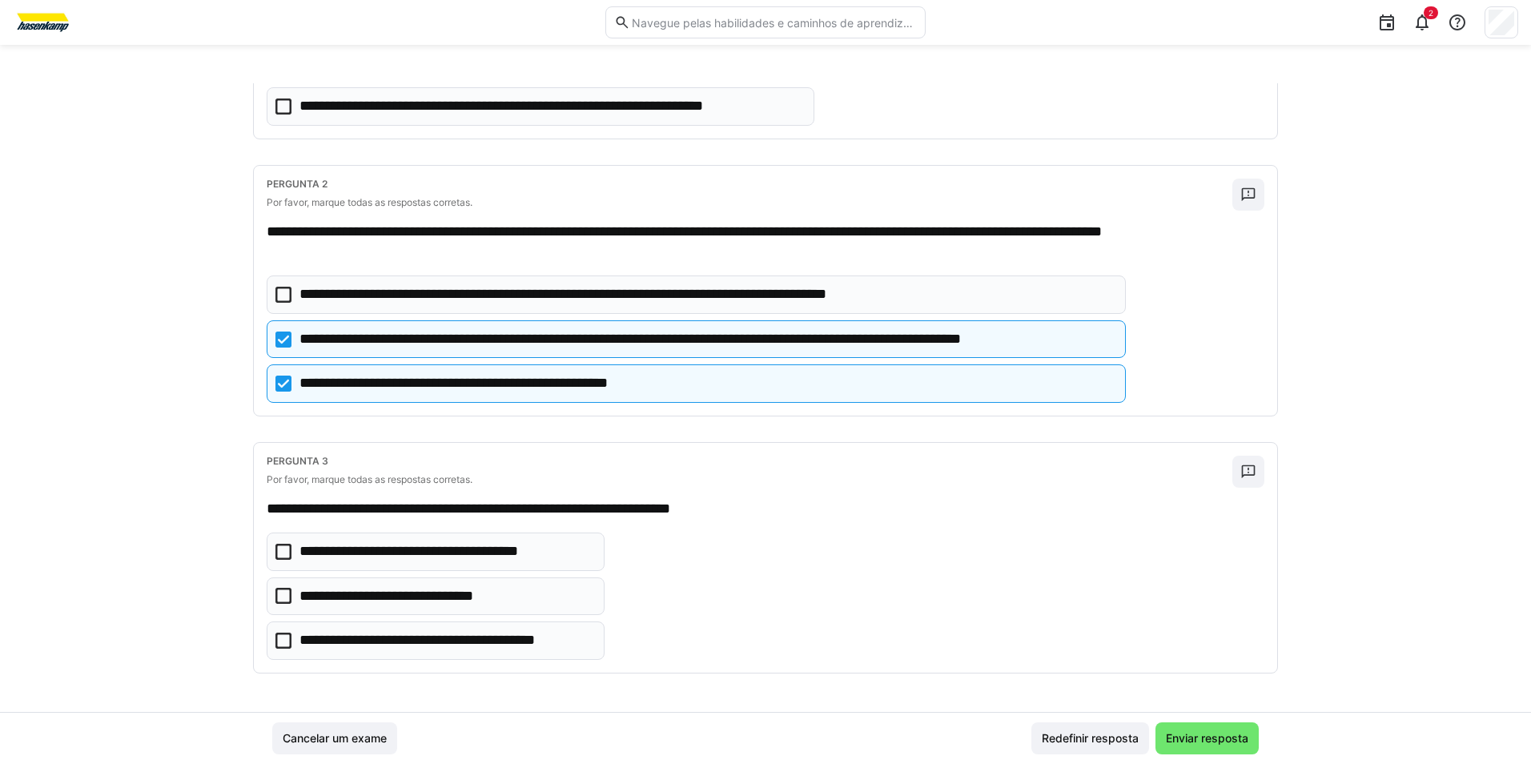
click at [285, 634] on icon at bounding box center [283, 640] width 16 height 16
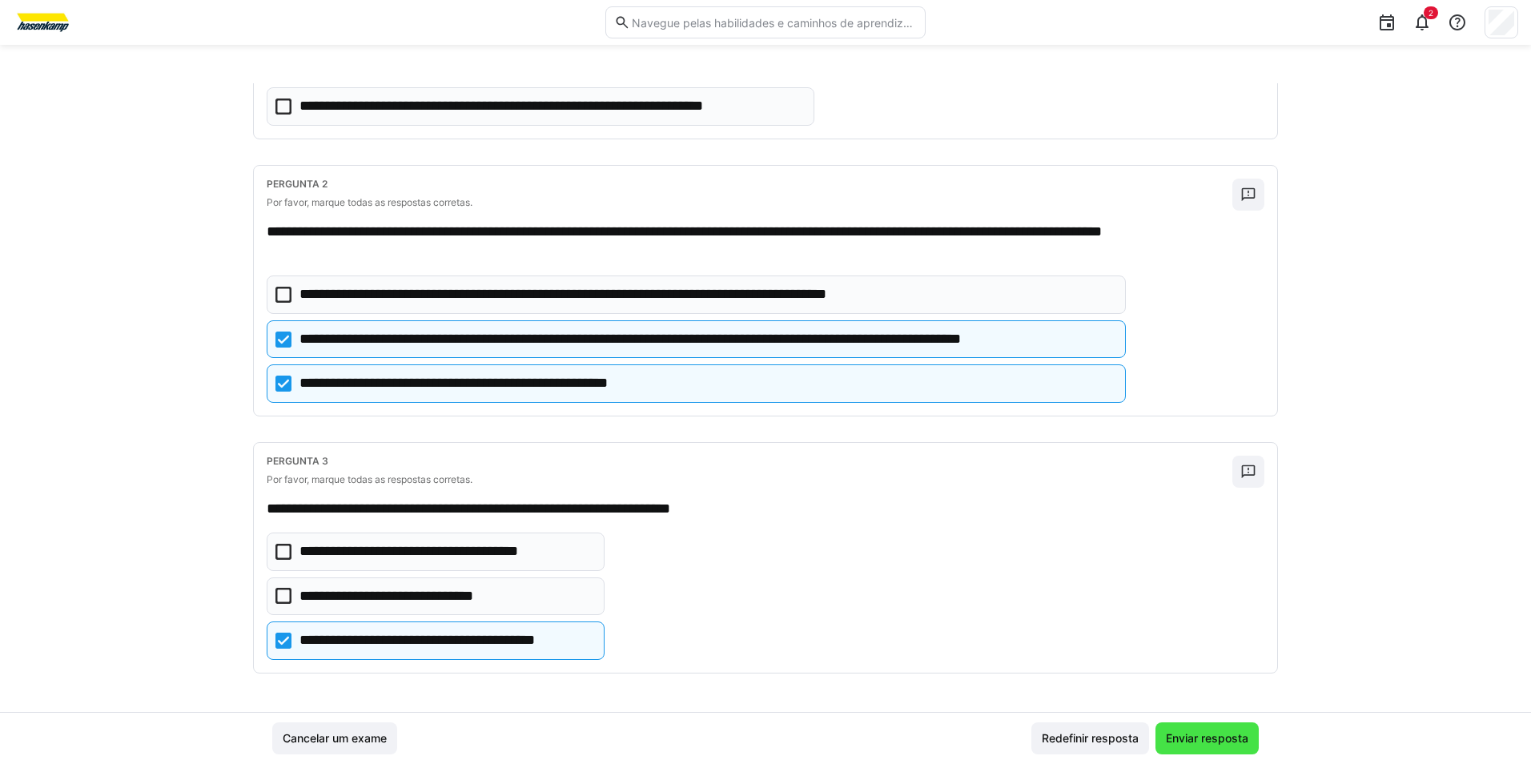
click at [1190, 733] on span "Enviar resposta" at bounding box center [1206, 738] width 87 height 16
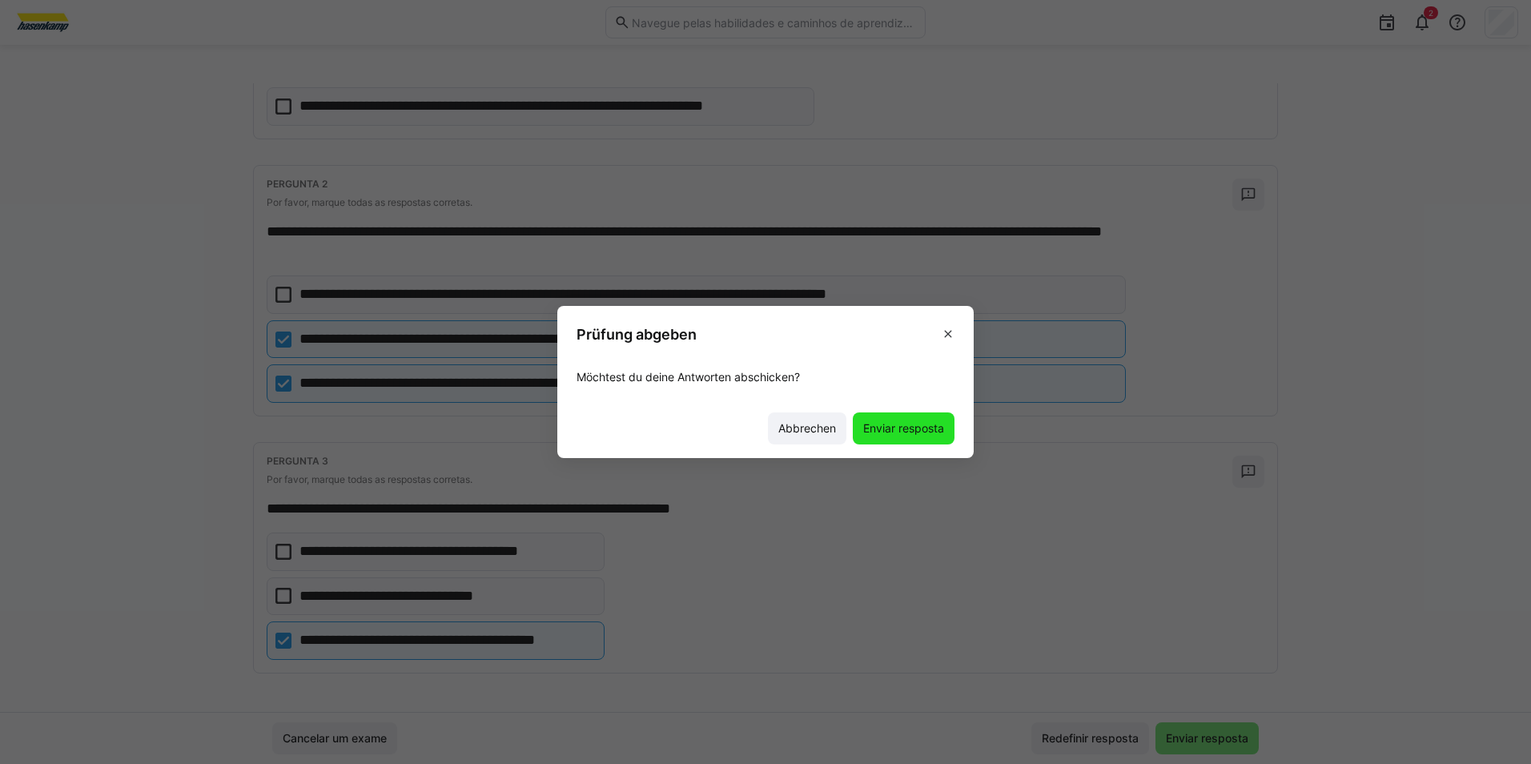
click at [867, 431] on span "Enviar resposta" at bounding box center [904, 428] width 86 height 16
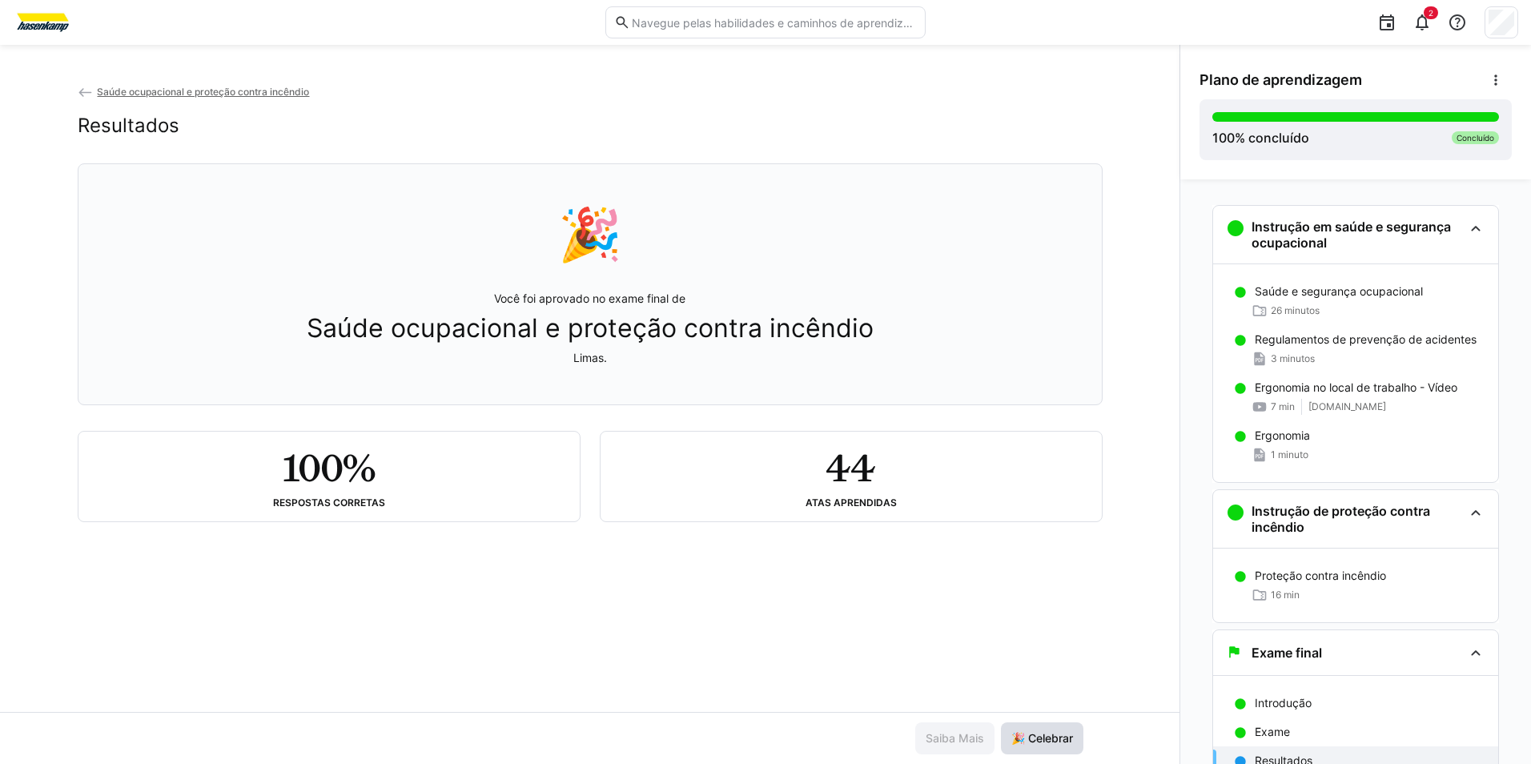
click at [1030, 730] on span "🎉 Celebrar" at bounding box center [1042, 738] width 66 height 16
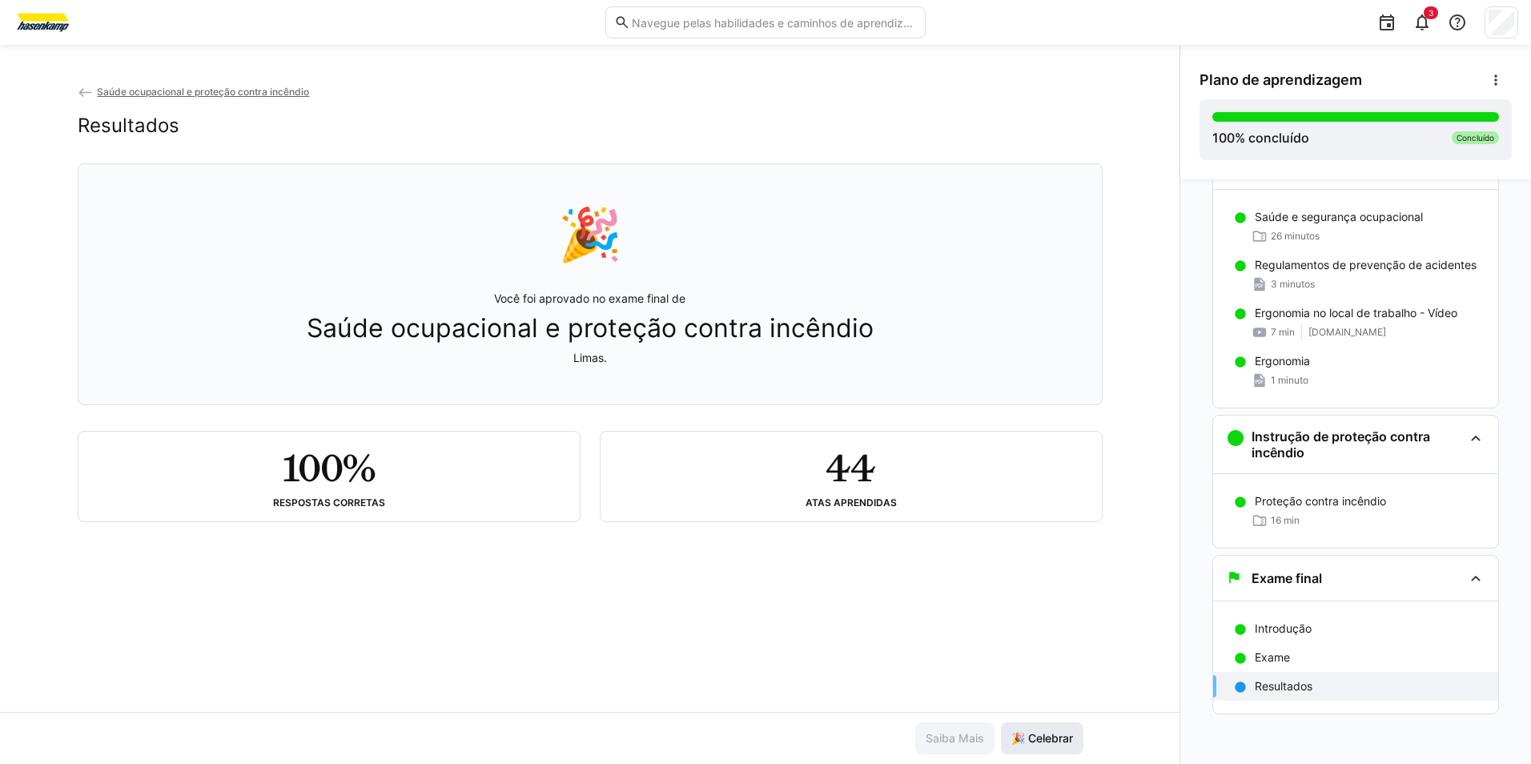
click at [1045, 737] on span "🎉 Celebrar" at bounding box center [1042, 738] width 66 height 16
click at [1399, 135] on div "100 % concluído Concluído" at bounding box center [1355, 129] width 287 height 35
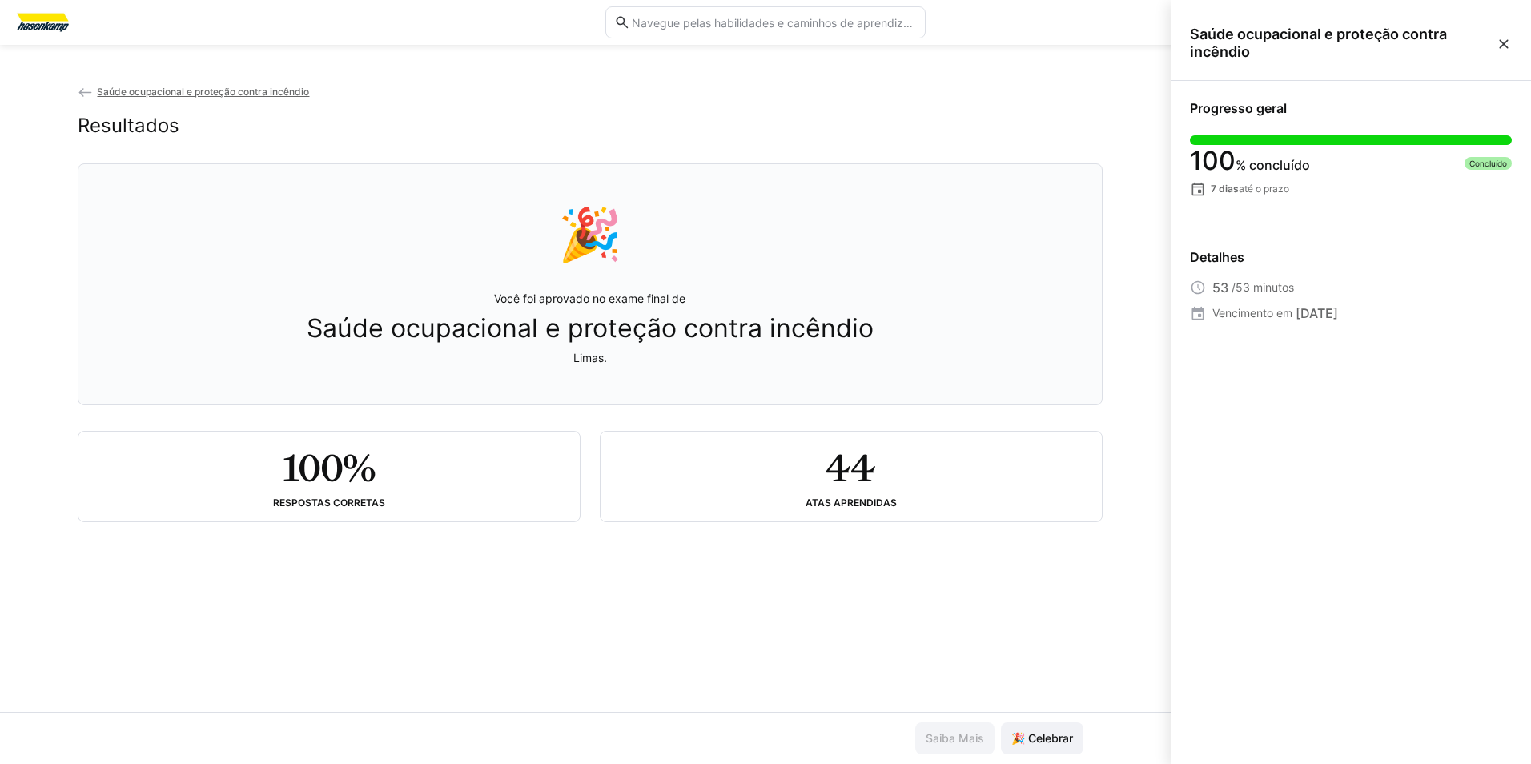
click at [1495, 38] on eds-icon at bounding box center [1503, 44] width 16 height 16
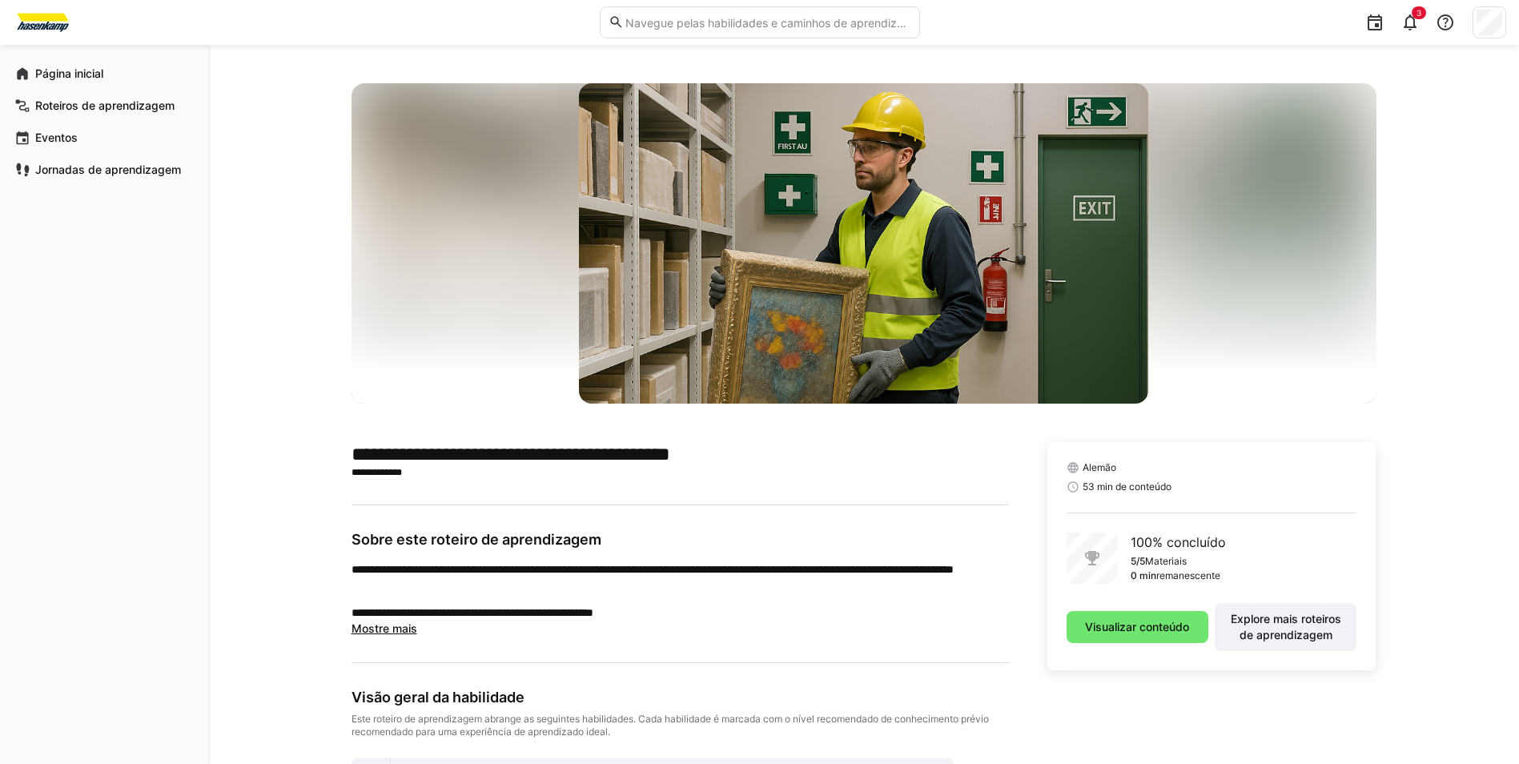
click at [38, 19] on img at bounding box center [43, 23] width 60 height 26
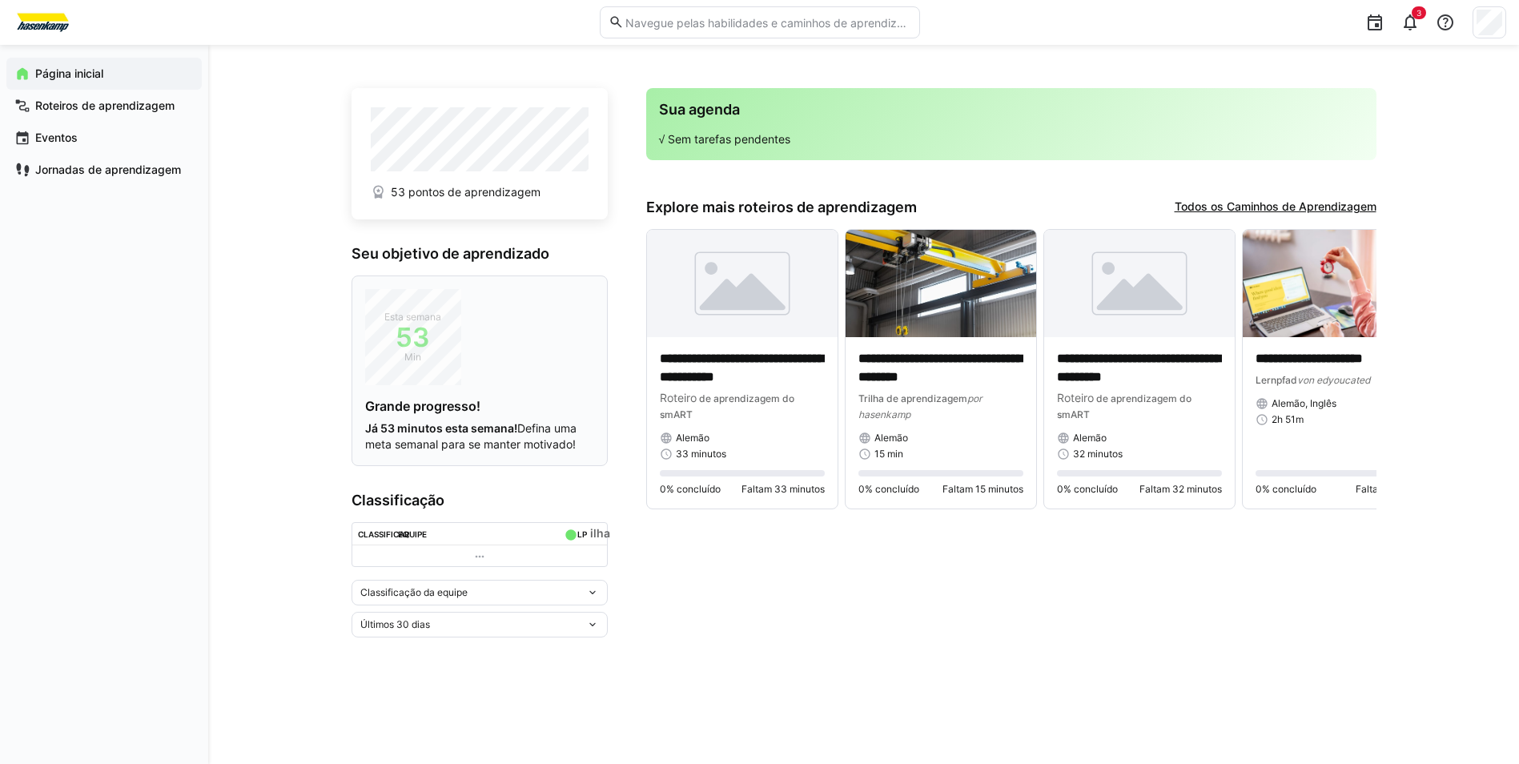
click at [481, 361] on div "Esta semana 53 Min Grande progresso! Já 53 minutos esta semana! Defina uma meta…" at bounding box center [479, 370] width 229 height 163
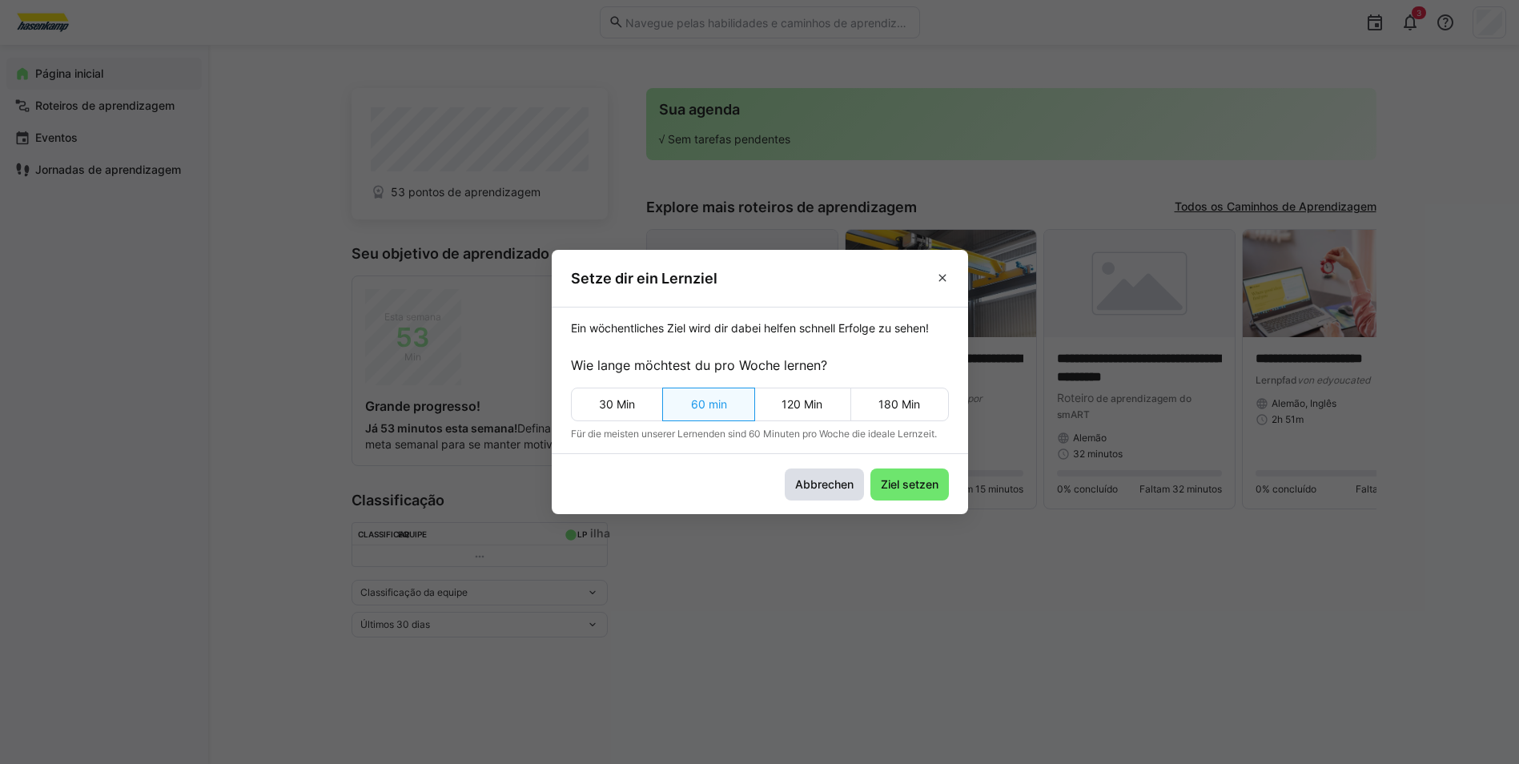
click at [817, 488] on span "Abbrechen" at bounding box center [823, 484] width 63 height 16
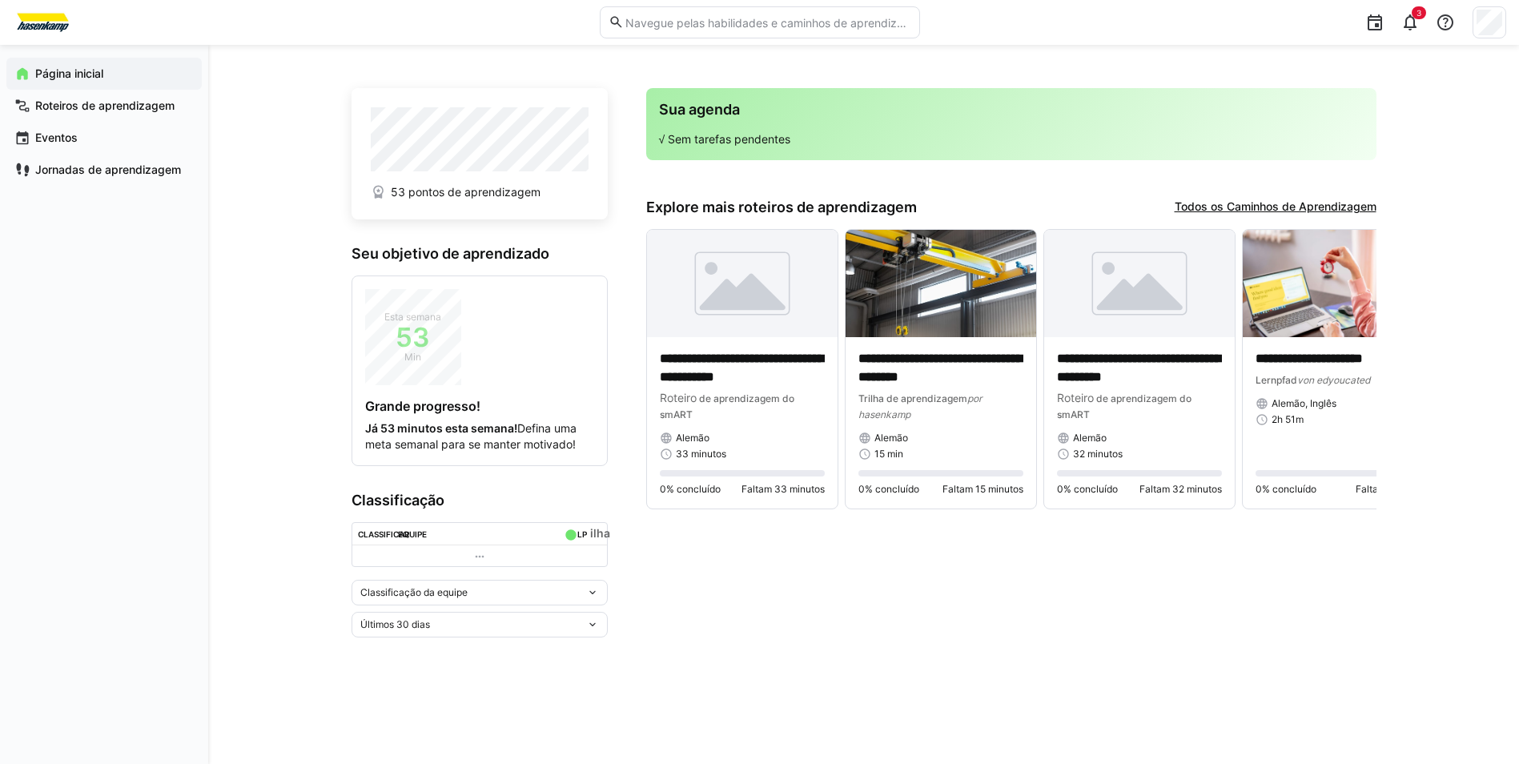
click at [52, 22] on img at bounding box center [43, 23] width 60 height 26
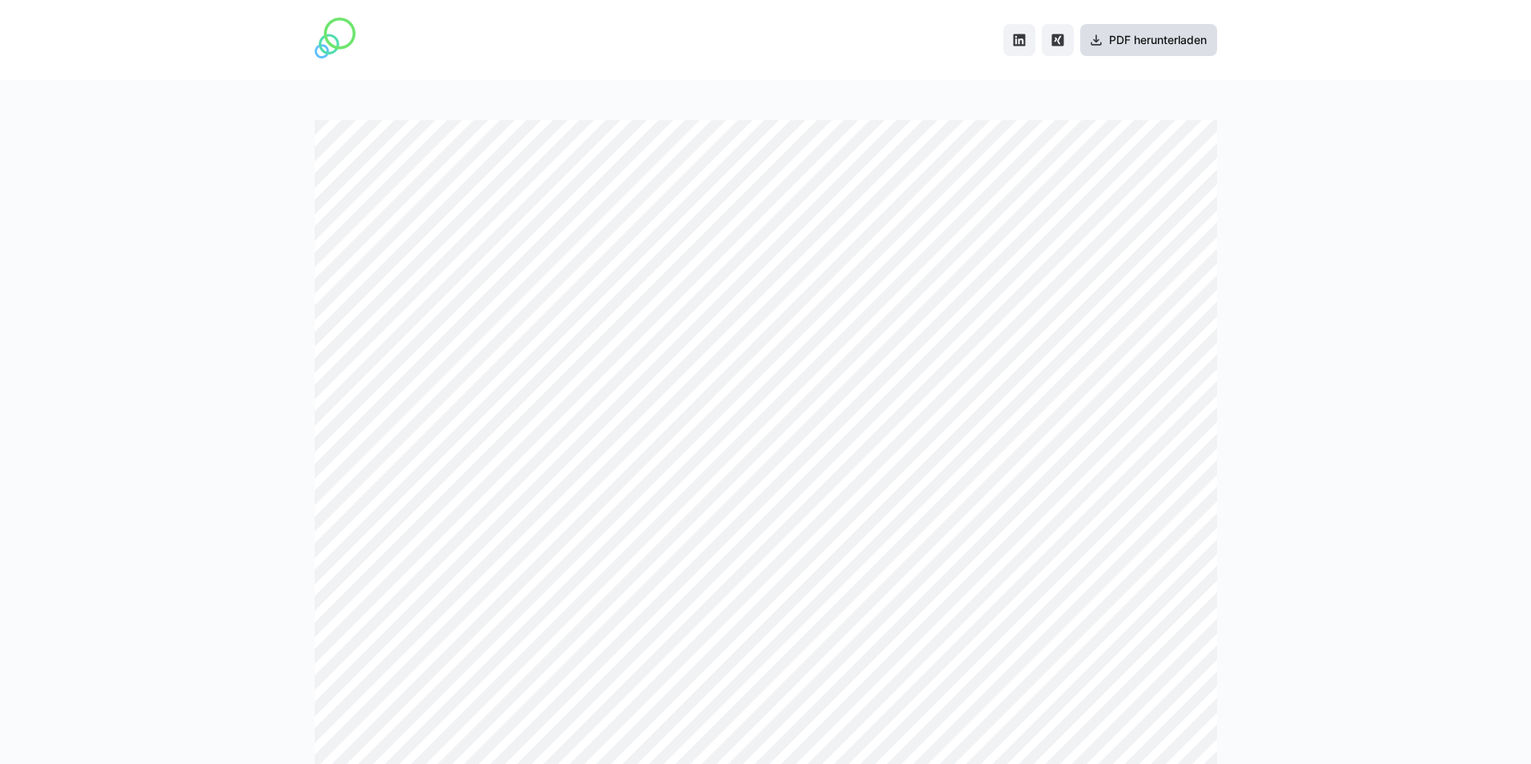
click at [1140, 48] on span "PDF herunterladen" at bounding box center [1148, 40] width 137 height 32
